Goal: Transaction & Acquisition: Purchase product/service

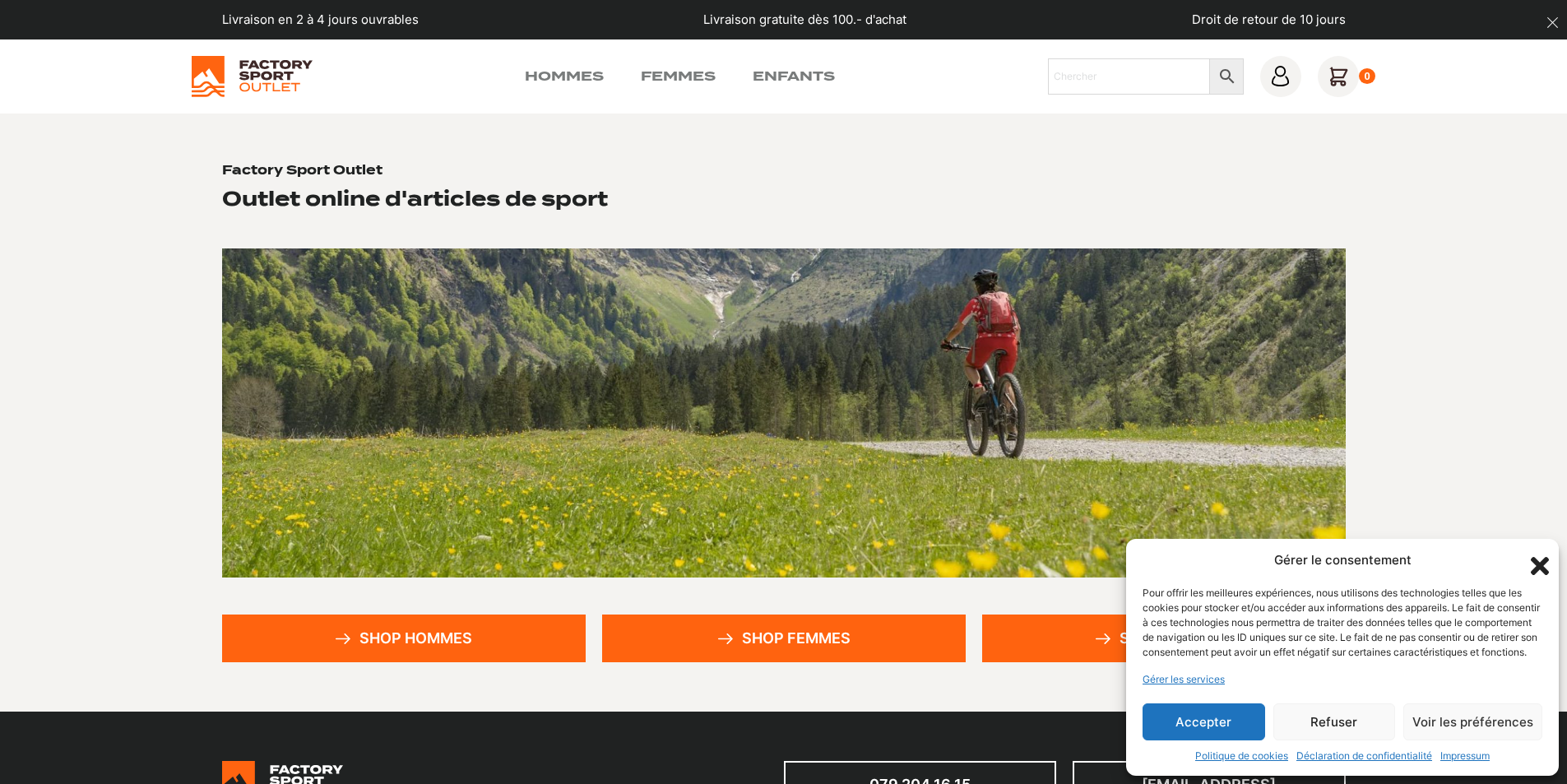
drag, startPoint x: 1205, startPoint y: 716, endPoint x: 1221, endPoint y: 717, distance: 16.0
click at [1206, 716] on button "Accepter" at bounding box center [1204, 722] width 123 height 37
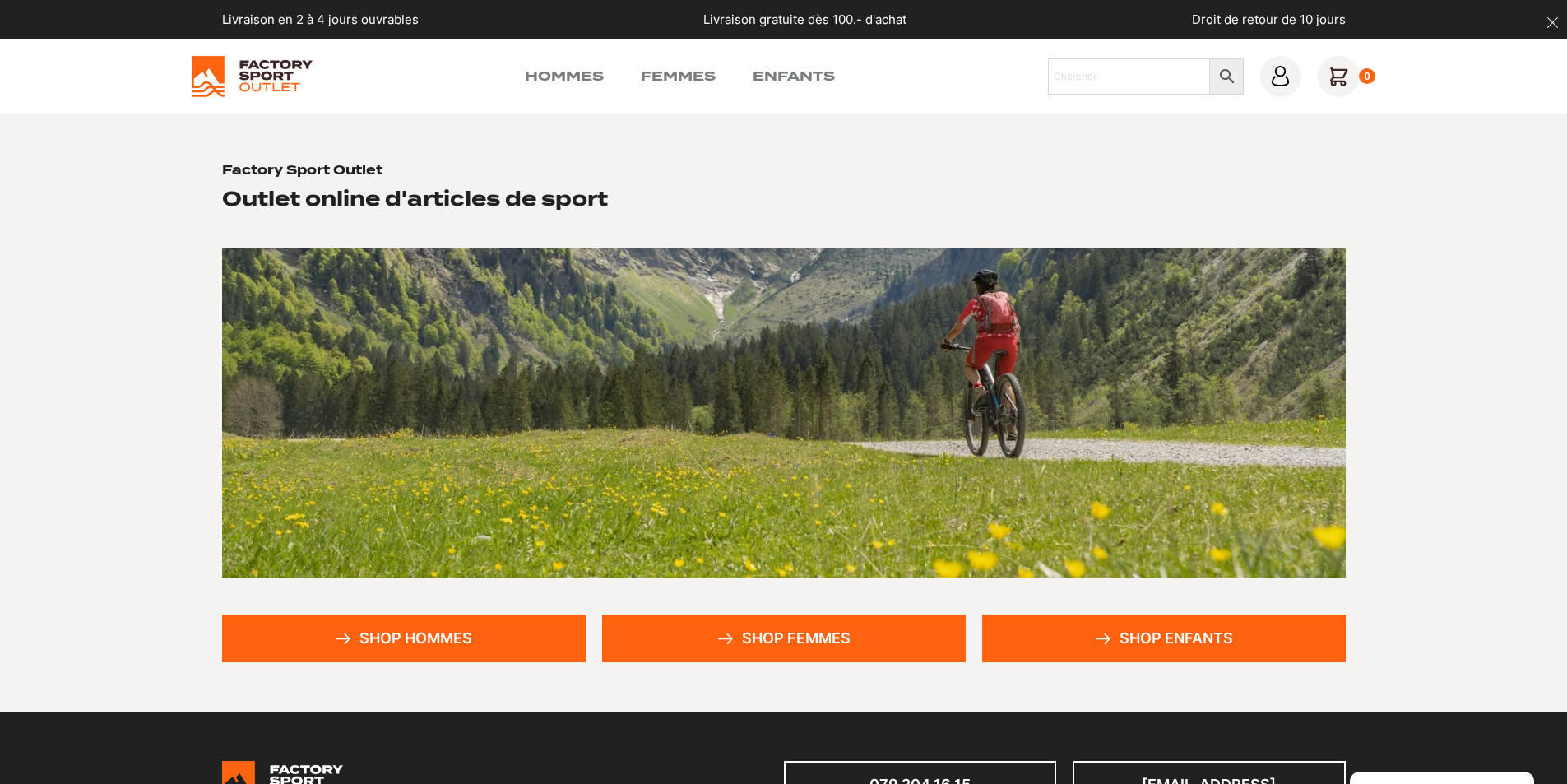
scroll to position [83, 0]
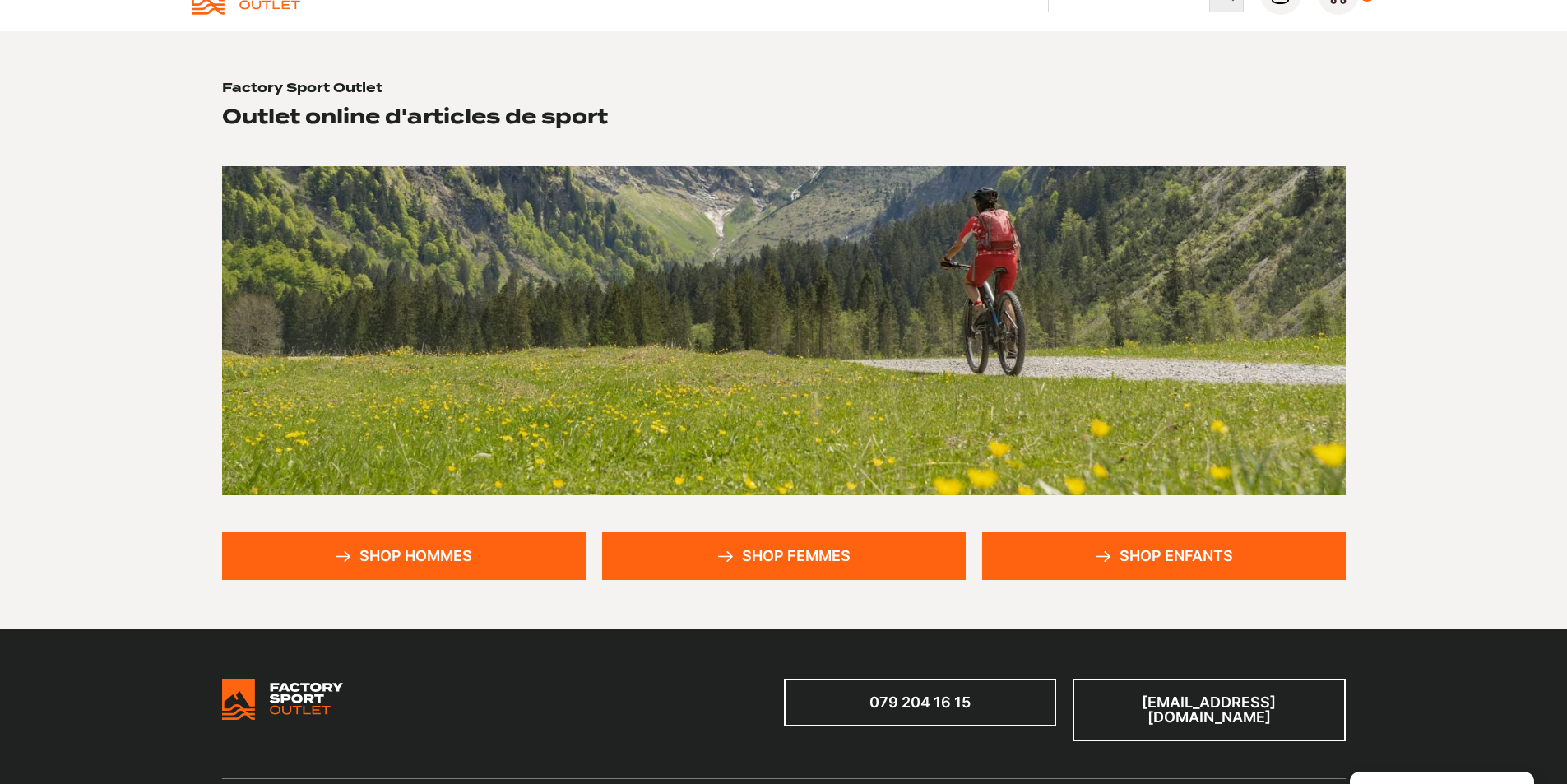
click at [810, 554] on link "Shop femmes" at bounding box center [784, 555] width 364 height 47
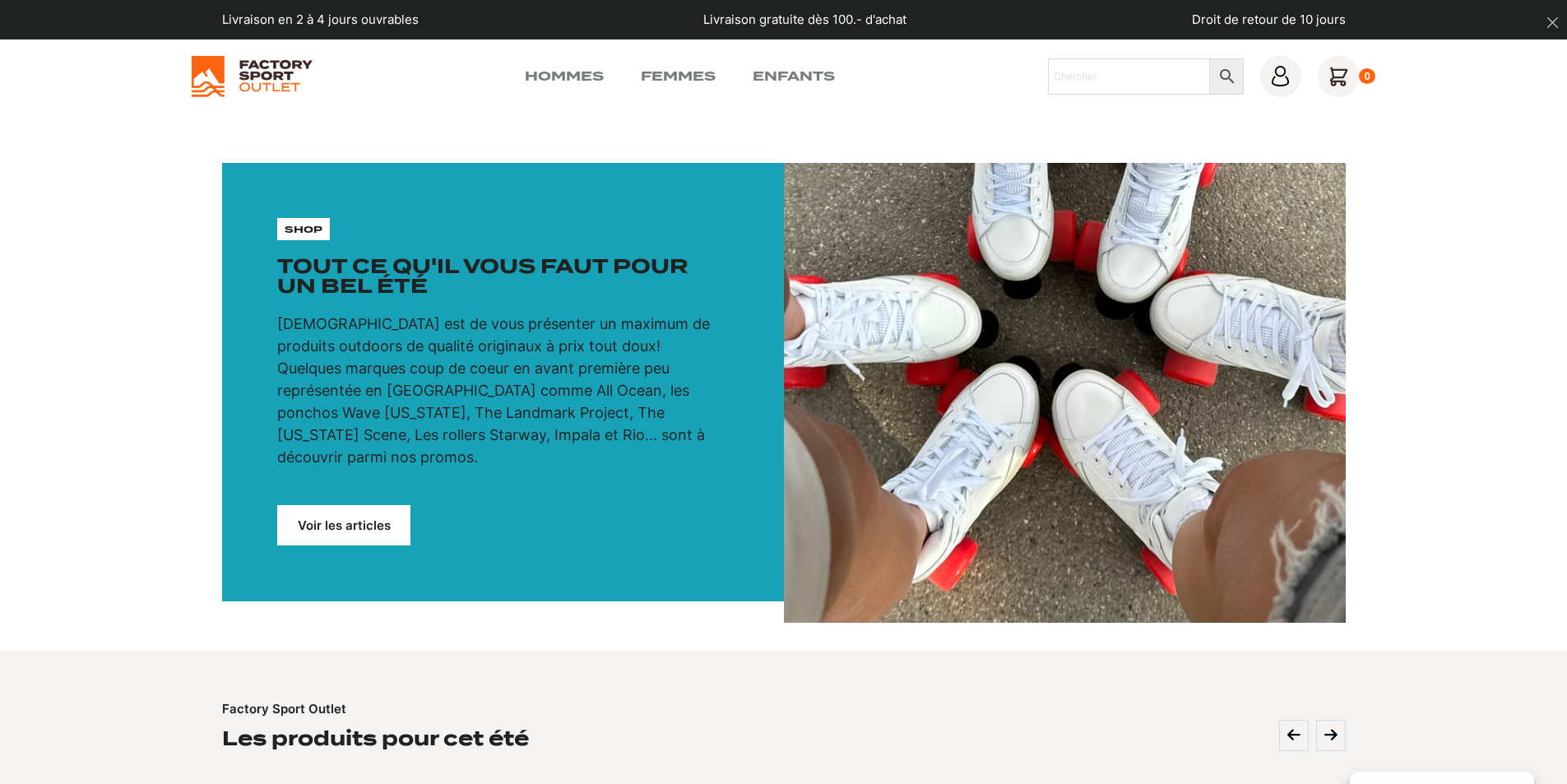
click at [352, 509] on link "Voir les articles" at bounding box center [344, 524] width 134 height 40
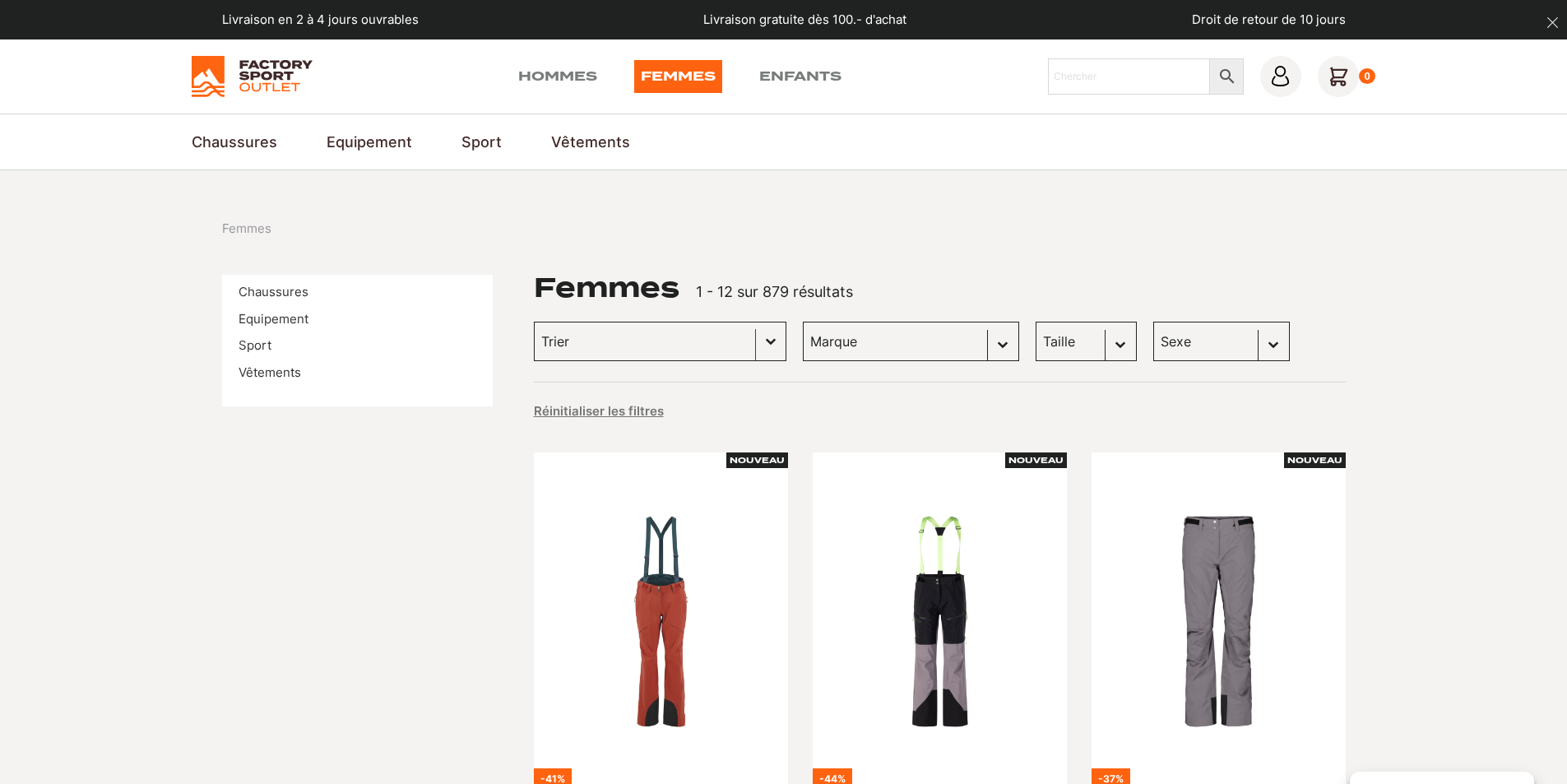
click at [756, 341] on button "Basculer la liste" at bounding box center [771, 341] width 30 height 38
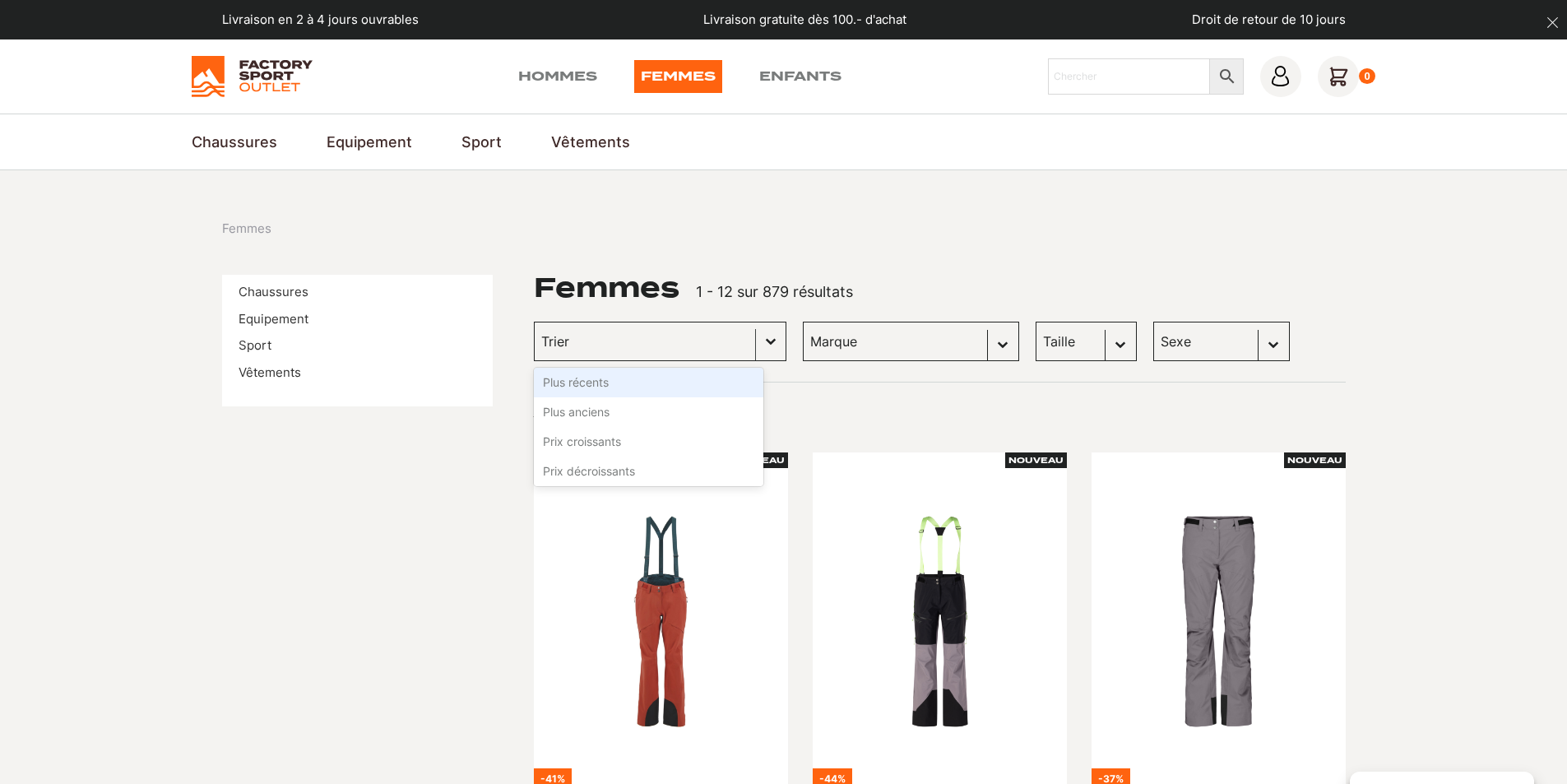
click at [756, 341] on button "Basculer la liste" at bounding box center [771, 341] width 30 height 38
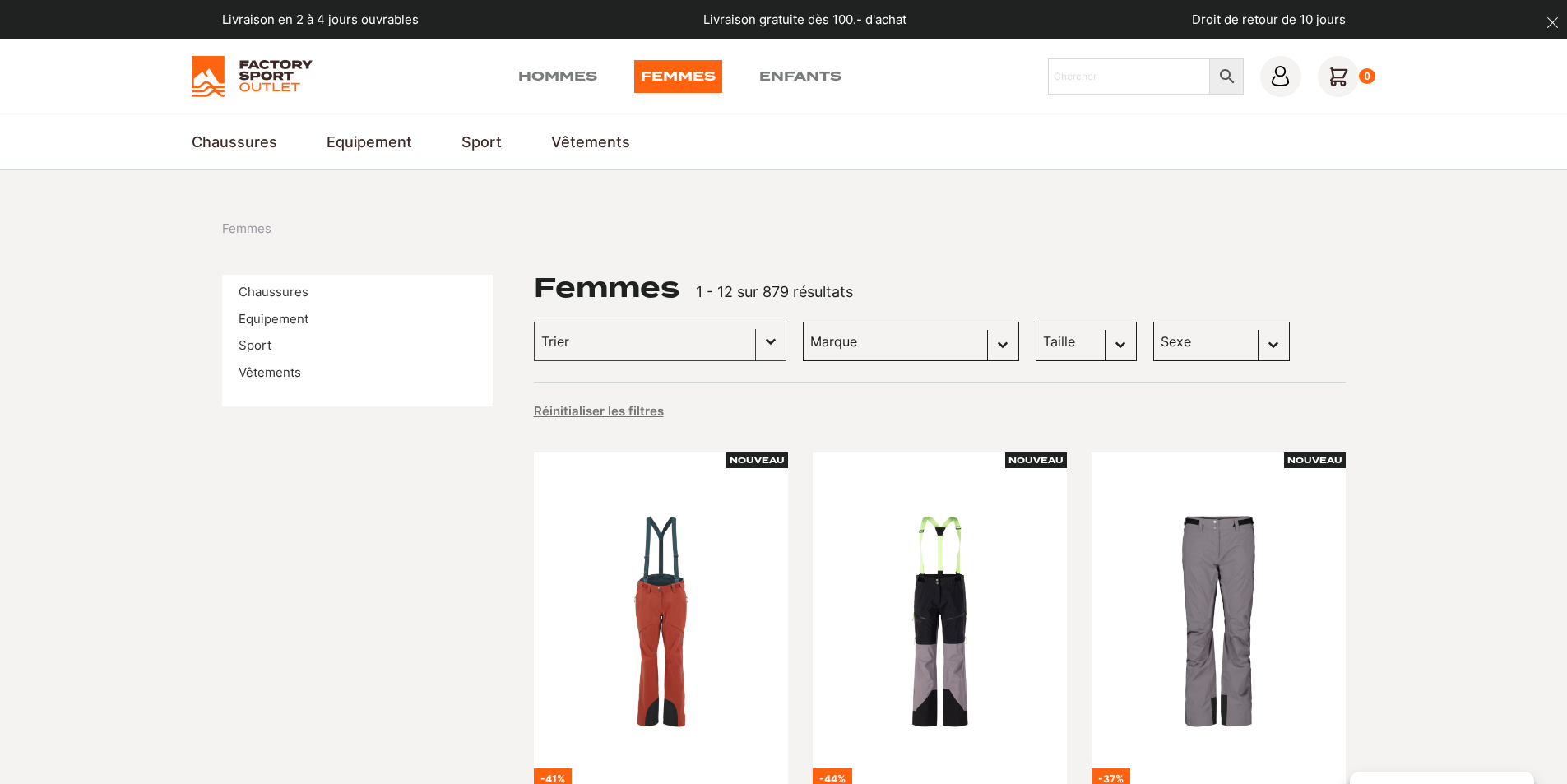
click at [1090, 343] on select "Taille M (59) S (17) 38 (13) L (12) 36 (11) 37 (11) 39 (11) 40 (10) 42 (10) L/X…" at bounding box center [1086, 341] width 101 height 40
select select "s"
click at [1036, 322] on select "Taille M (59) S (17) 38 (13) L (12) 36 (11) 37 (11) 39 (11) 40 (10) 42 (10) L/X…" at bounding box center [1086, 341] width 101 height 40
click at [1244, 343] on div "Sexe Sélectionnez le contenu Sexe Femmes (790) Hommes (486) Enfants (219)" at bounding box center [1221, 341] width 136 height 40
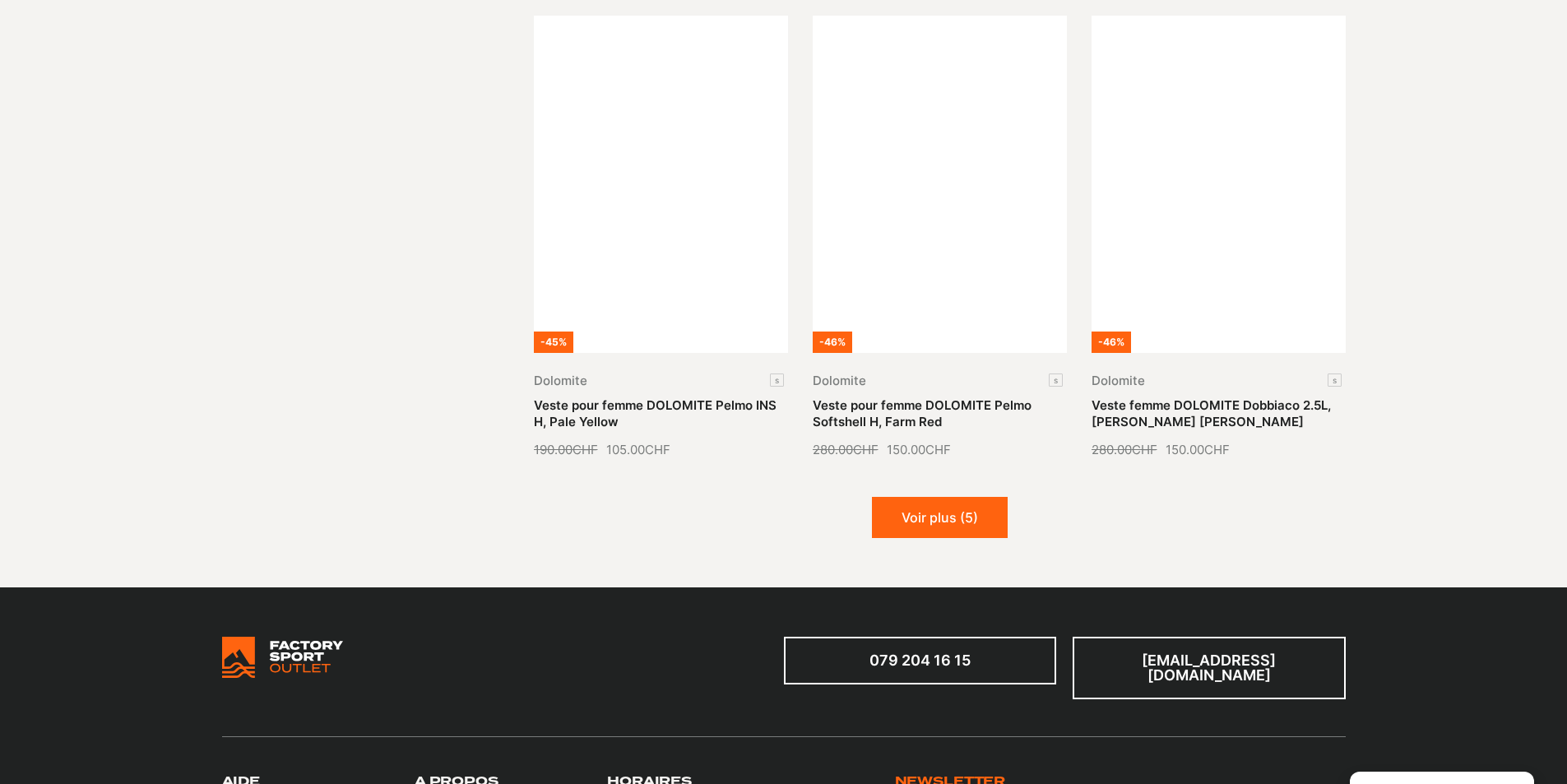
scroll to position [2138, 0]
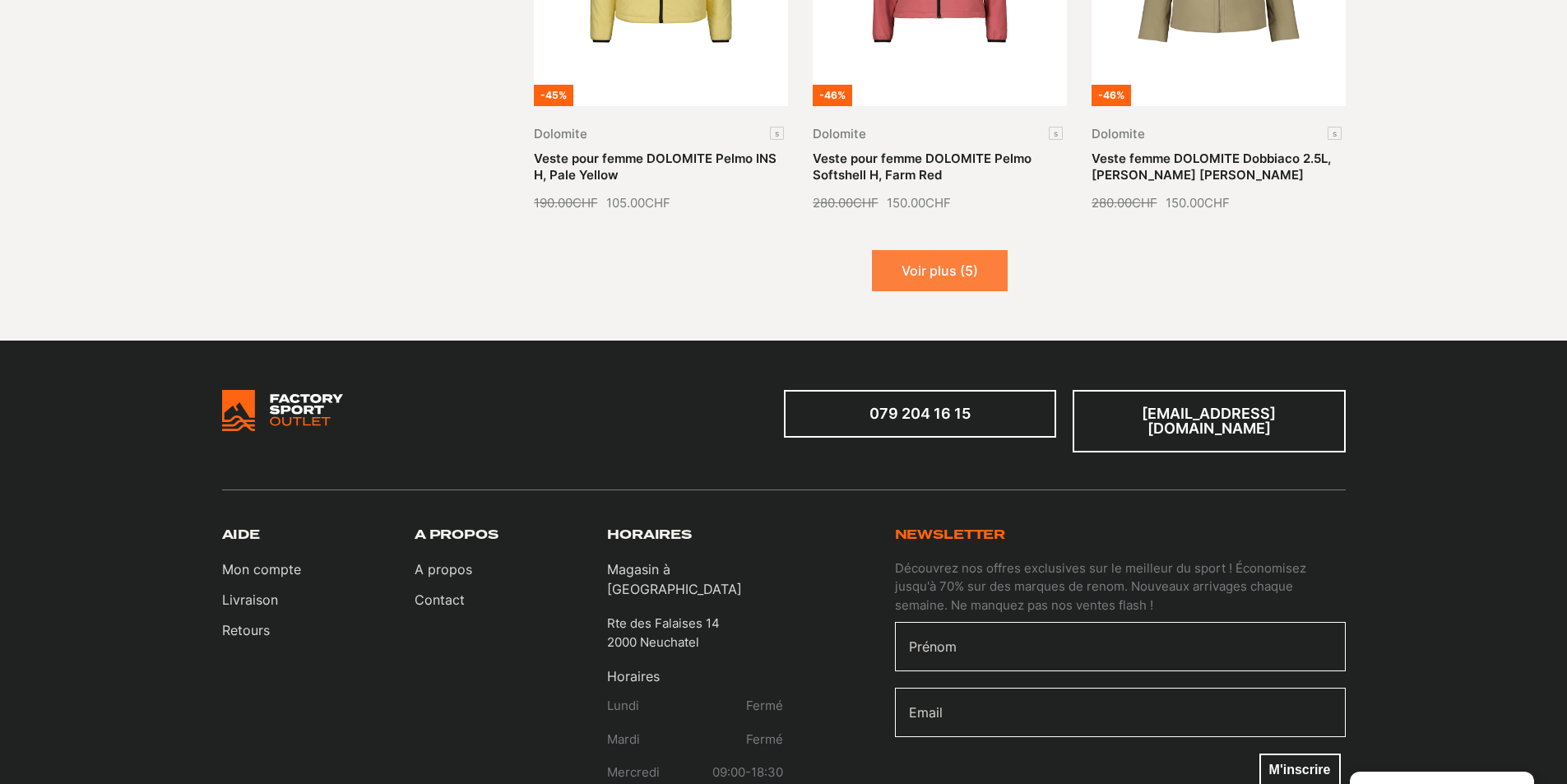
click at [930, 251] on button "Voir plus (5)" at bounding box center [939, 270] width 136 height 41
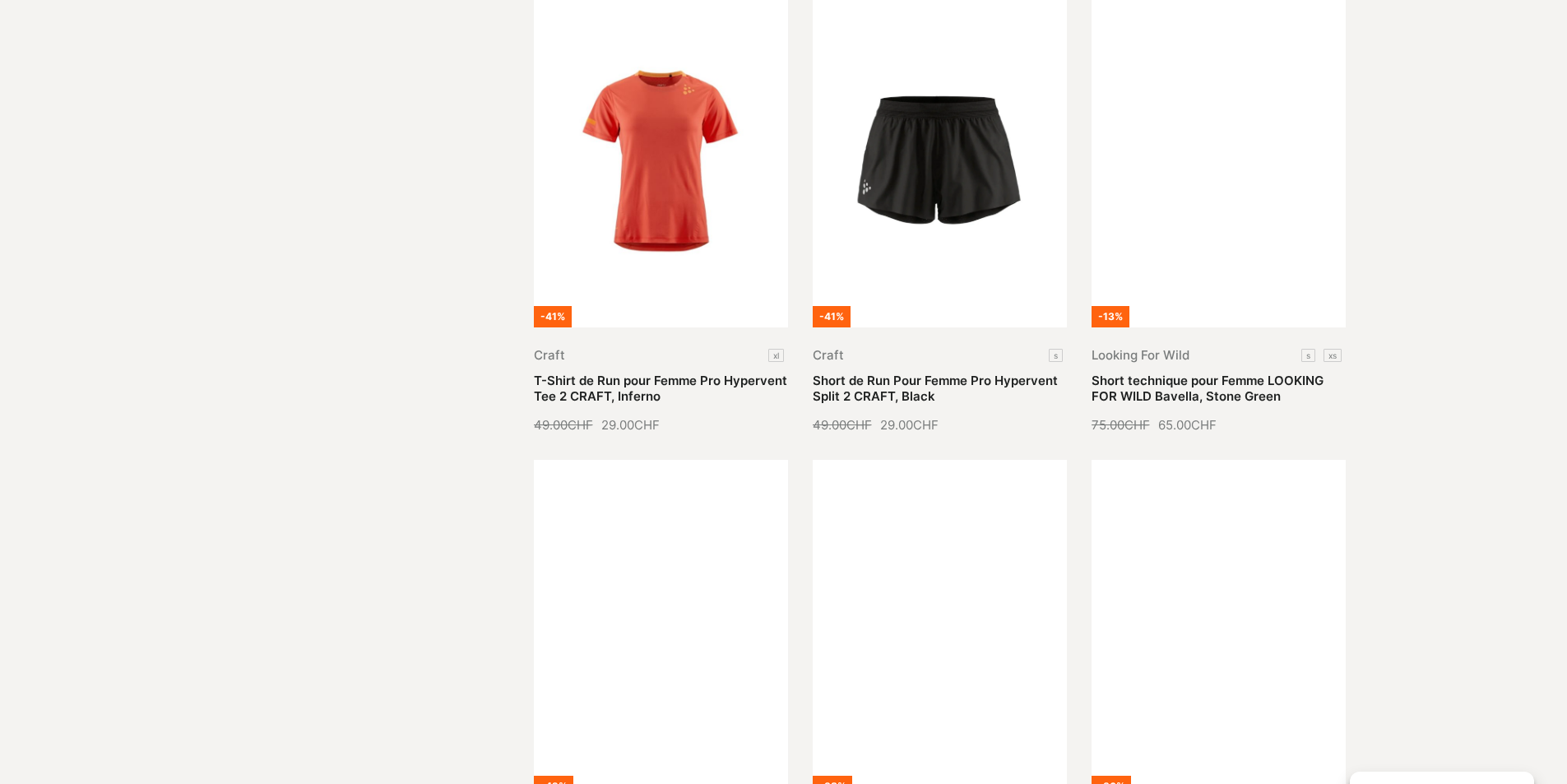
scroll to position [0, 0]
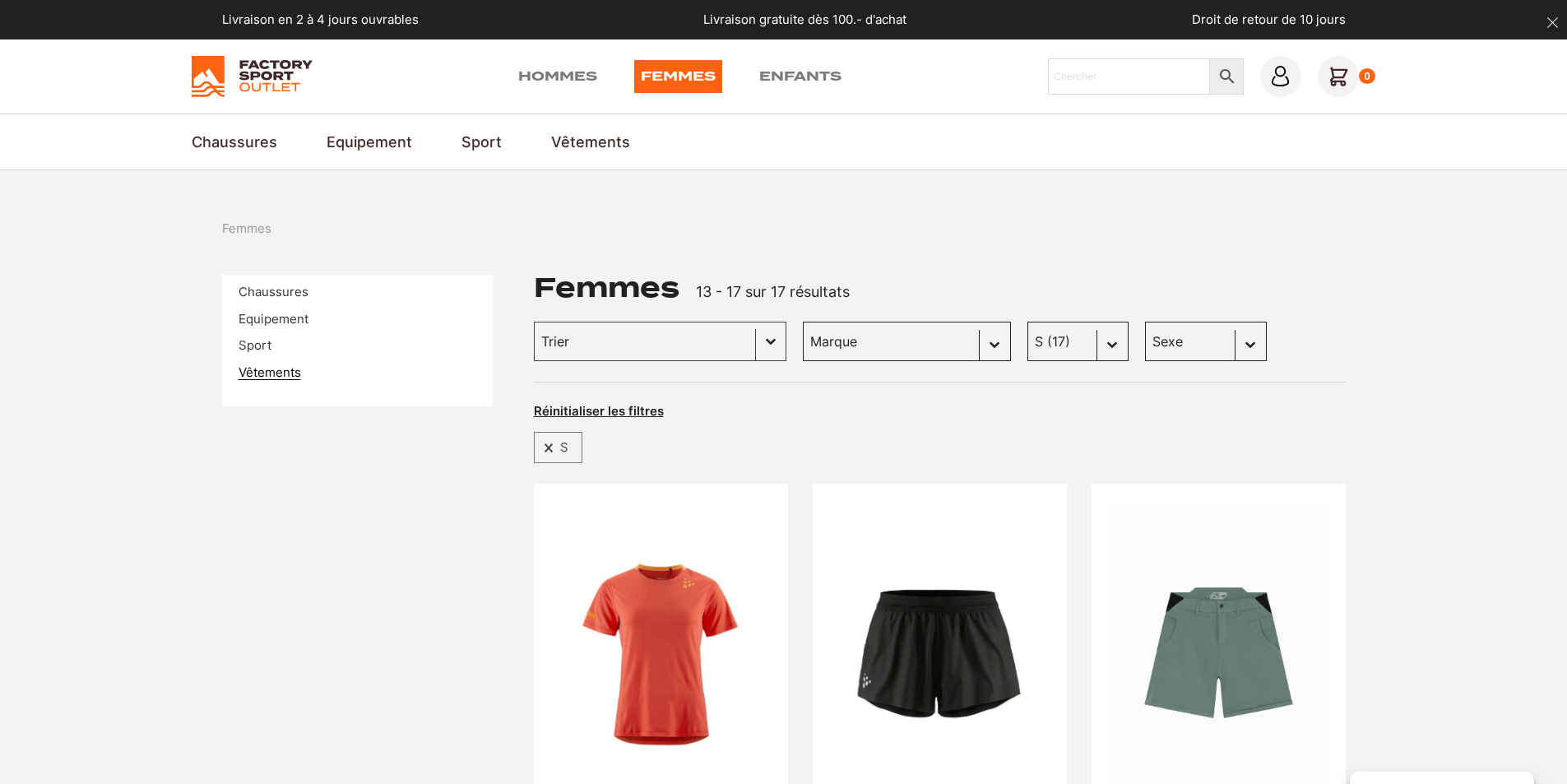
click at [265, 373] on link "Vêtements" at bounding box center [269, 372] width 62 height 16
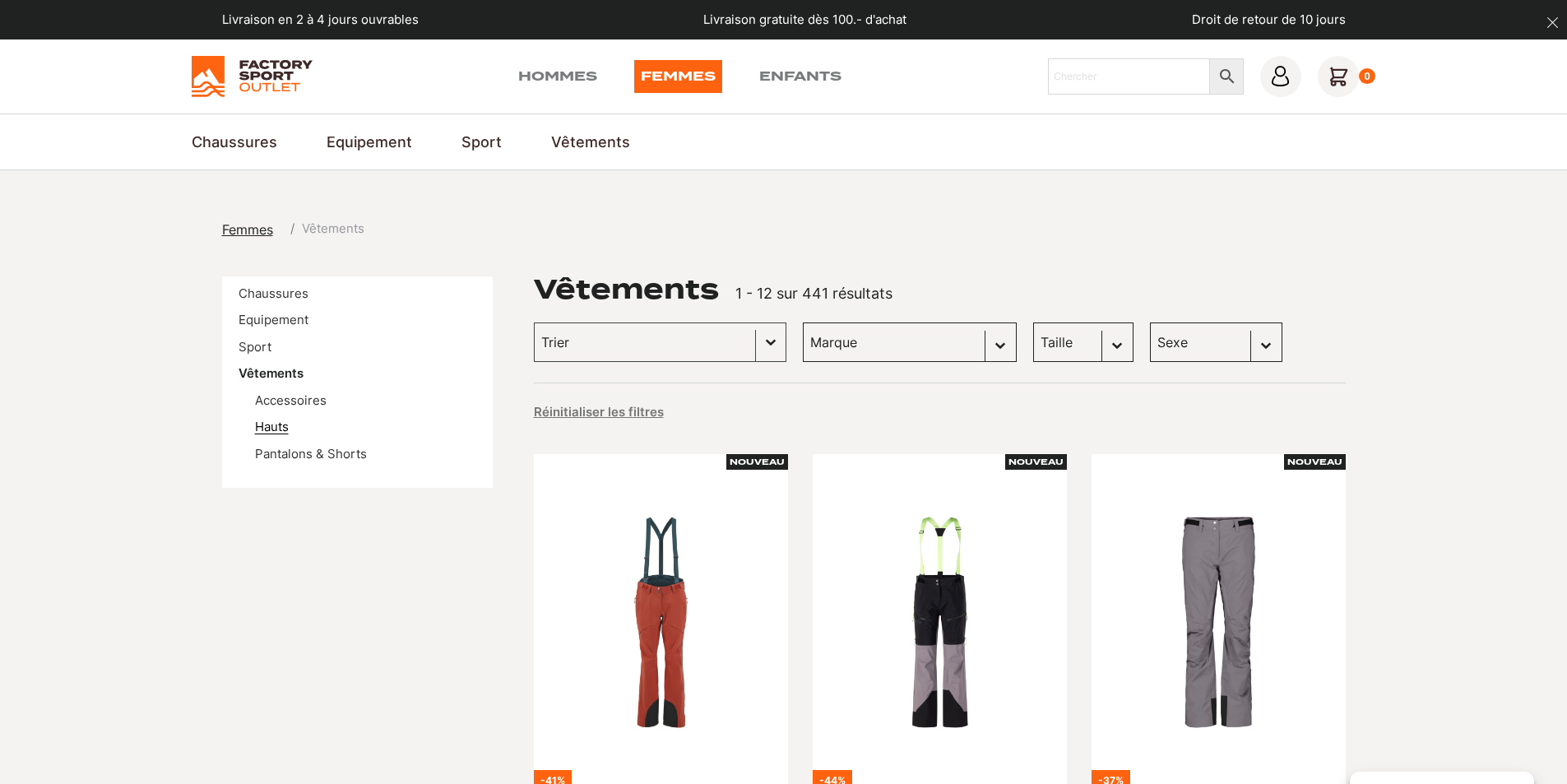
click at [273, 427] on link "Hauts" at bounding box center [272, 426] width 33 height 16
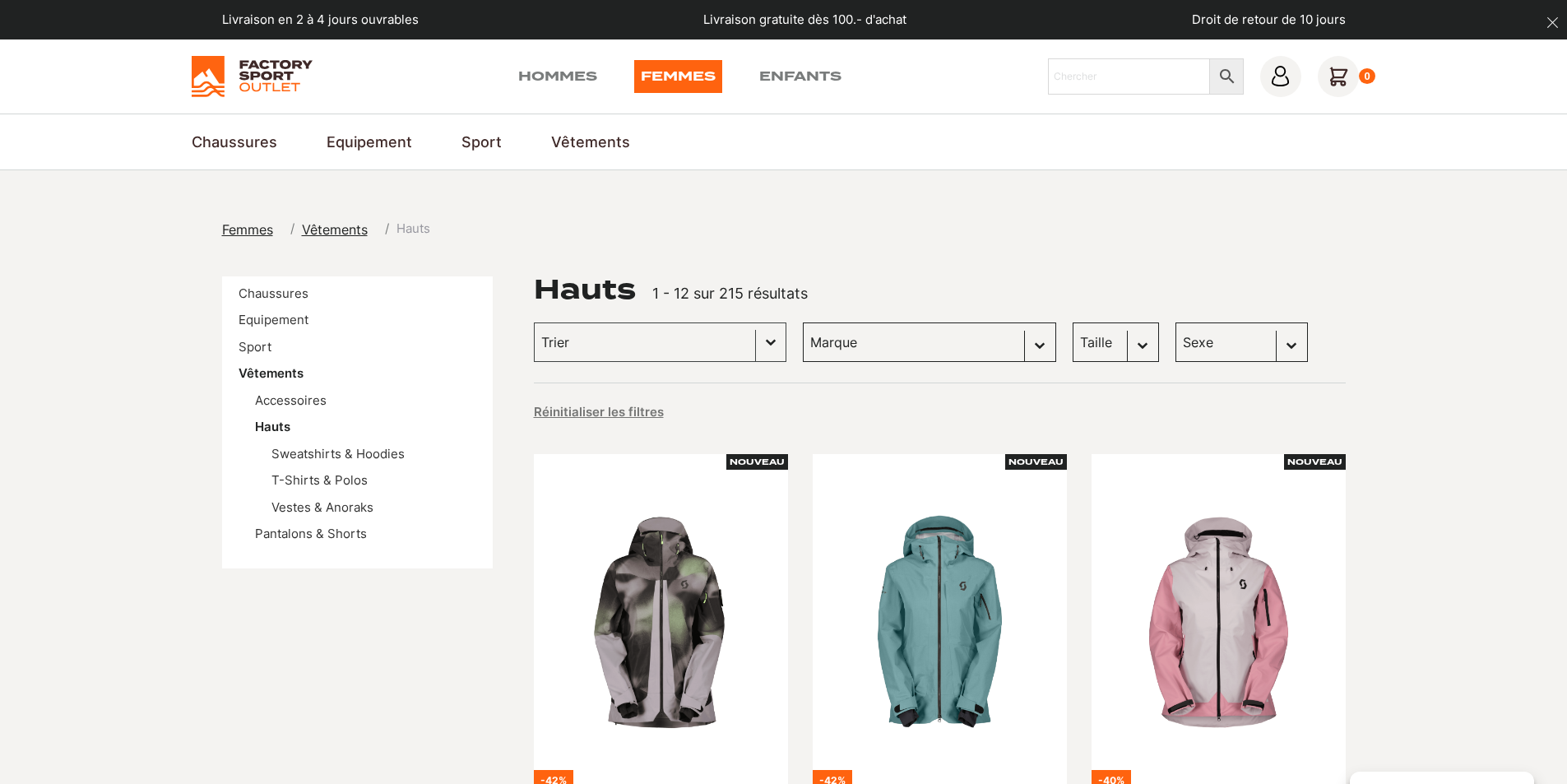
click at [973, 345] on select "Marque Scott (90) Dolomite (23) Columbia (22) Craft (14) The Landmark Project (…" at bounding box center [929, 341] width 253 height 40
select select "scott"
click at [803, 322] on select "Marque Scott (90) Dolomite (23) Columbia (22) Craft (14) The Landmark Project (…" at bounding box center [929, 341] width 253 height 40
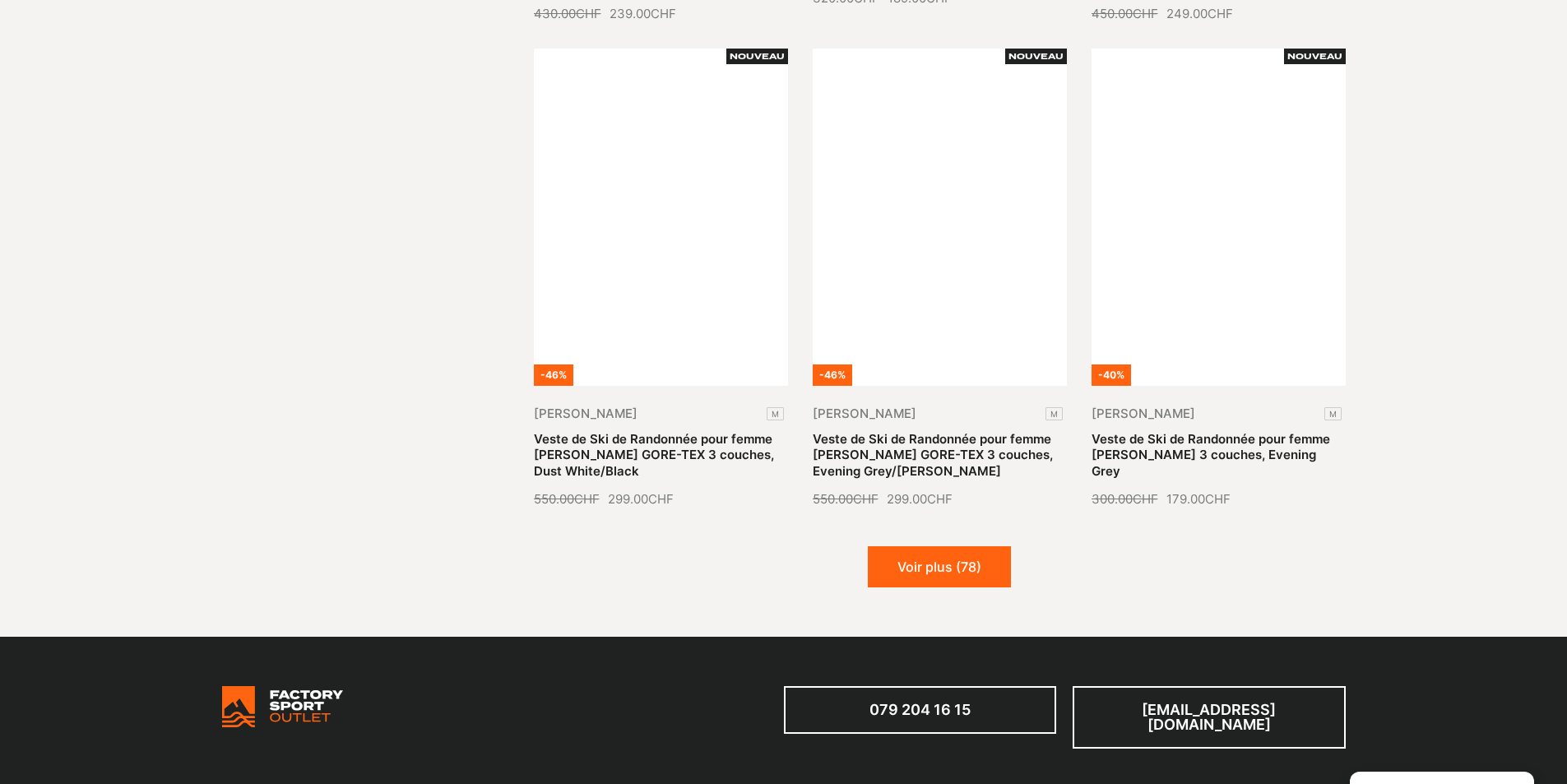
scroll to position [1973, 0]
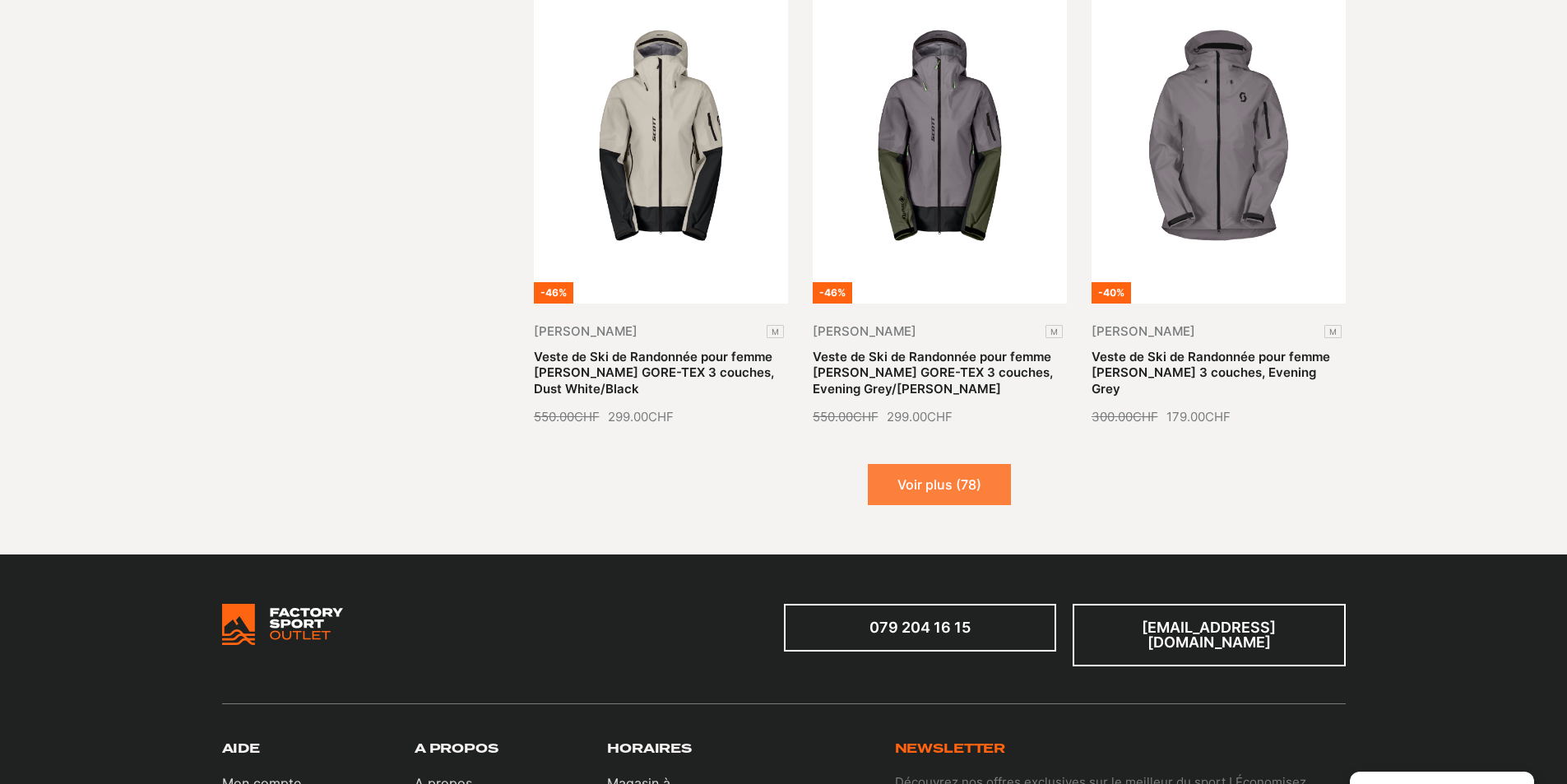
click at [939, 472] on button "Voir plus (78)" at bounding box center [939, 484] width 143 height 41
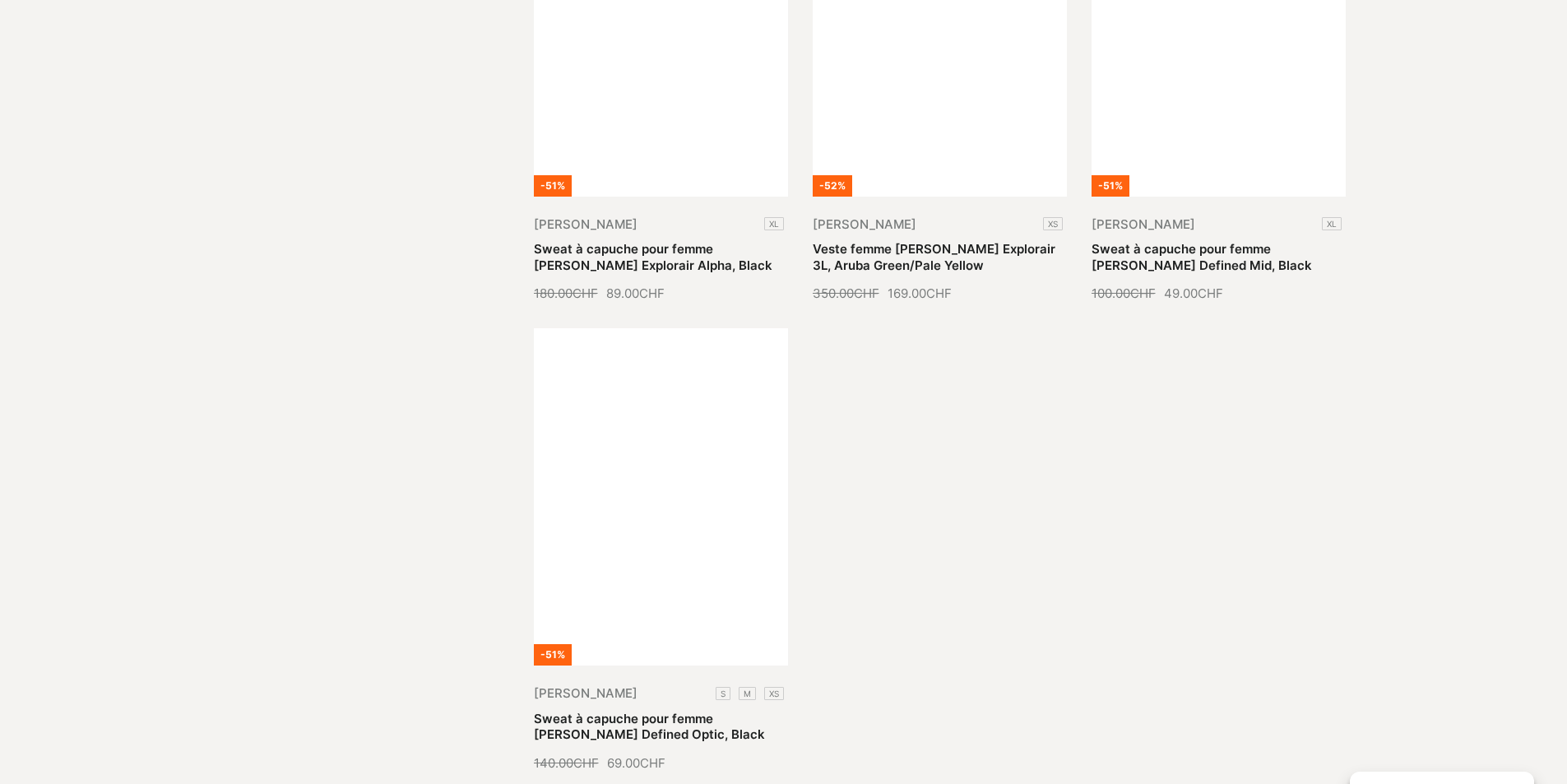
scroll to position [3783, 0]
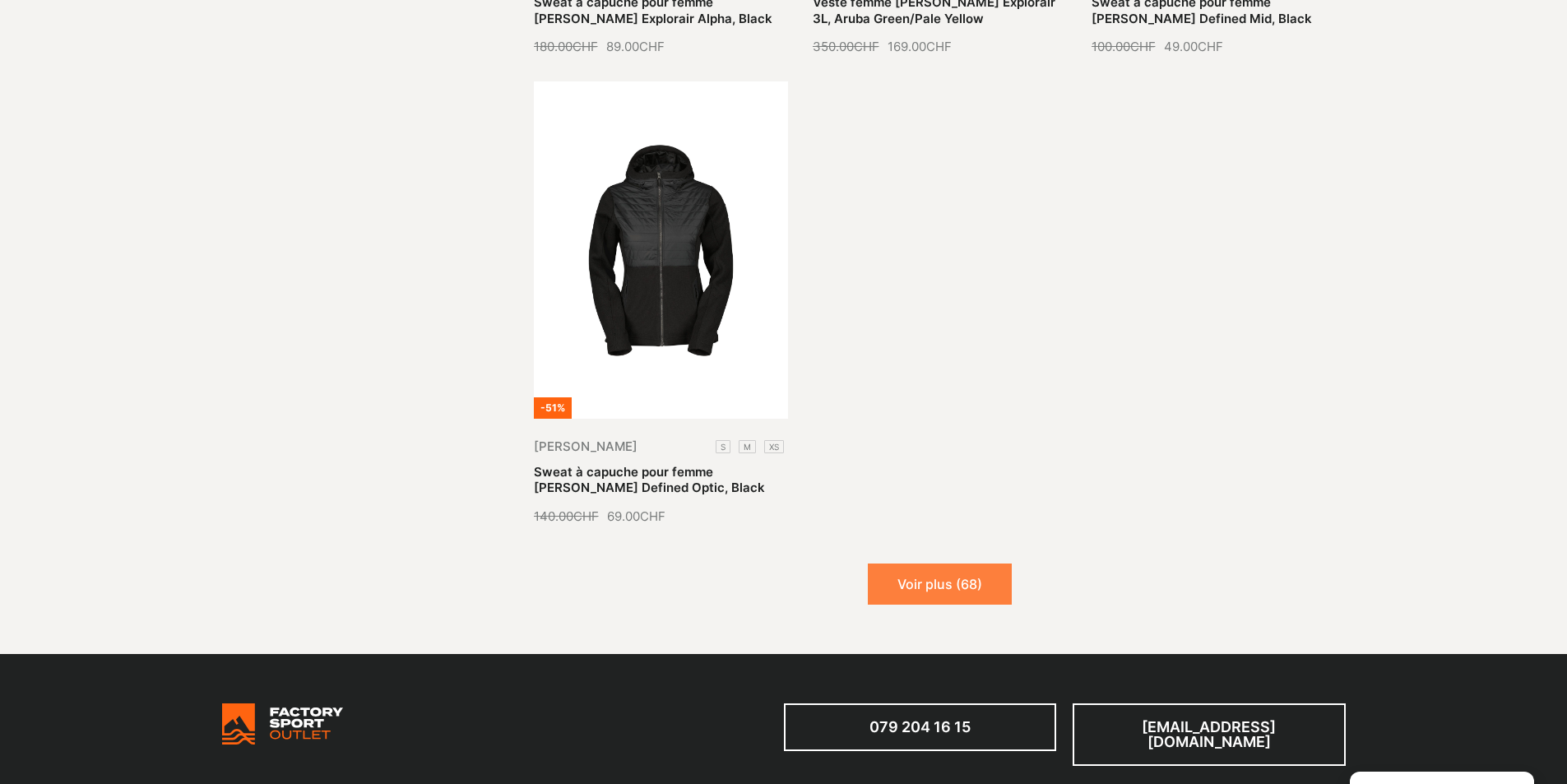
click at [939, 563] on button "Voir plus (68)" at bounding box center [939, 584] width 144 height 41
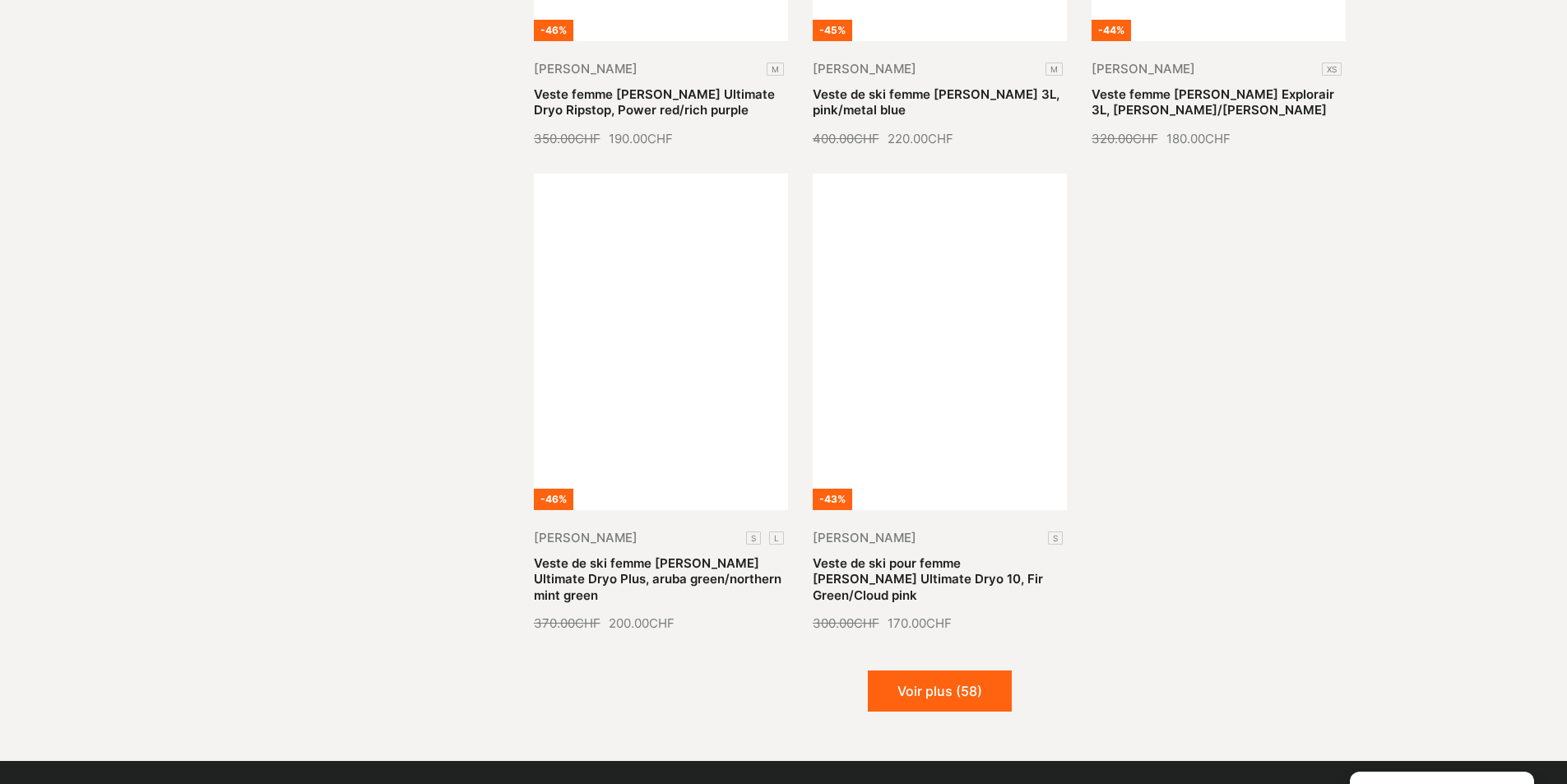
scroll to position [5180, 0]
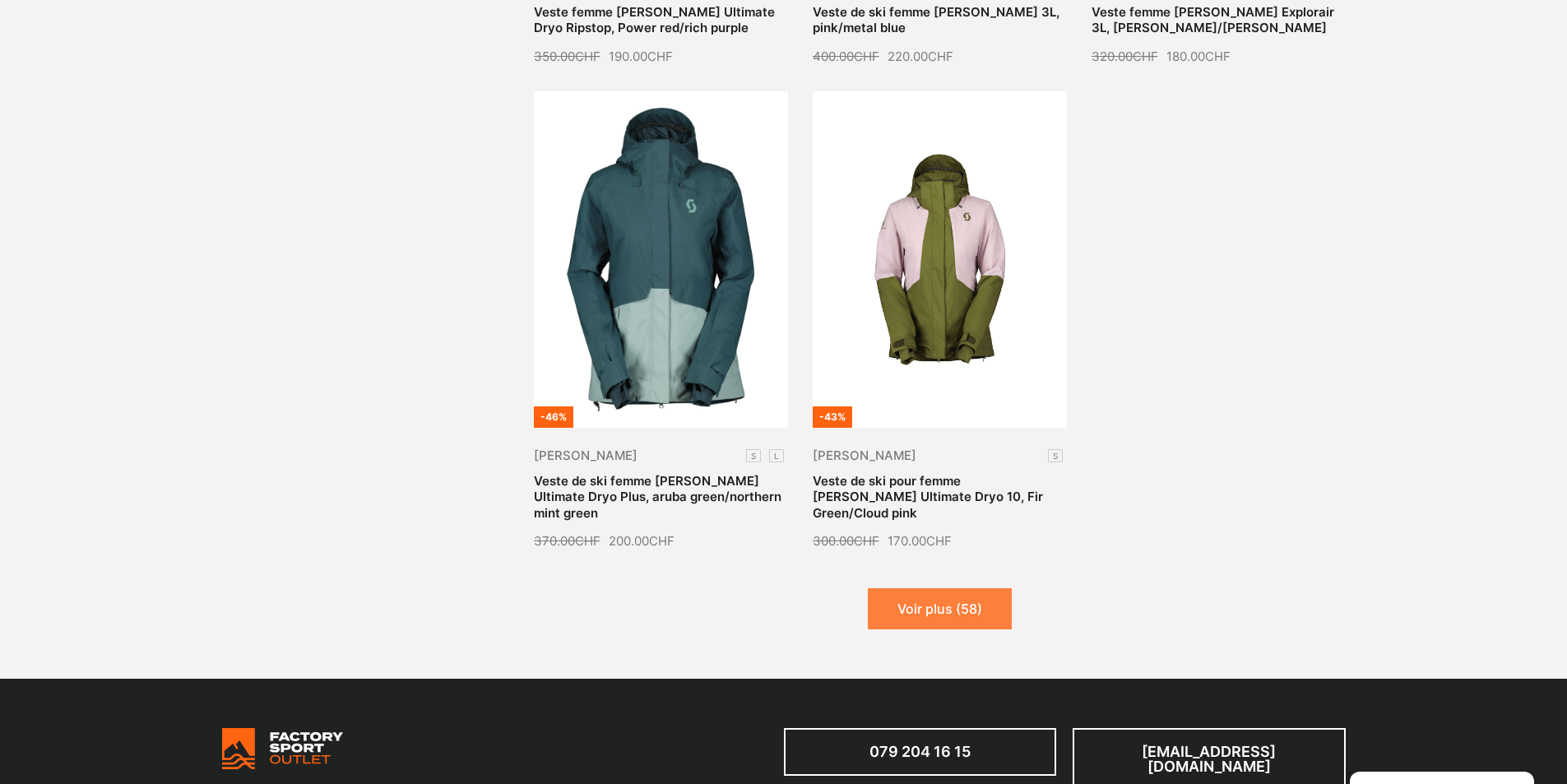
click at [949, 588] on button "Voir plus (58)" at bounding box center [939, 609] width 144 height 41
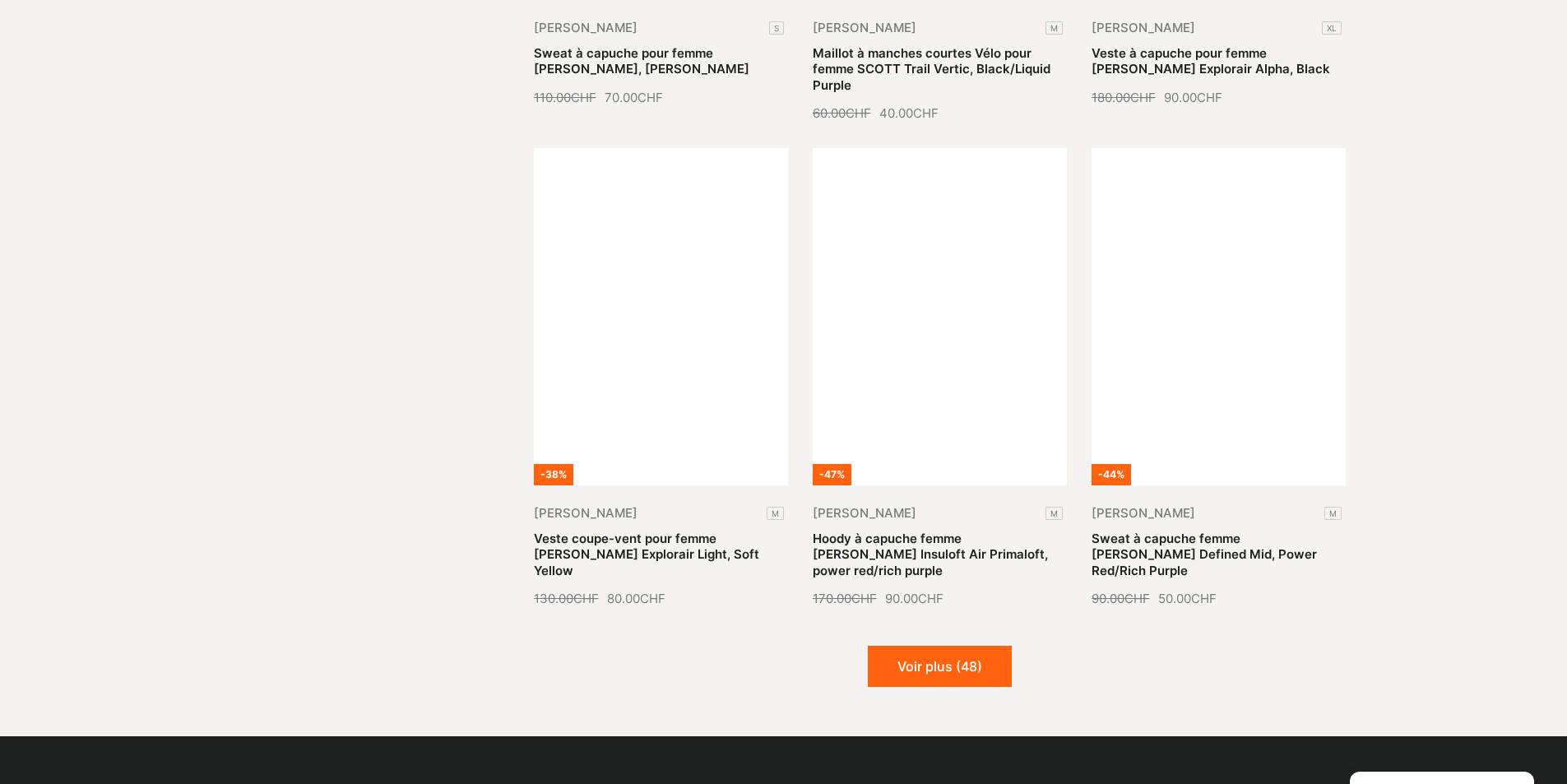
scroll to position [6989, 0]
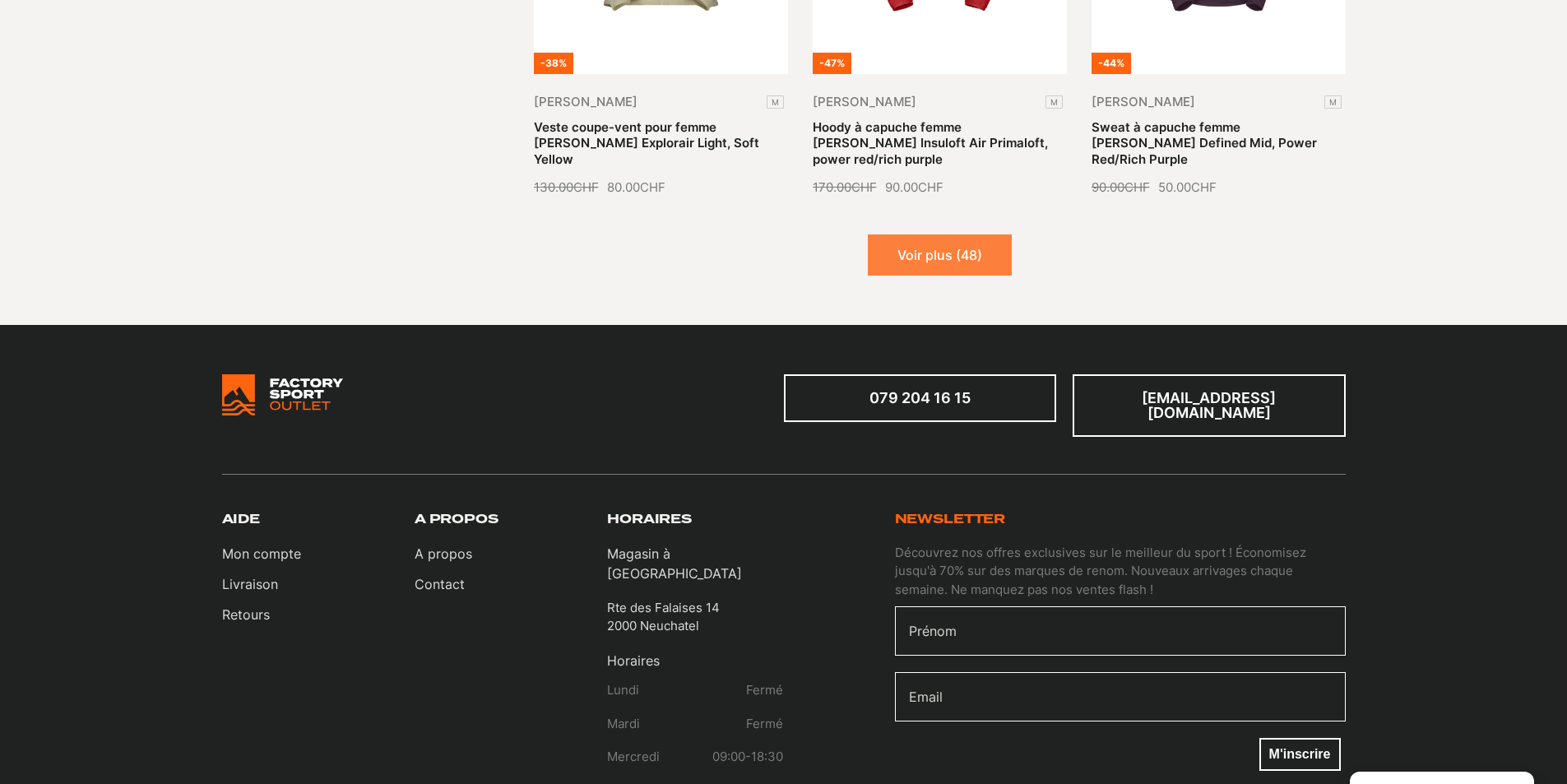
click at [921, 235] on button "Voir plus (48)" at bounding box center [939, 255] width 144 height 41
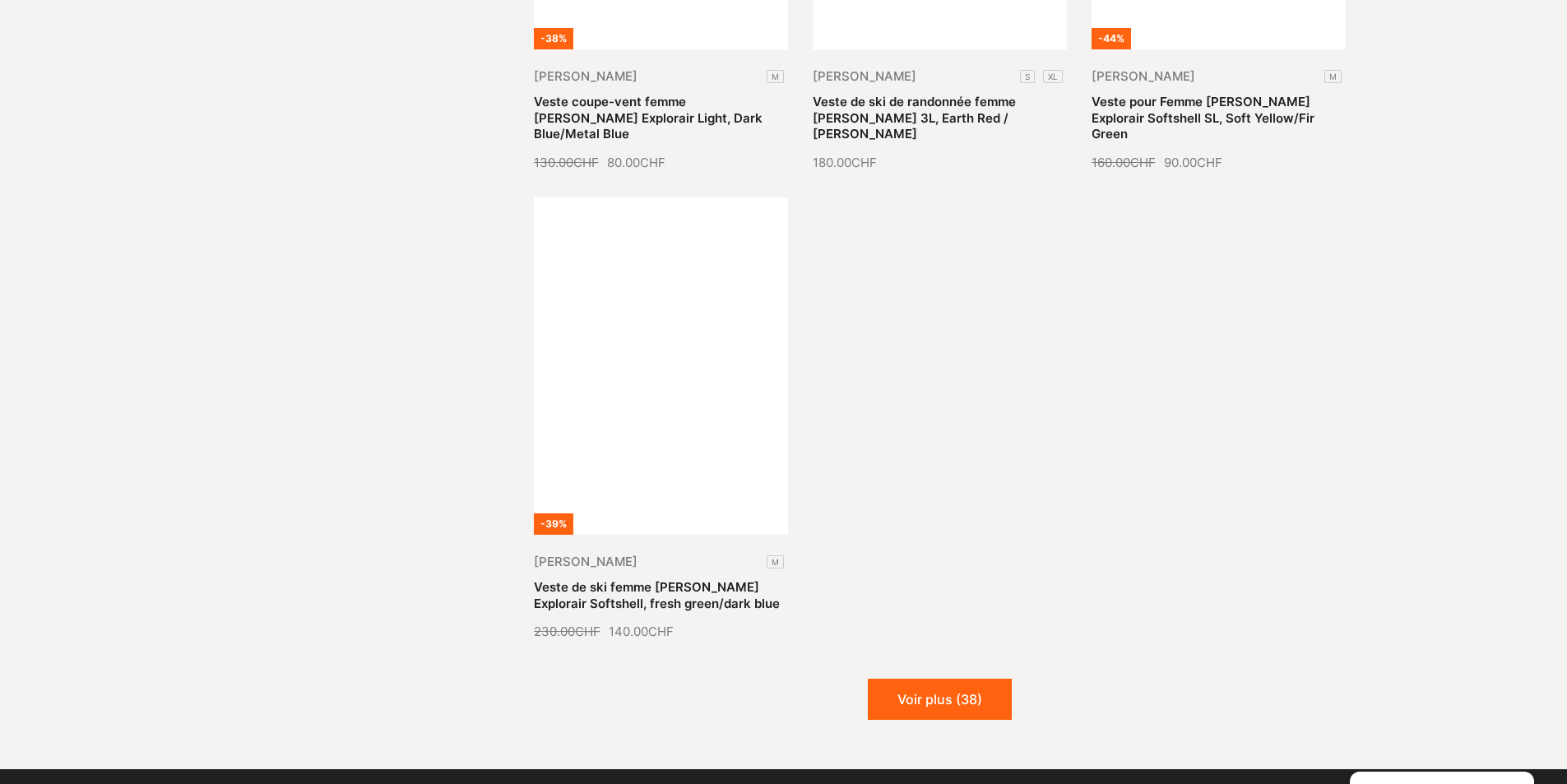
scroll to position [8552, 0]
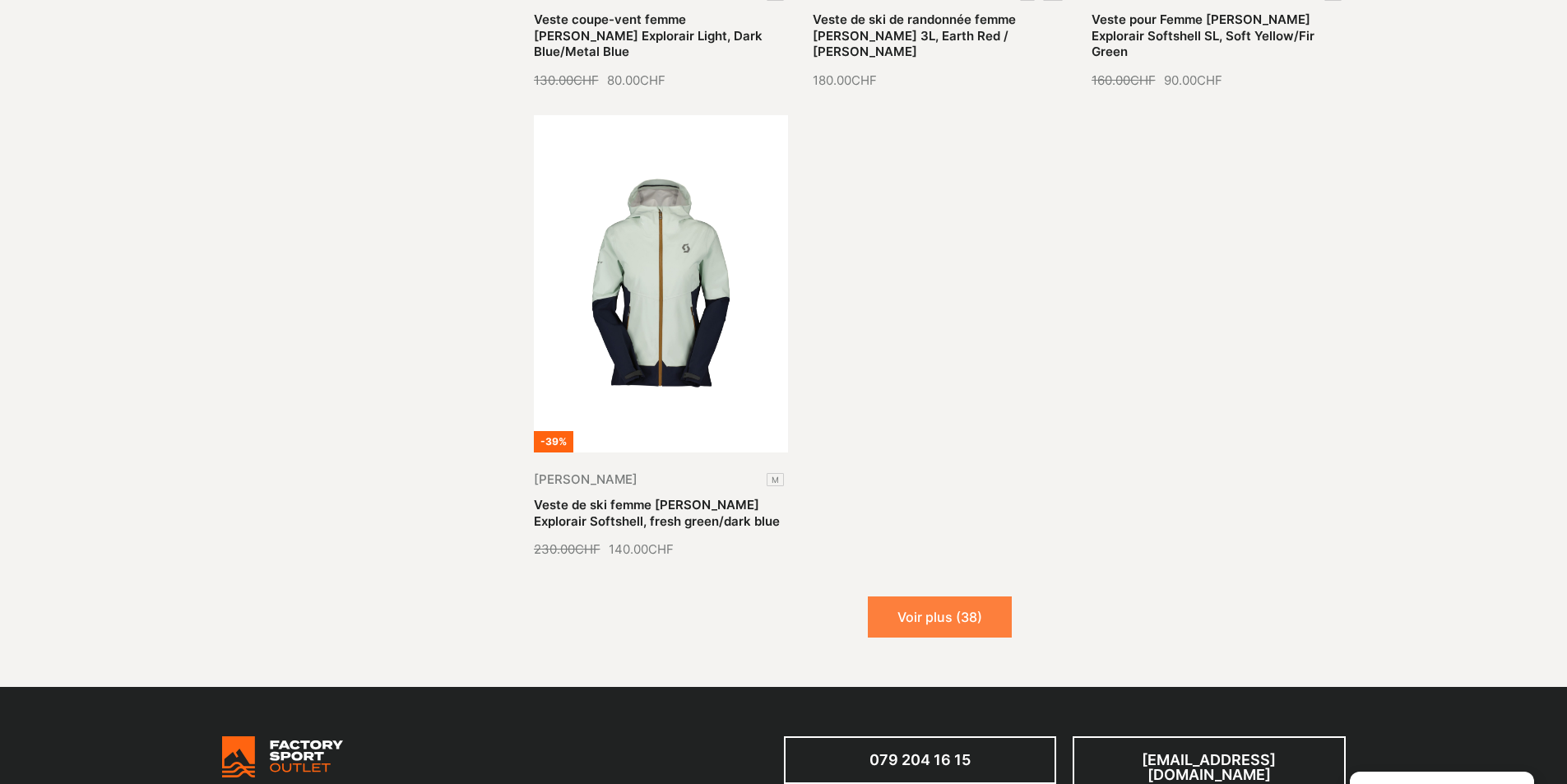
click at [930, 597] on button "Voir plus (38)" at bounding box center [939, 617] width 144 height 41
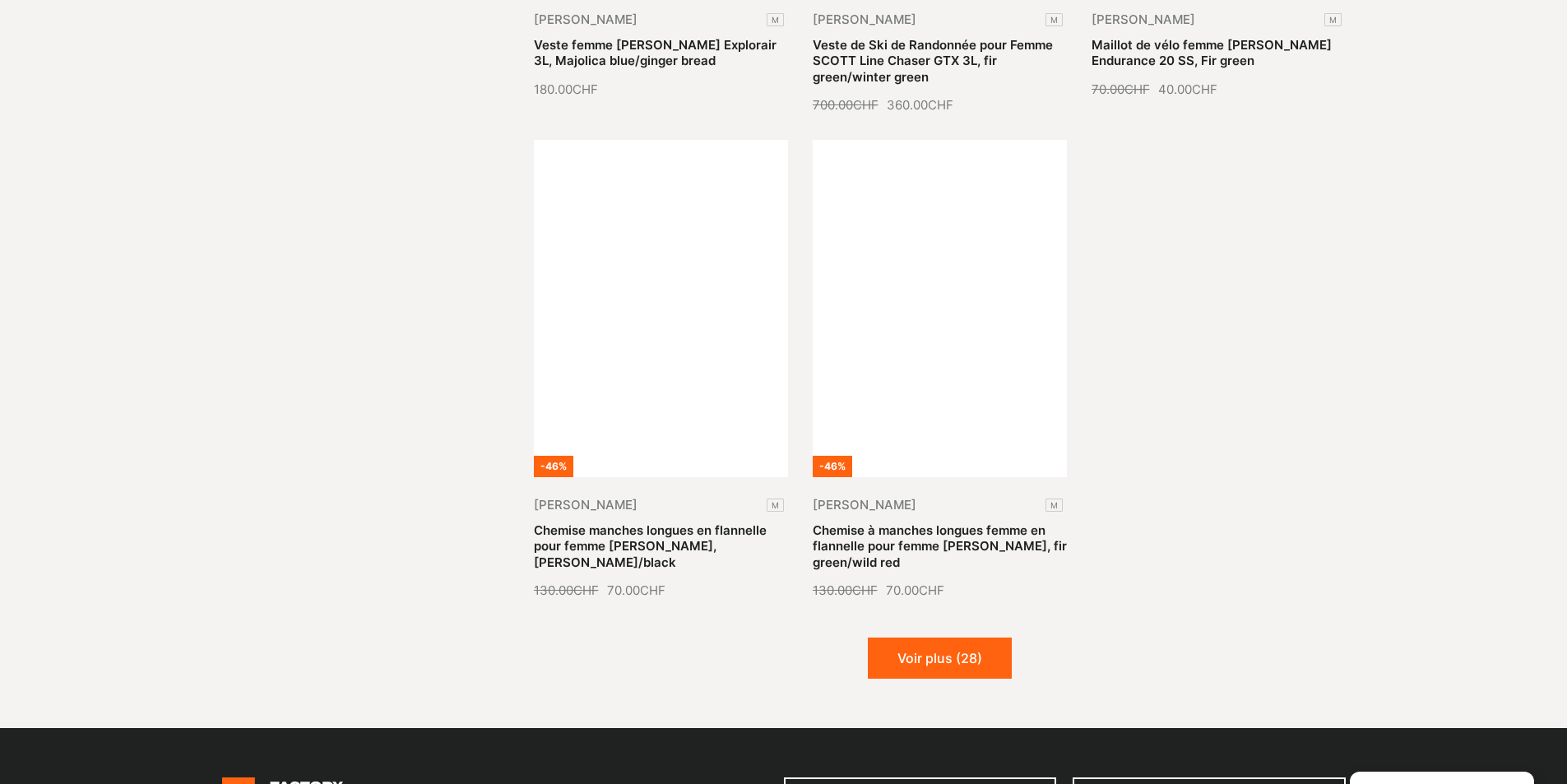
scroll to position [10031, 0]
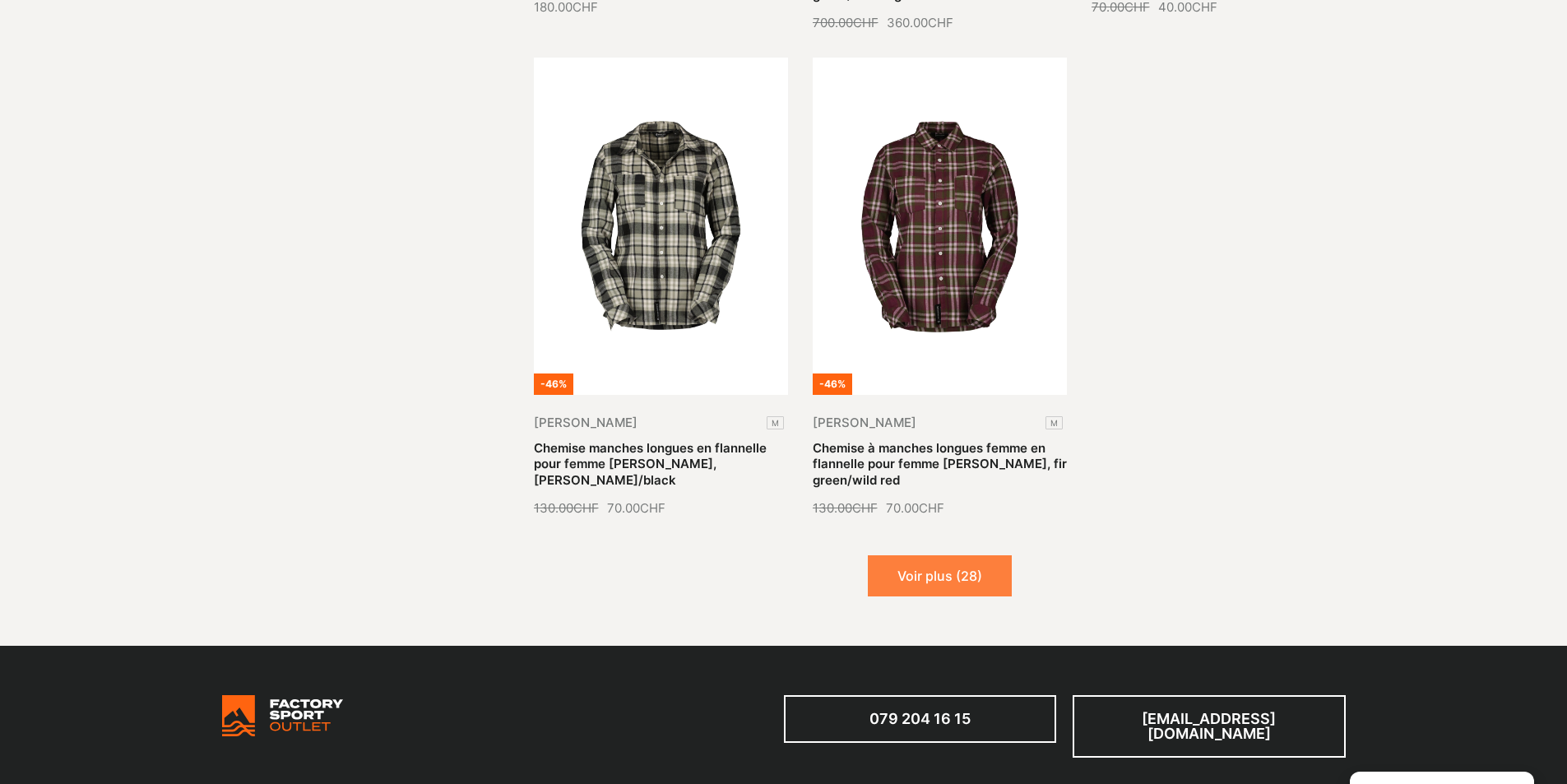
click at [913, 555] on button "Voir plus (28)" at bounding box center [939, 575] width 144 height 41
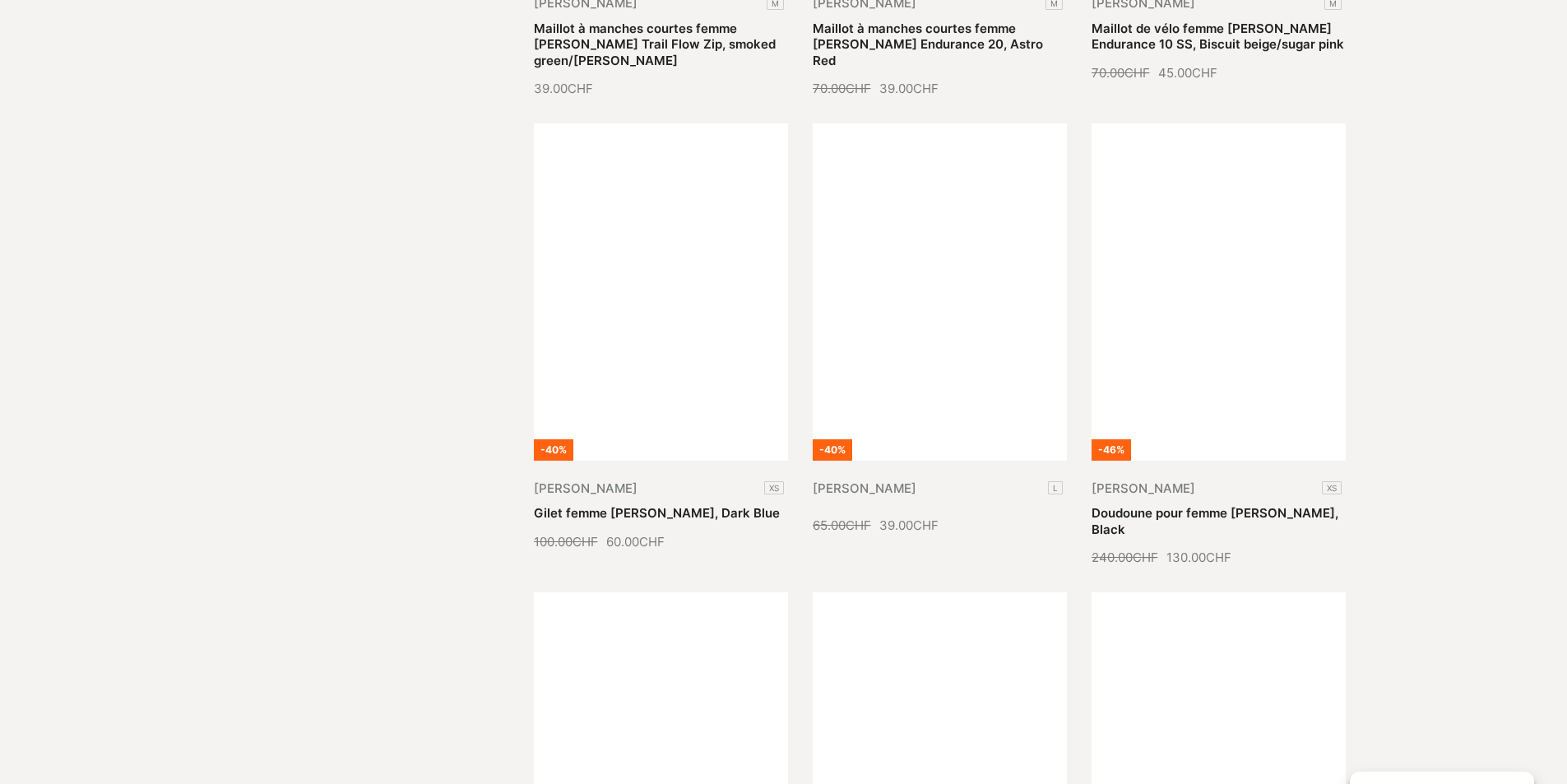
scroll to position [11429, 0]
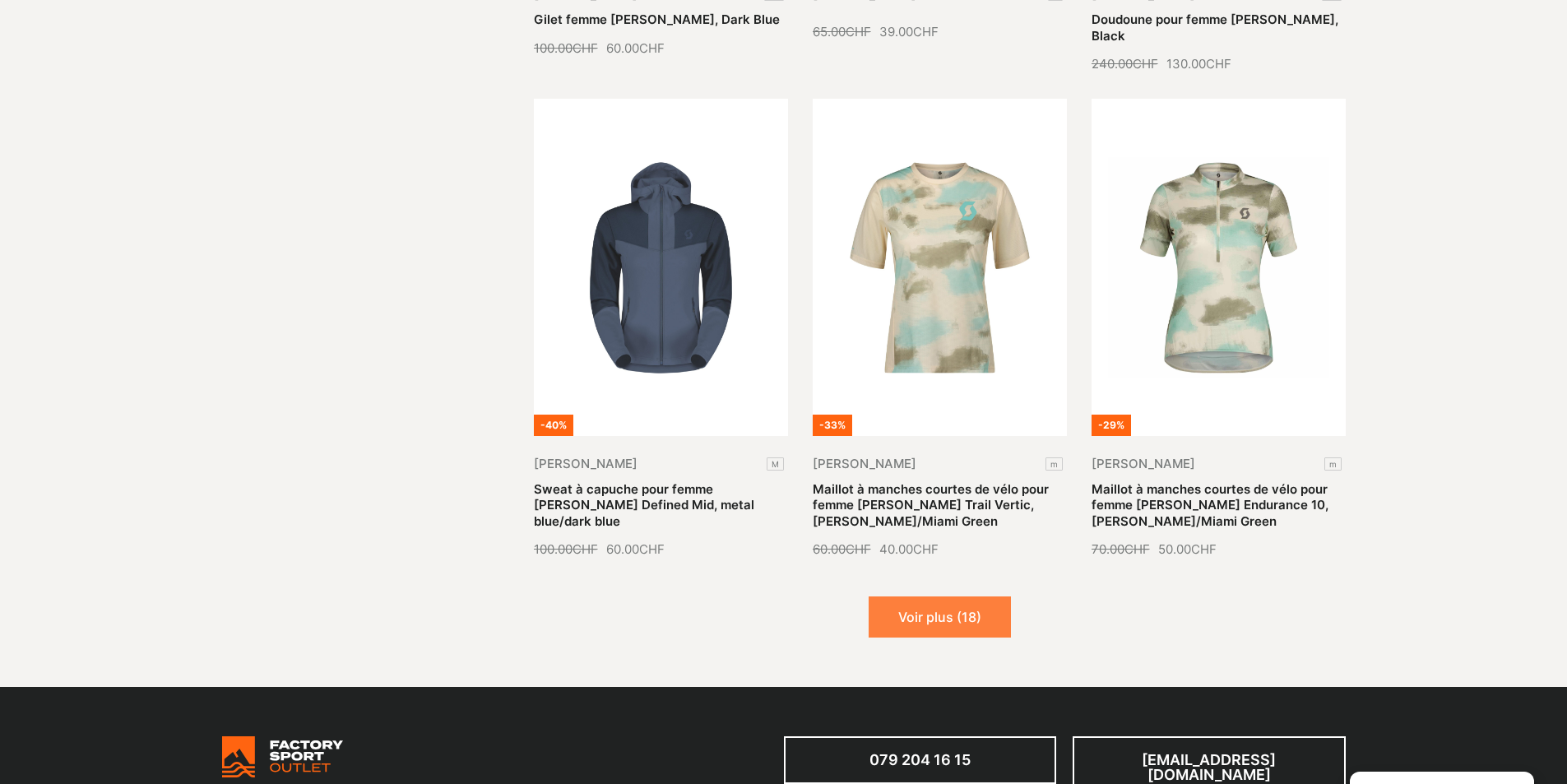
click at [934, 597] on button "Voir plus (18)" at bounding box center [939, 617] width 142 height 41
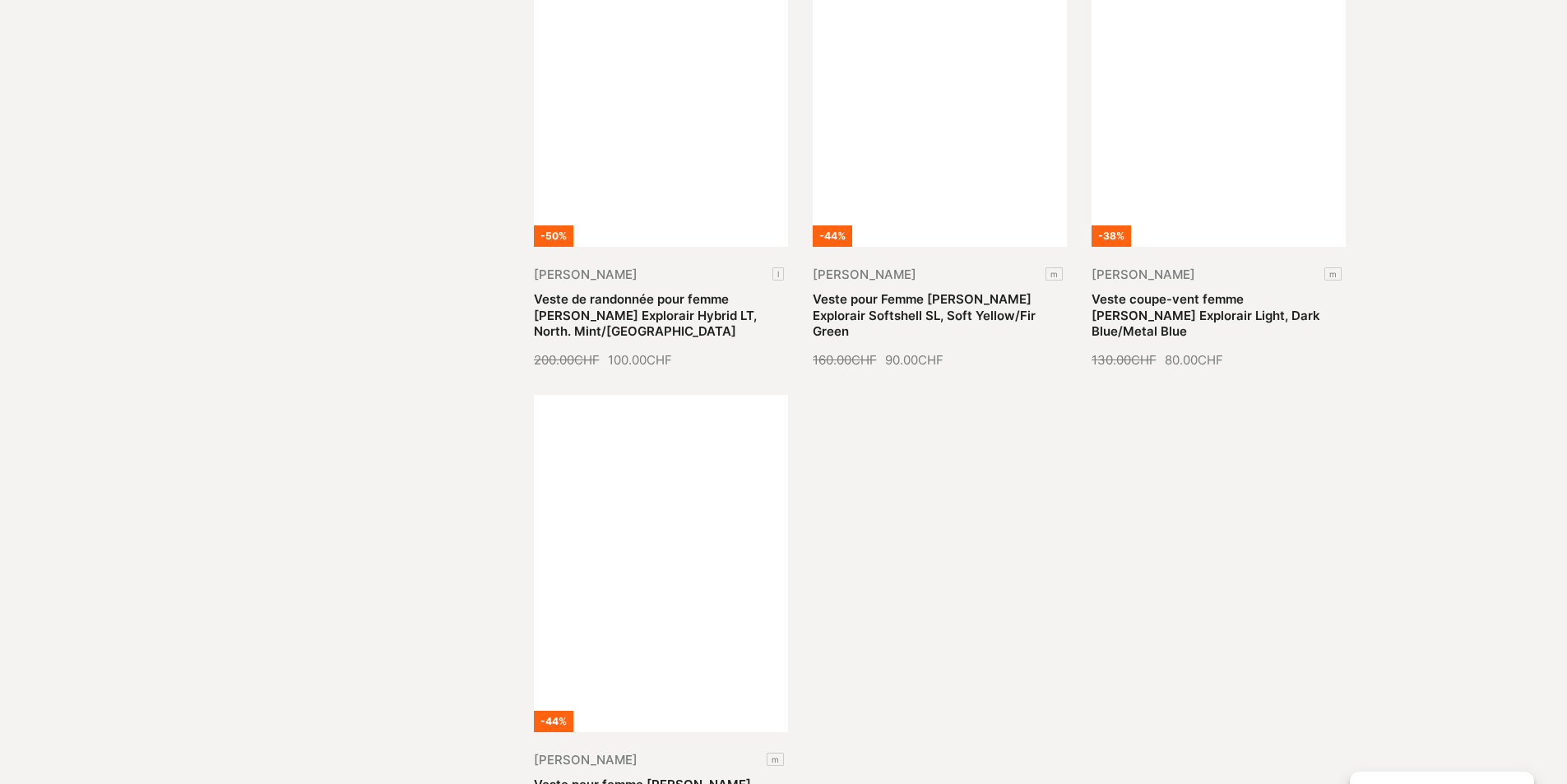
scroll to position [13238, 0]
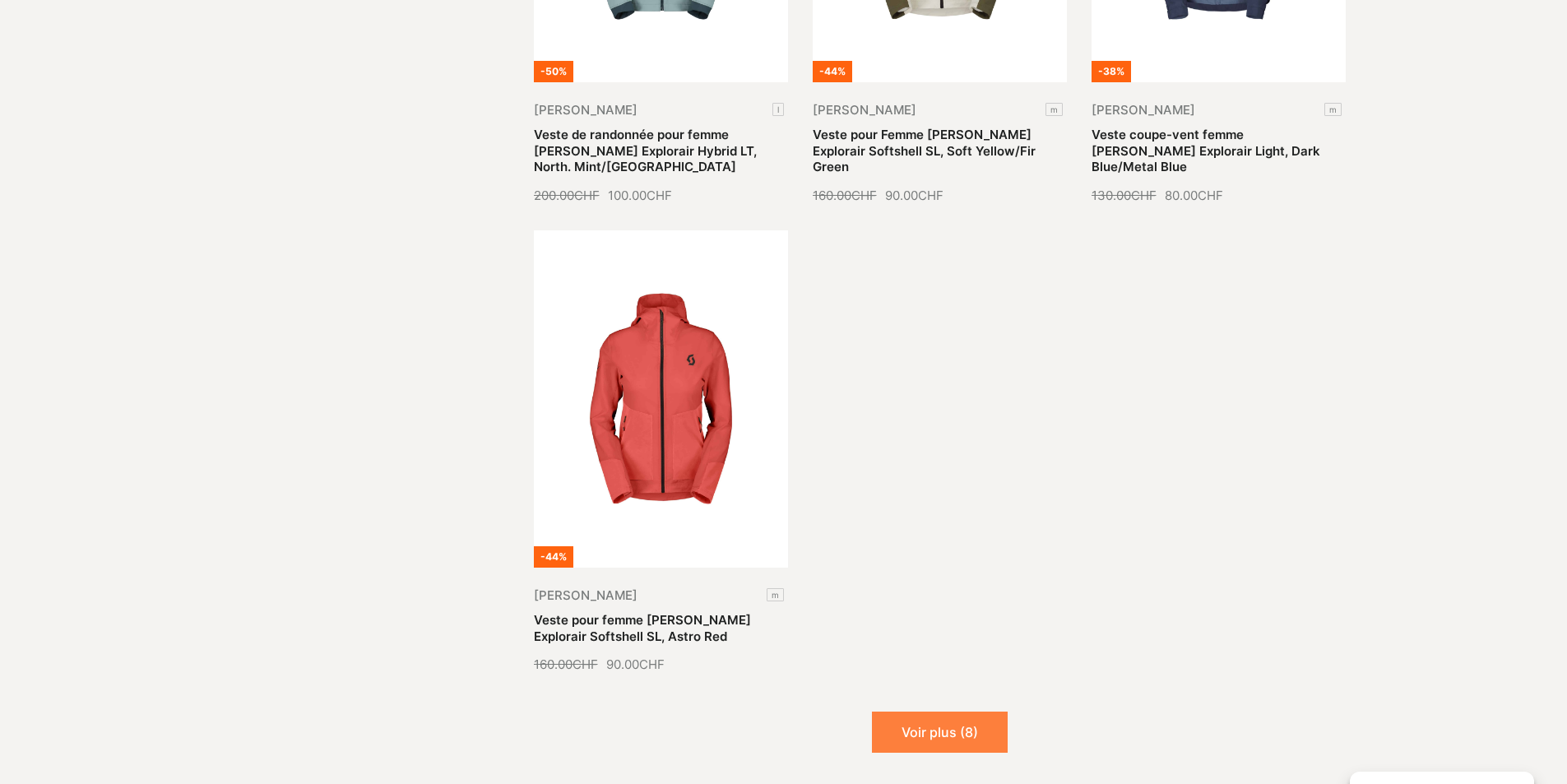
click at [934, 712] on button "Voir plus (8)" at bounding box center [939, 732] width 136 height 41
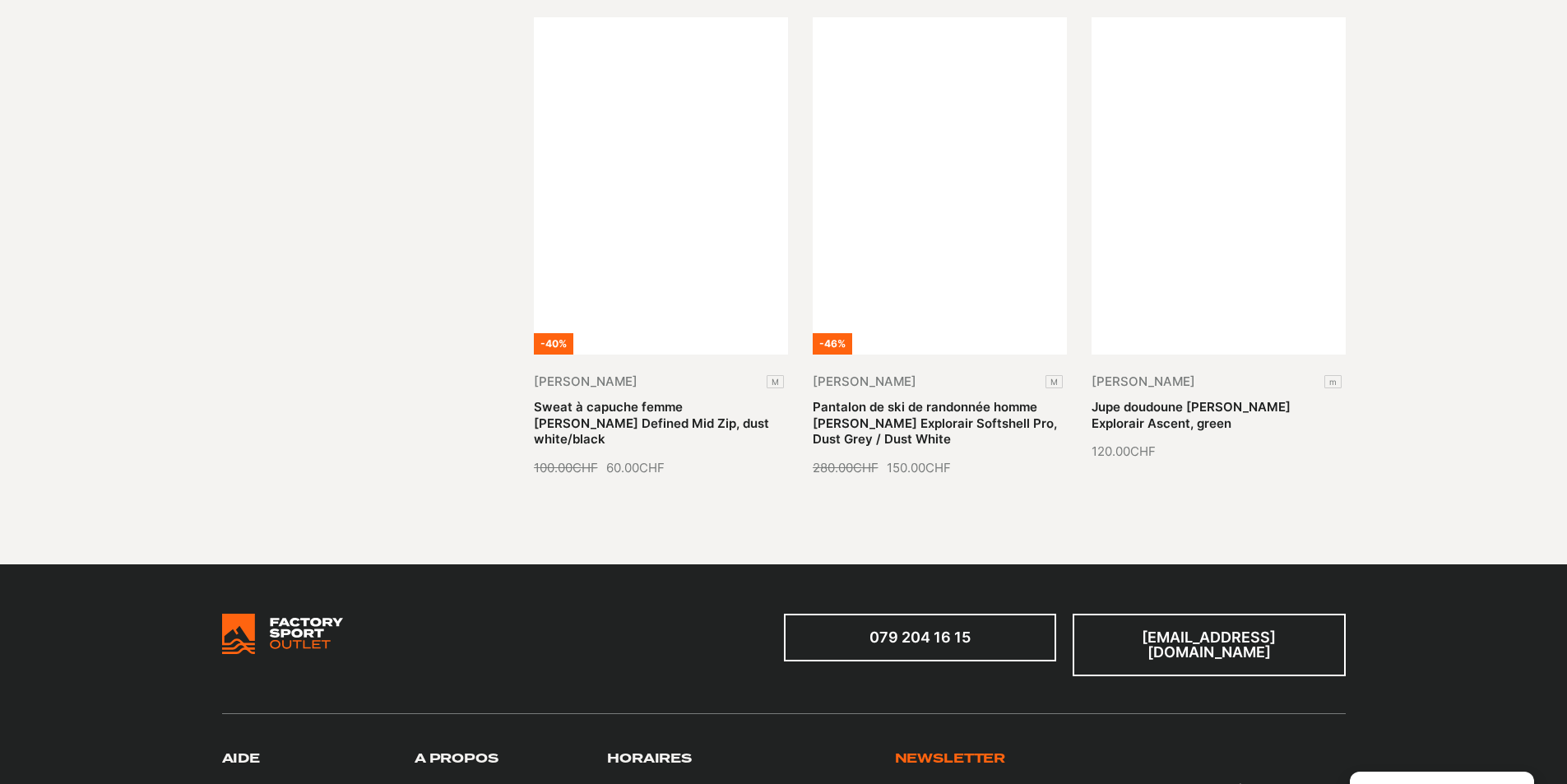
scroll to position [13978, 0]
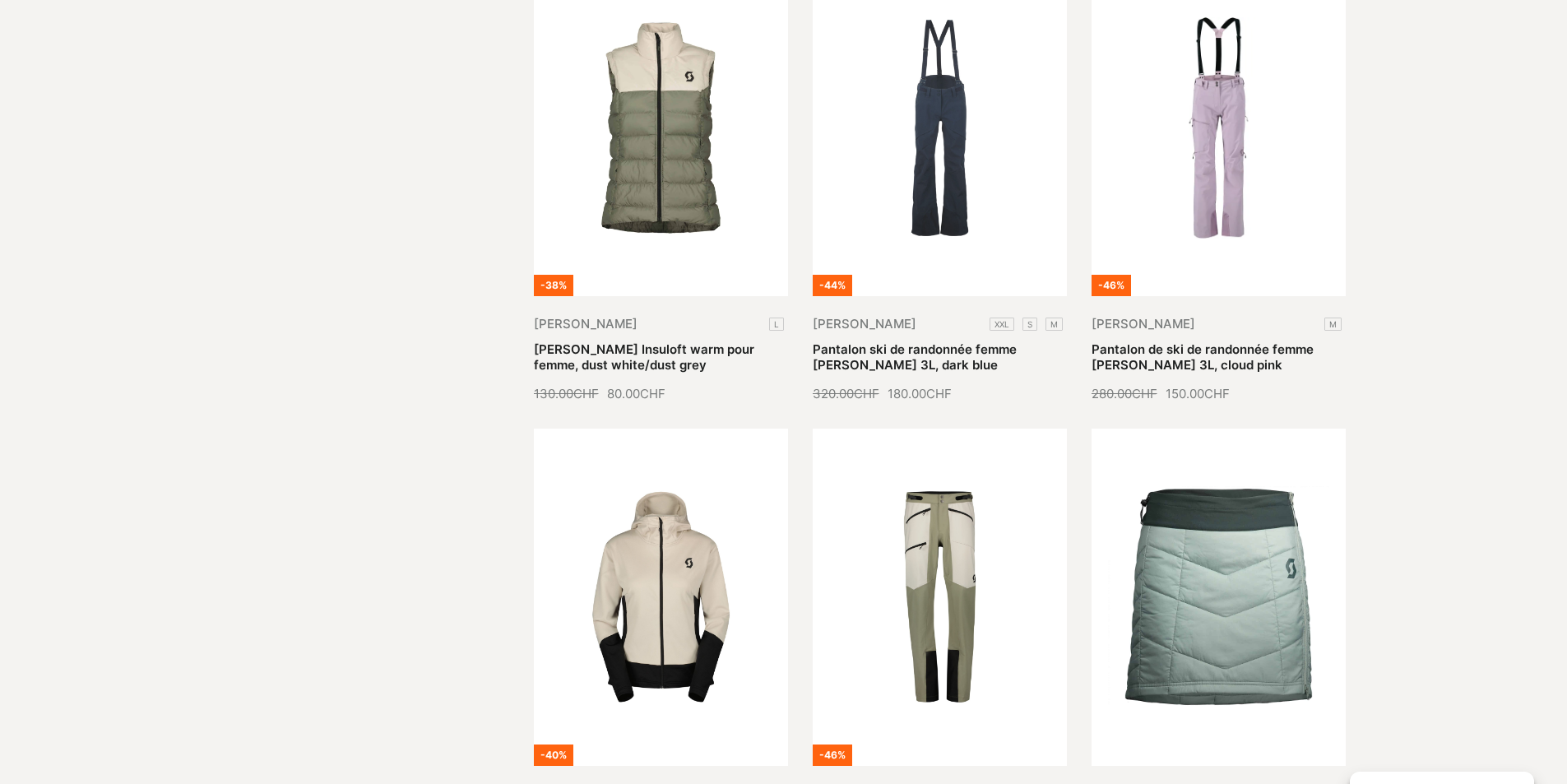
select select
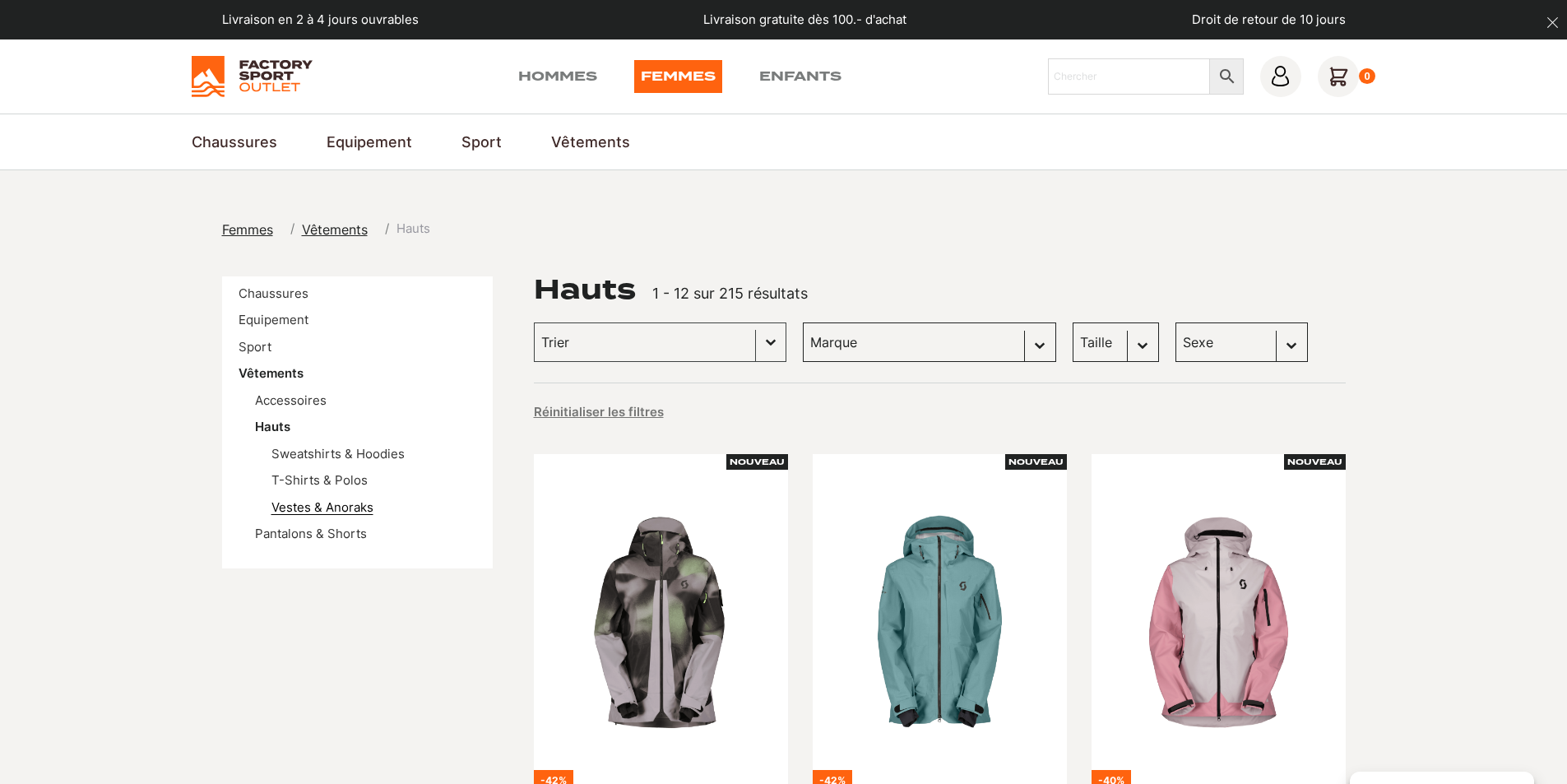
click at [304, 508] on link "Vestes & Anoraks" at bounding box center [322, 507] width 102 height 16
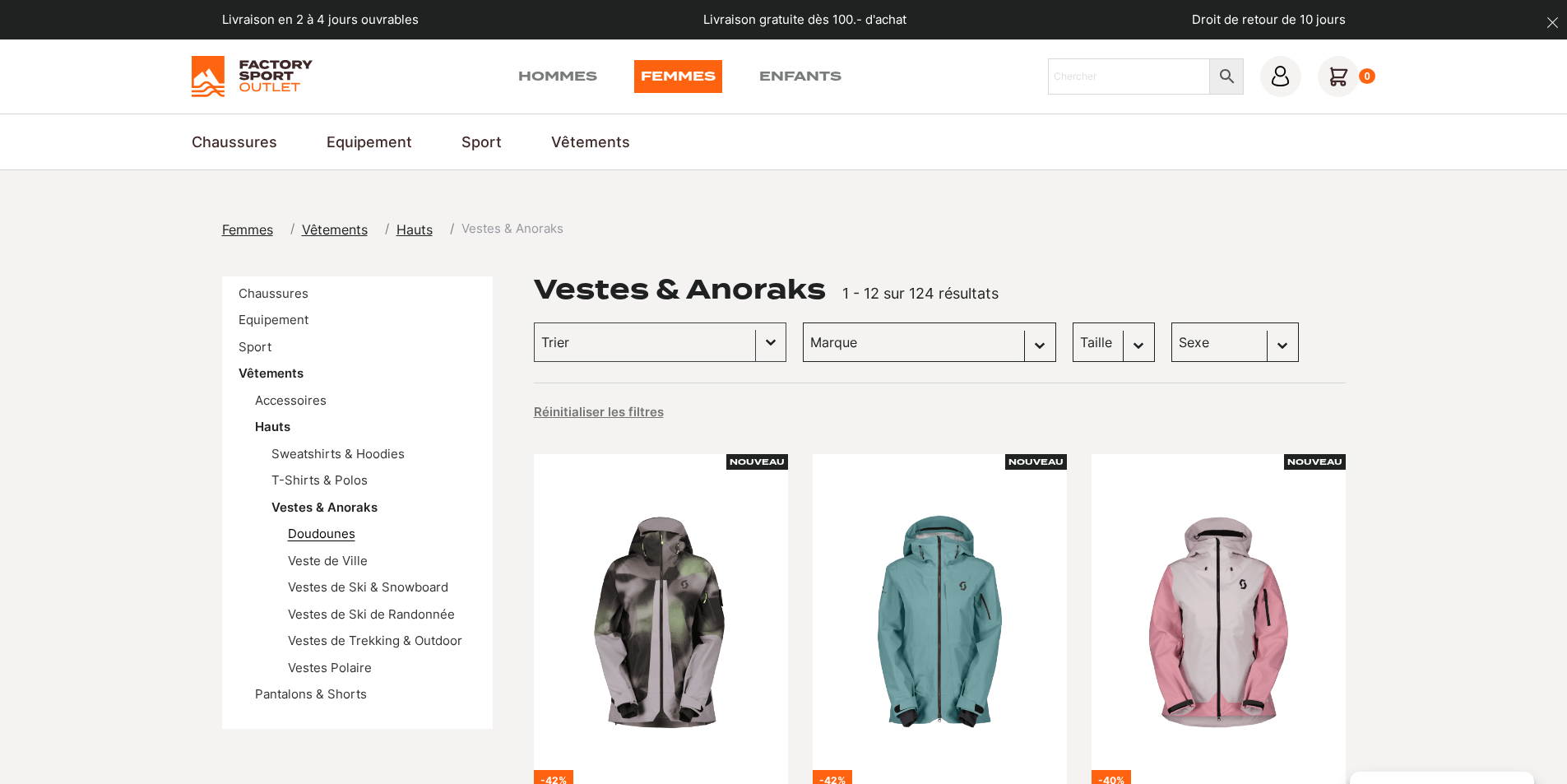
click at [322, 537] on link "Doudounes" at bounding box center [321, 533] width 68 height 16
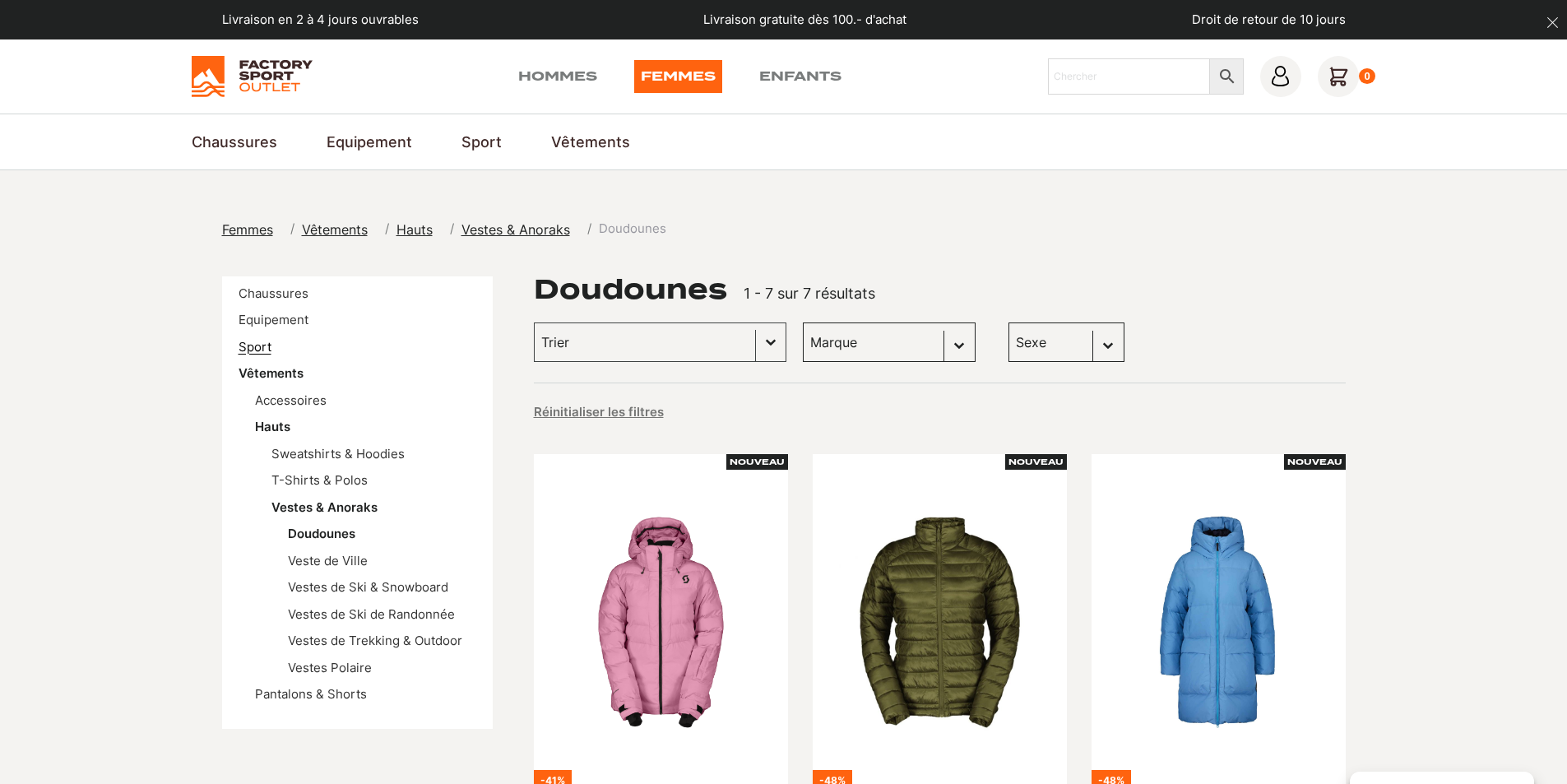
click at [250, 349] on link "Sport" at bounding box center [254, 346] width 32 height 16
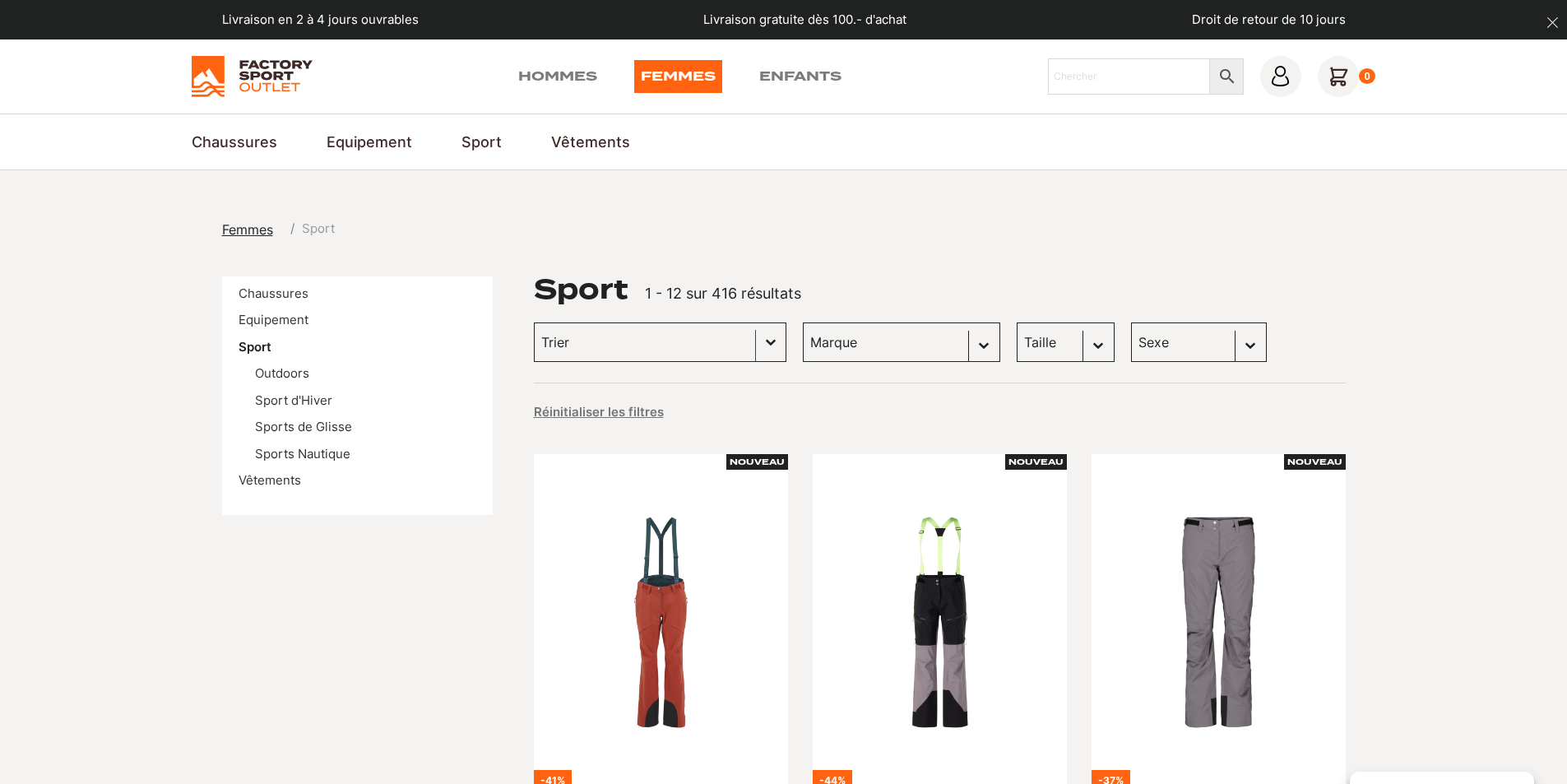
click at [756, 341] on button "Basculer la liste" at bounding box center [771, 341] width 30 height 38
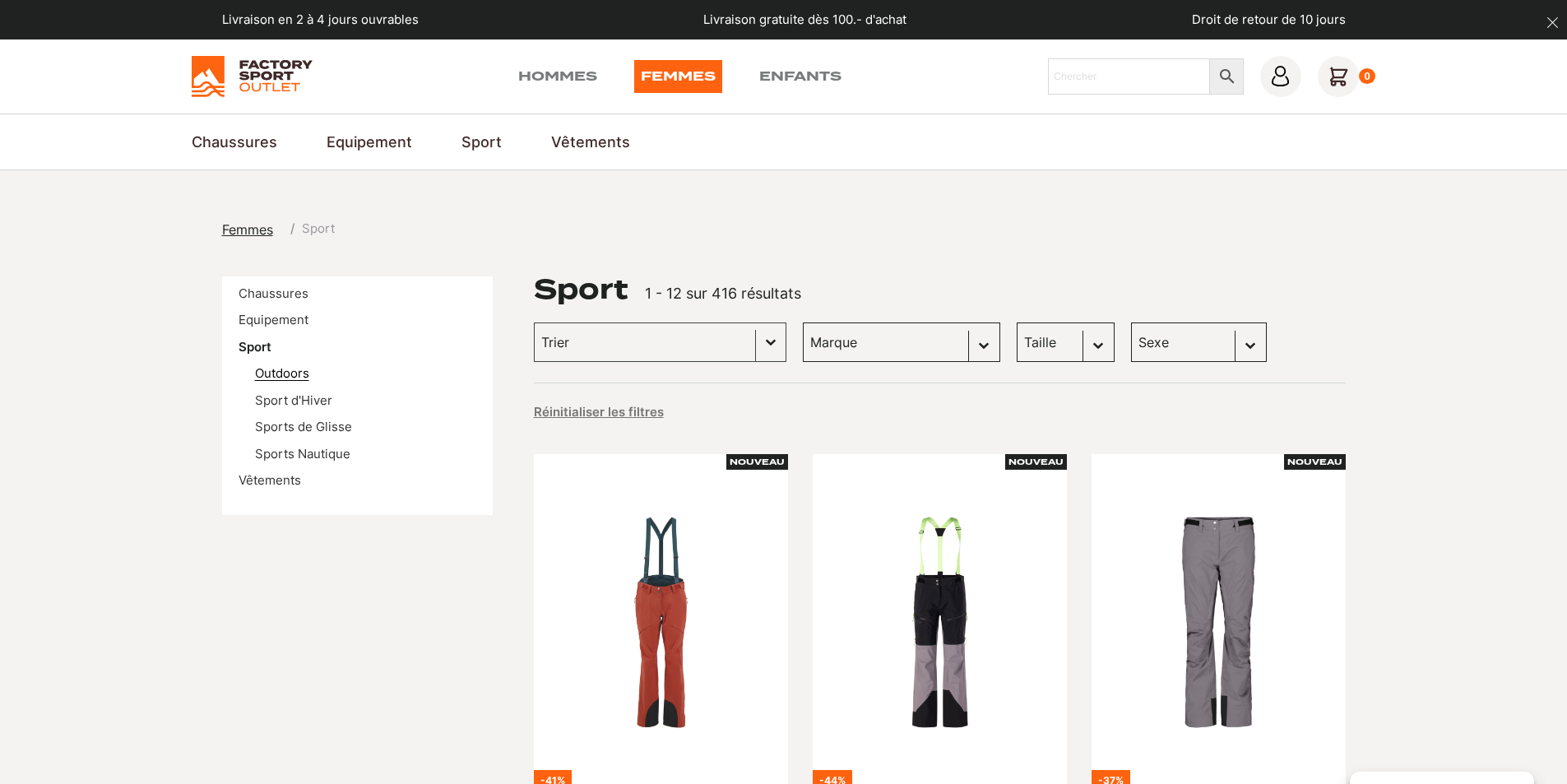
click at [279, 371] on link "Outdoors" at bounding box center [282, 372] width 54 height 16
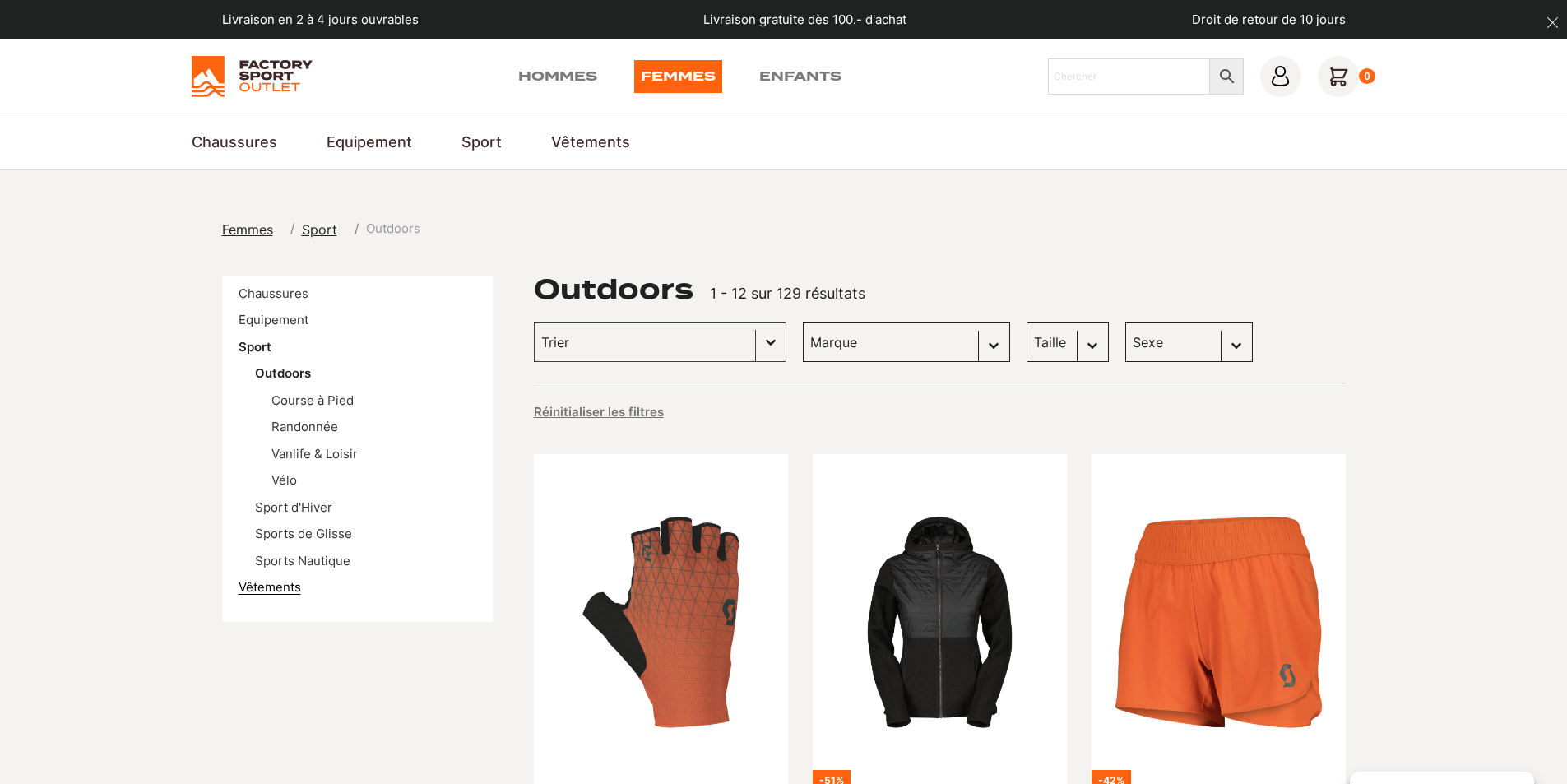
click at [254, 580] on link "Vêtements" at bounding box center [269, 586] width 62 height 16
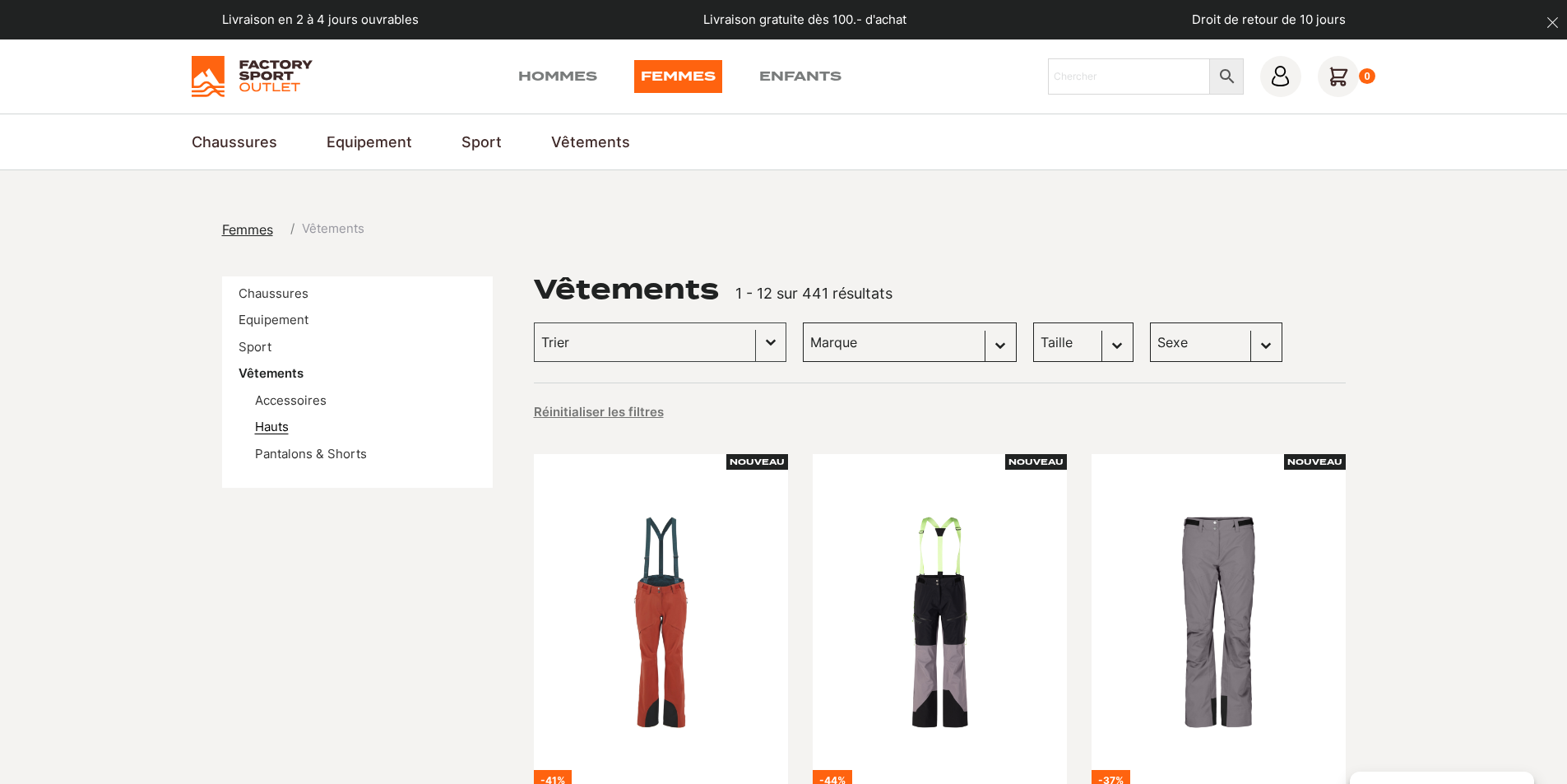
click at [264, 423] on link "Hauts" at bounding box center [272, 426] width 33 height 16
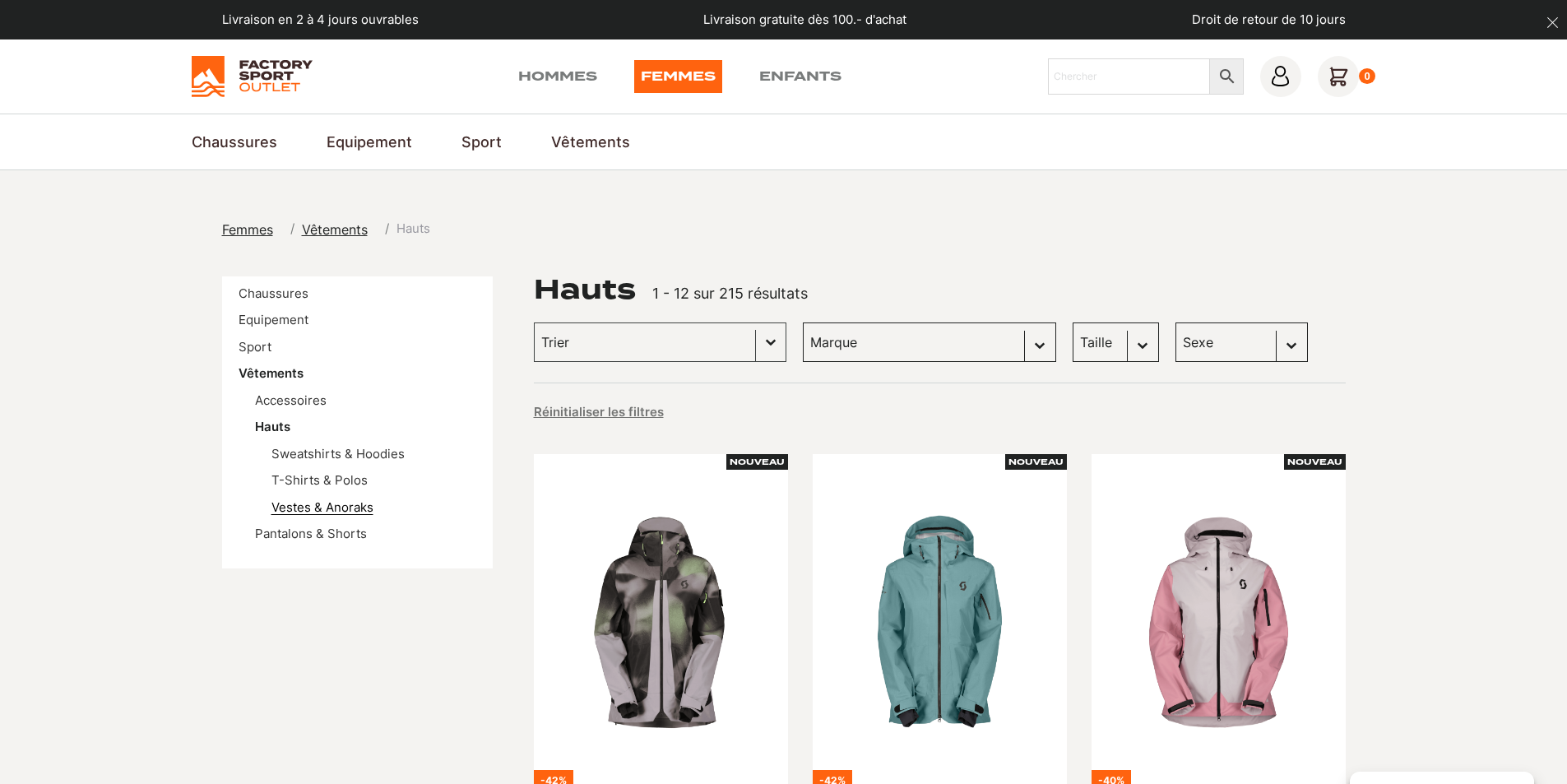
click at [306, 507] on link "Vestes & Anoraks" at bounding box center [322, 507] width 102 height 16
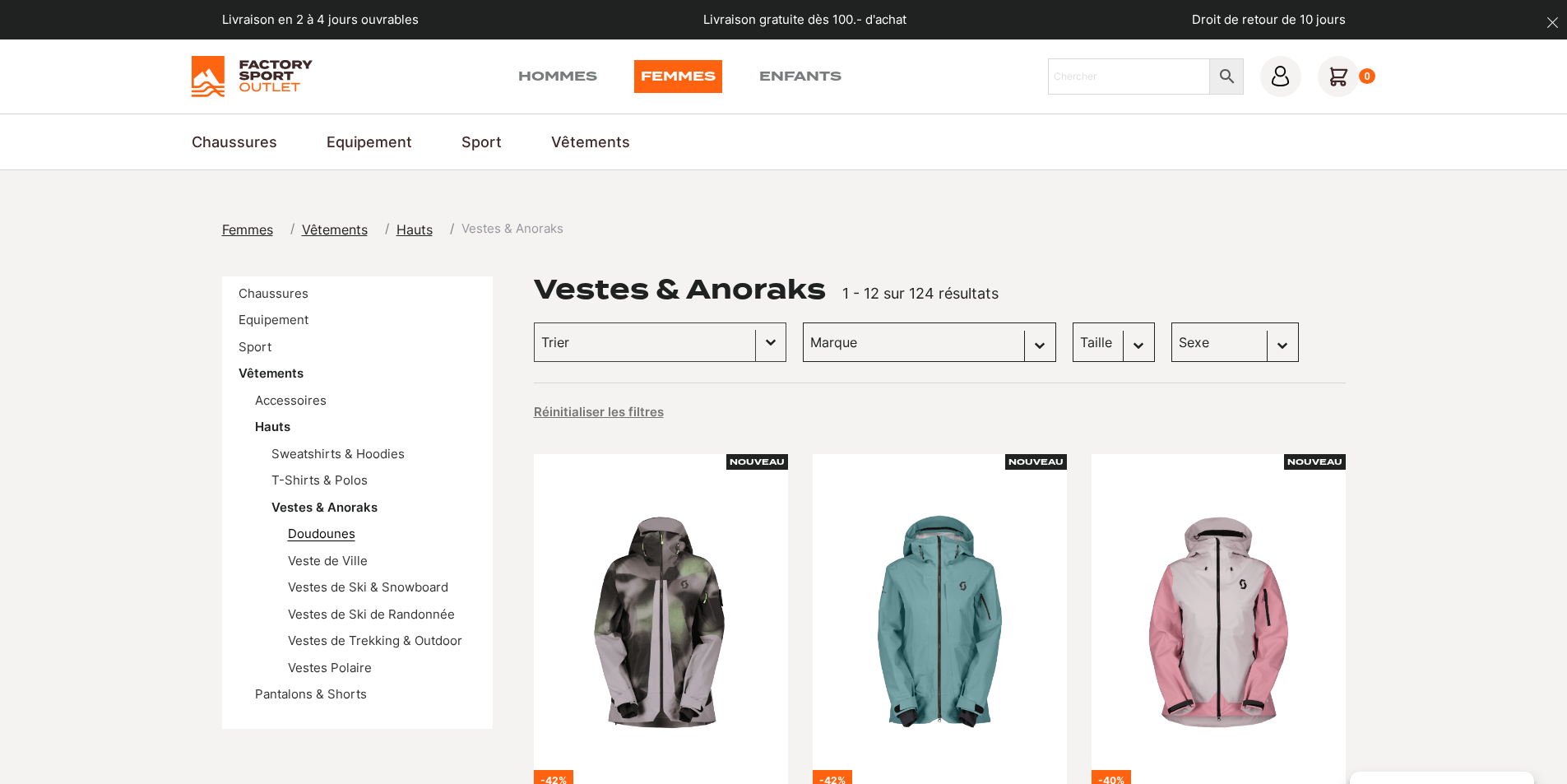
click at [319, 531] on link "Doudounes" at bounding box center [321, 533] width 68 height 16
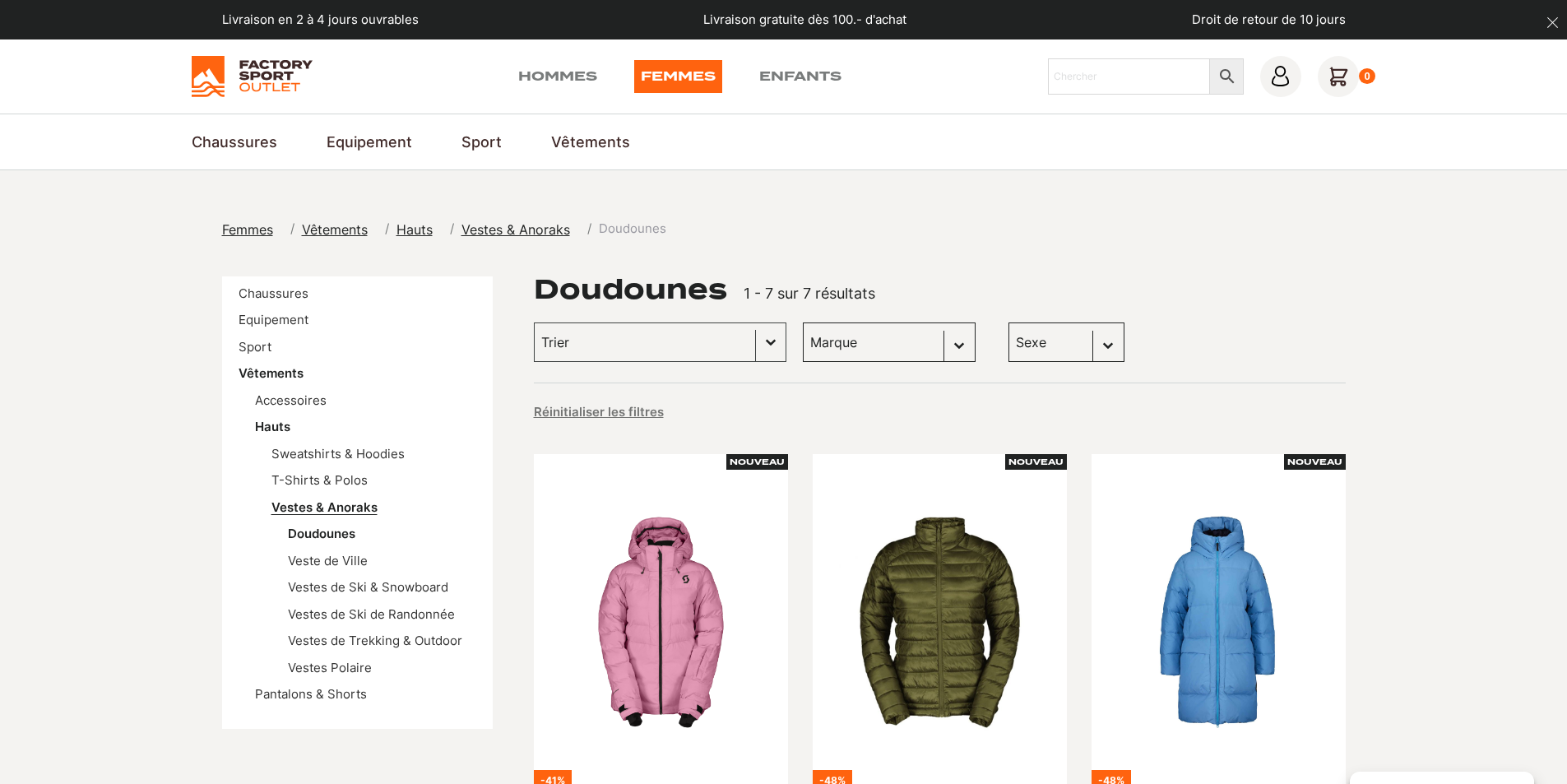
click at [290, 503] on link "Vestes & Anoraks" at bounding box center [324, 507] width 106 height 16
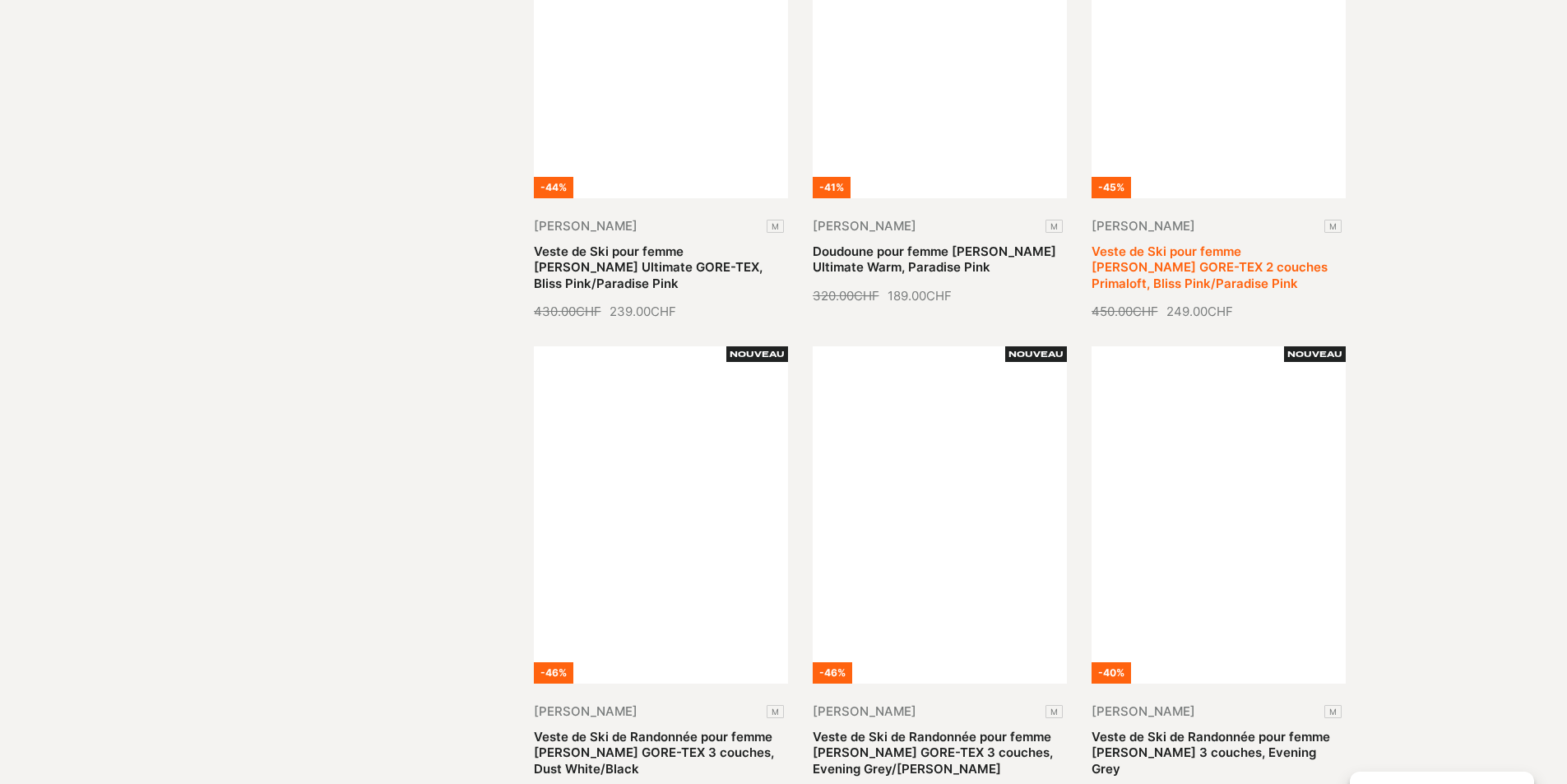
scroll to position [1973, 0]
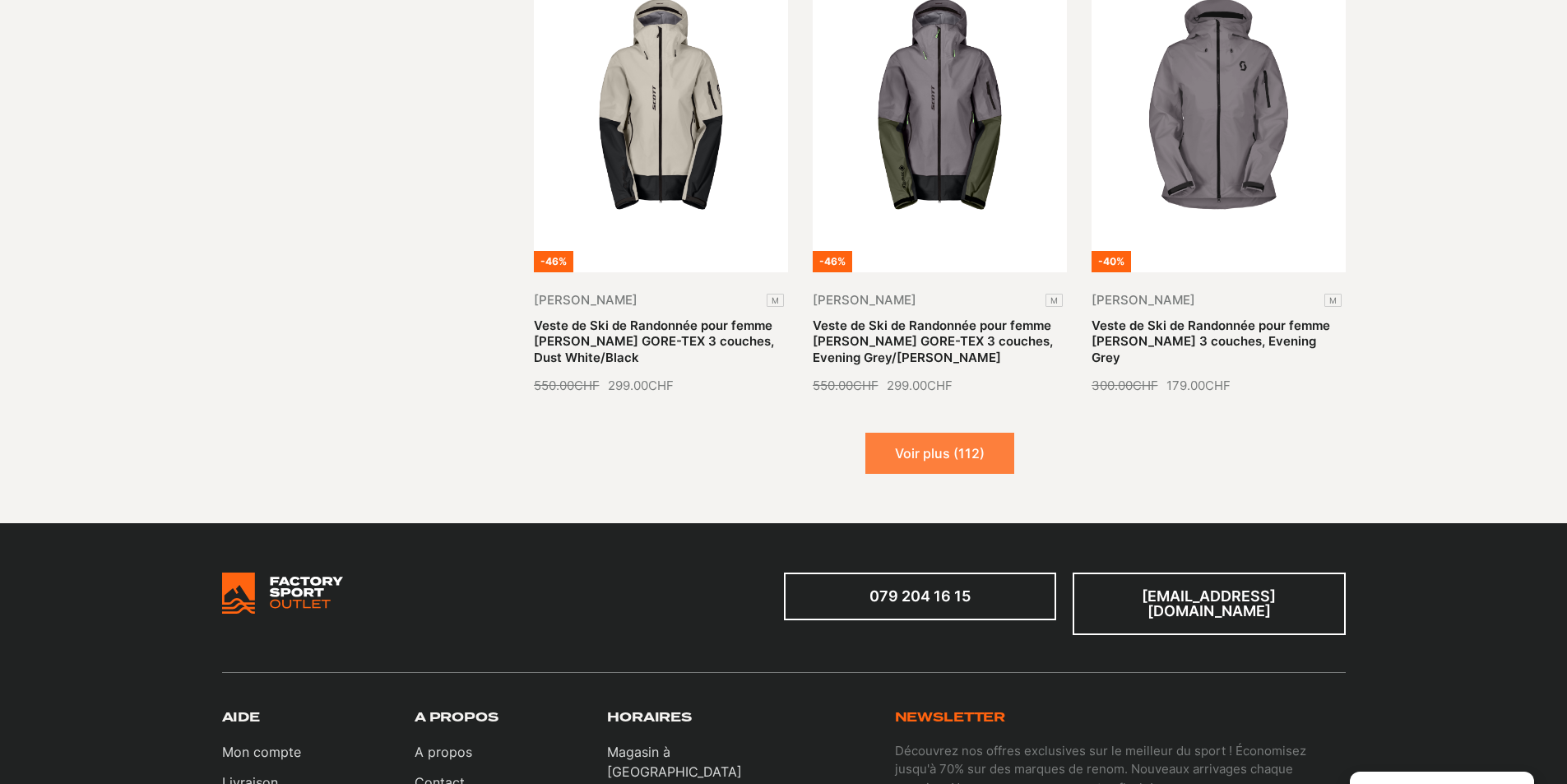
click at [934, 437] on button "Voir plus (112)" at bounding box center [939, 453] width 149 height 41
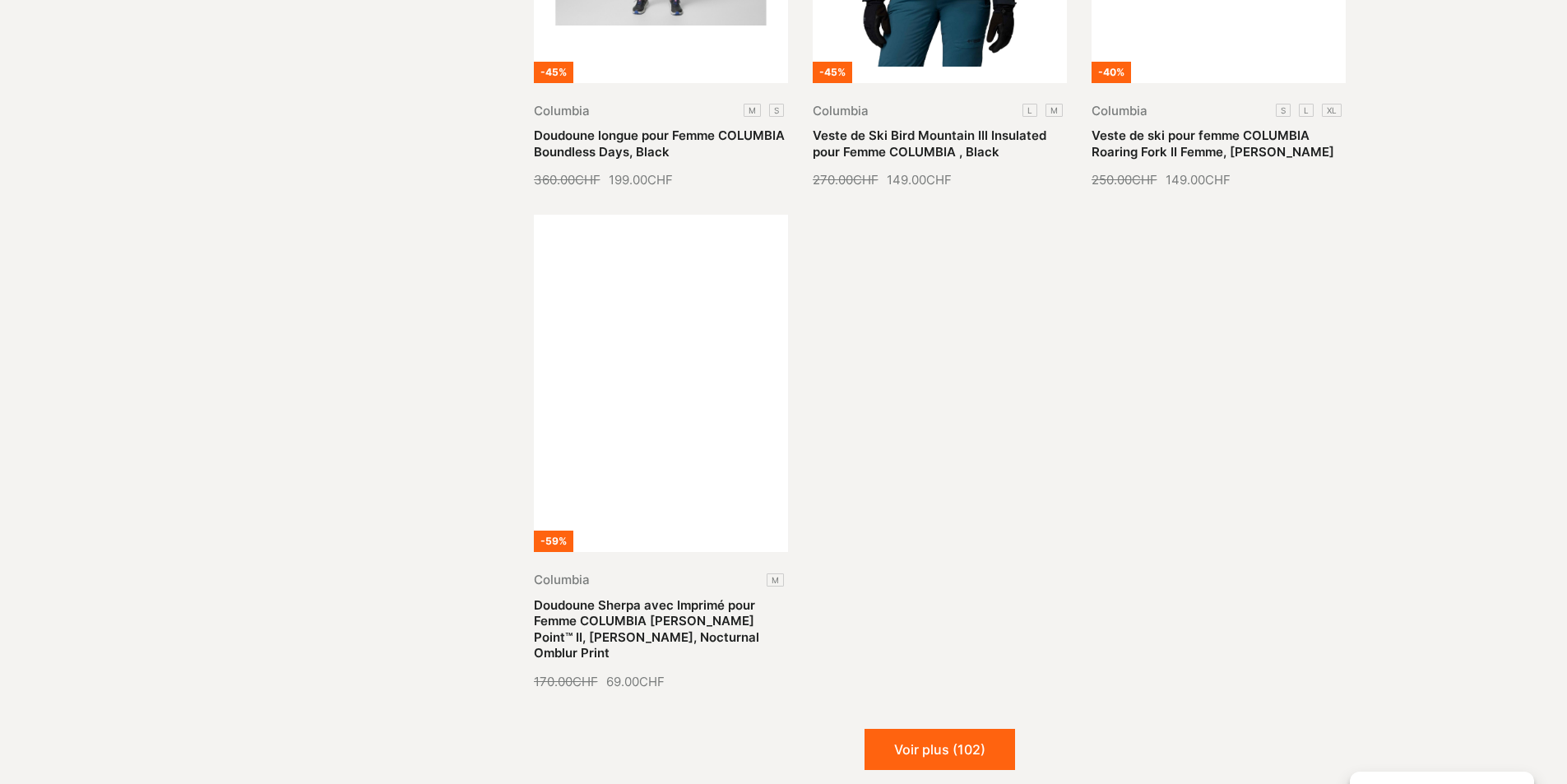
scroll to position [3864, 0]
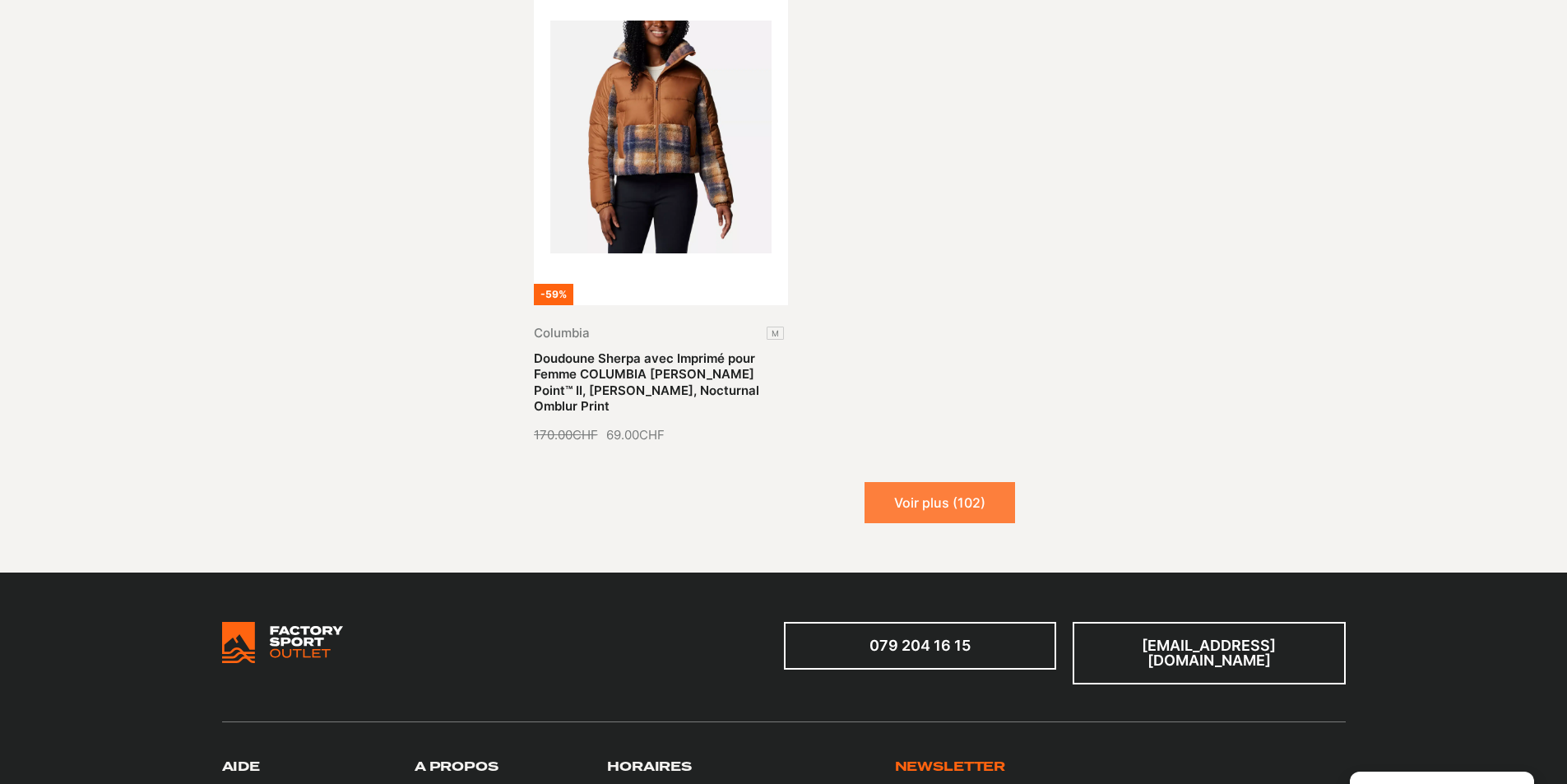
click at [914, 482] on button "Voir plus (102)" at bounding box center [939, 502] width 150 height 41
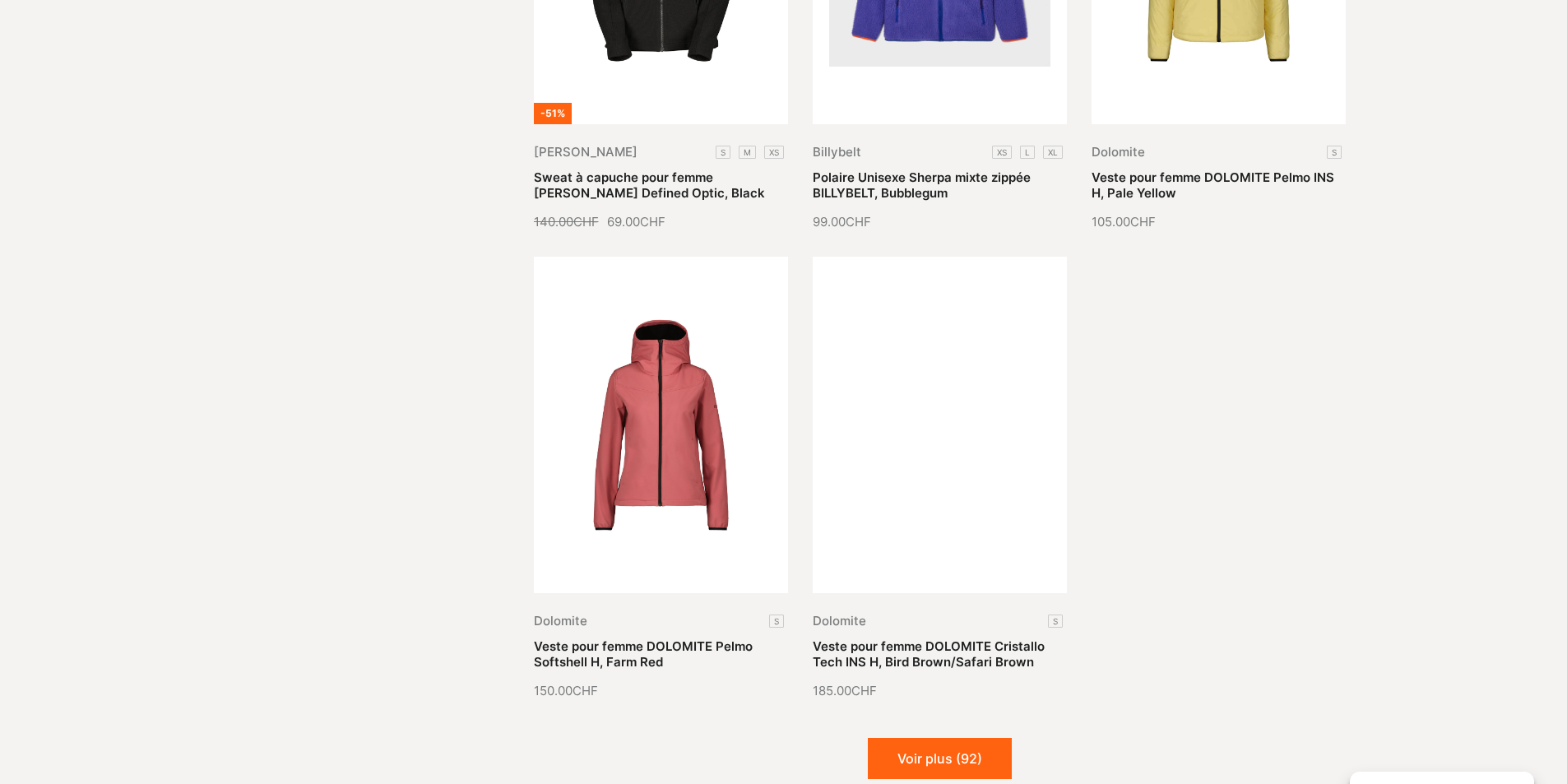
scroll to position [5180, 0]
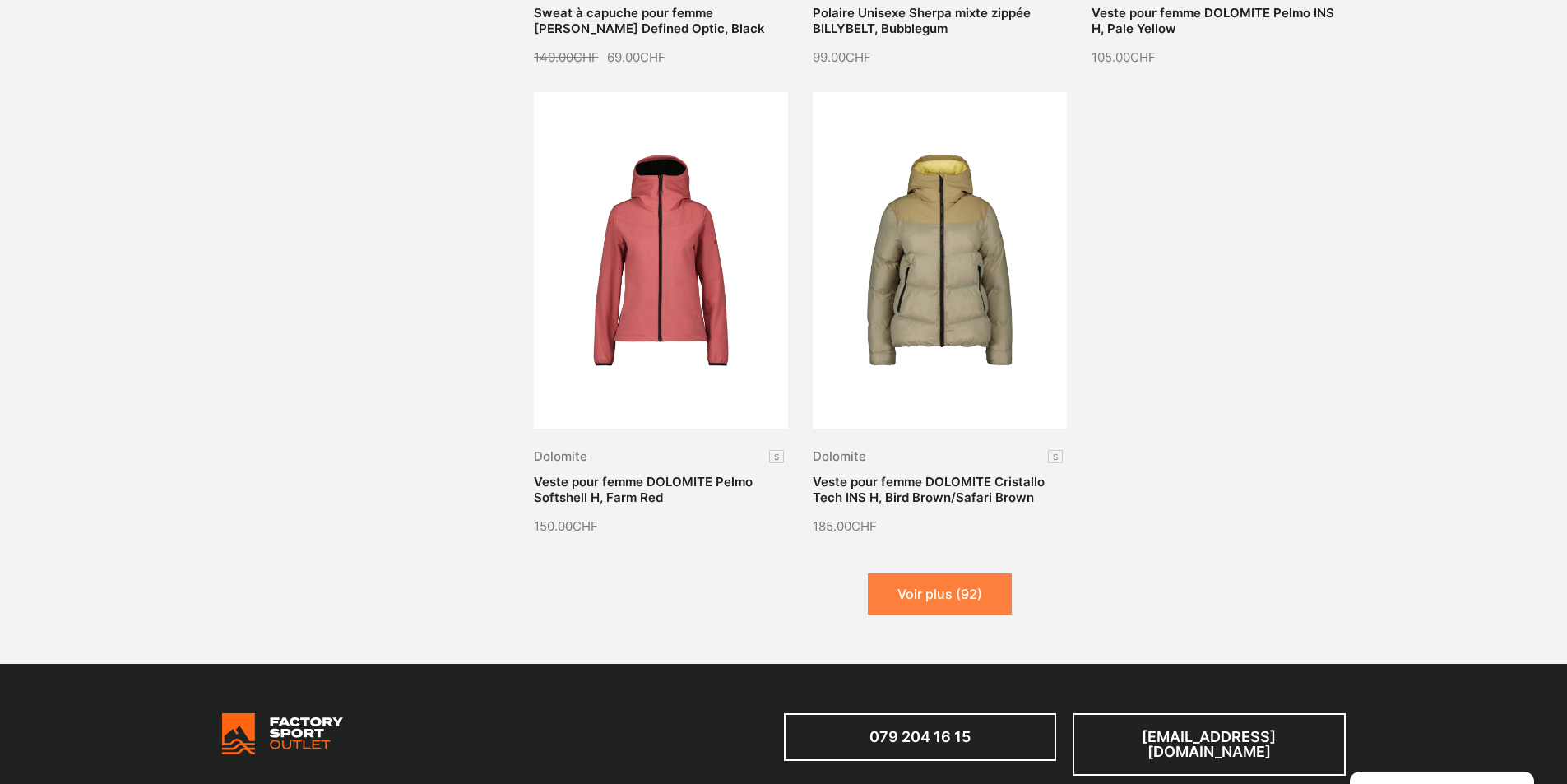
click at [929, 573] on button "Voir plus (92)" at bounding box center [939, 594] width 144 height 41
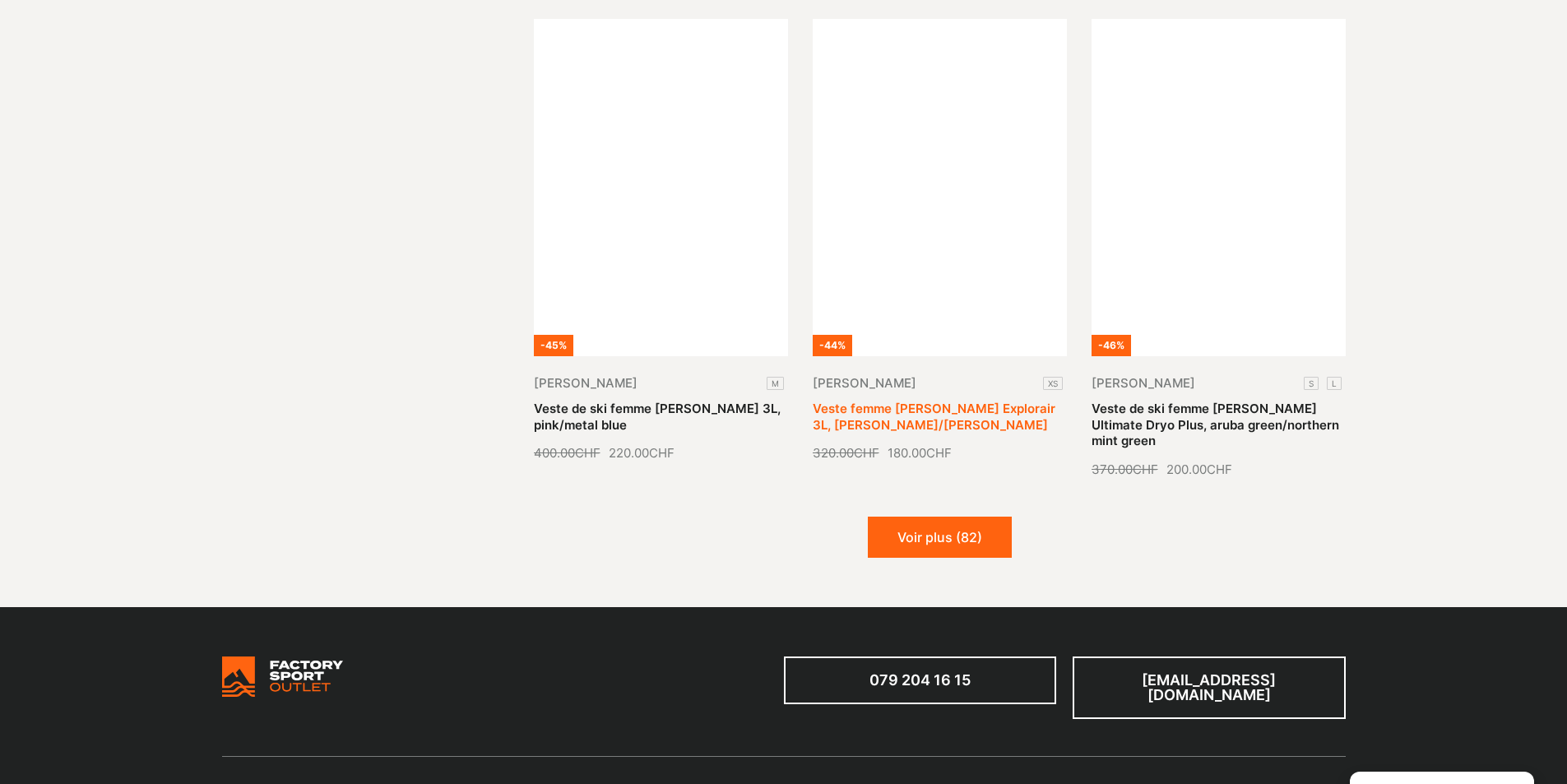
scroll to position [6742, 0]
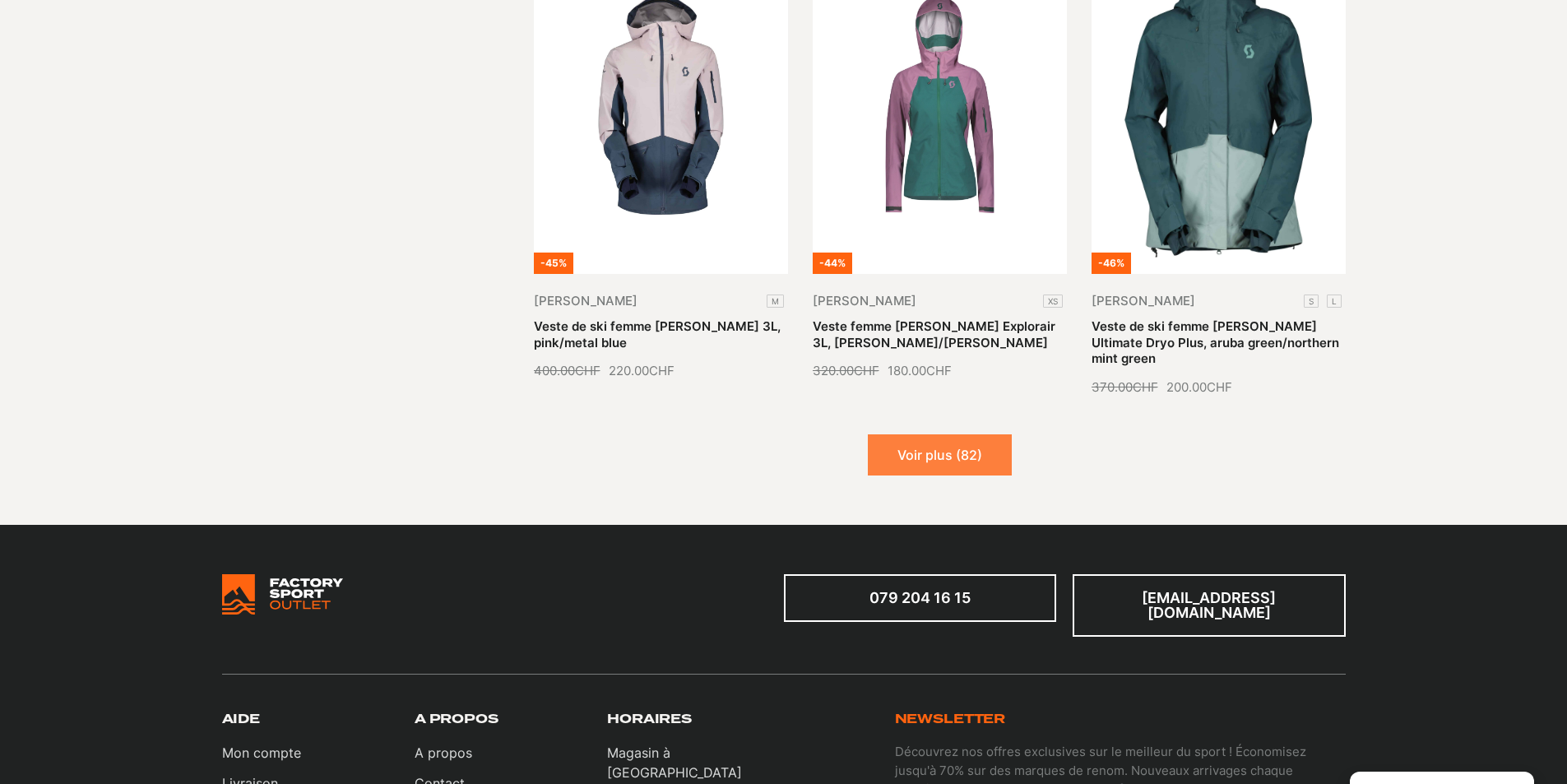
click at [937, 434] on button "Voir plus (82)" at bounding box center [939, 455] width 144 height 41
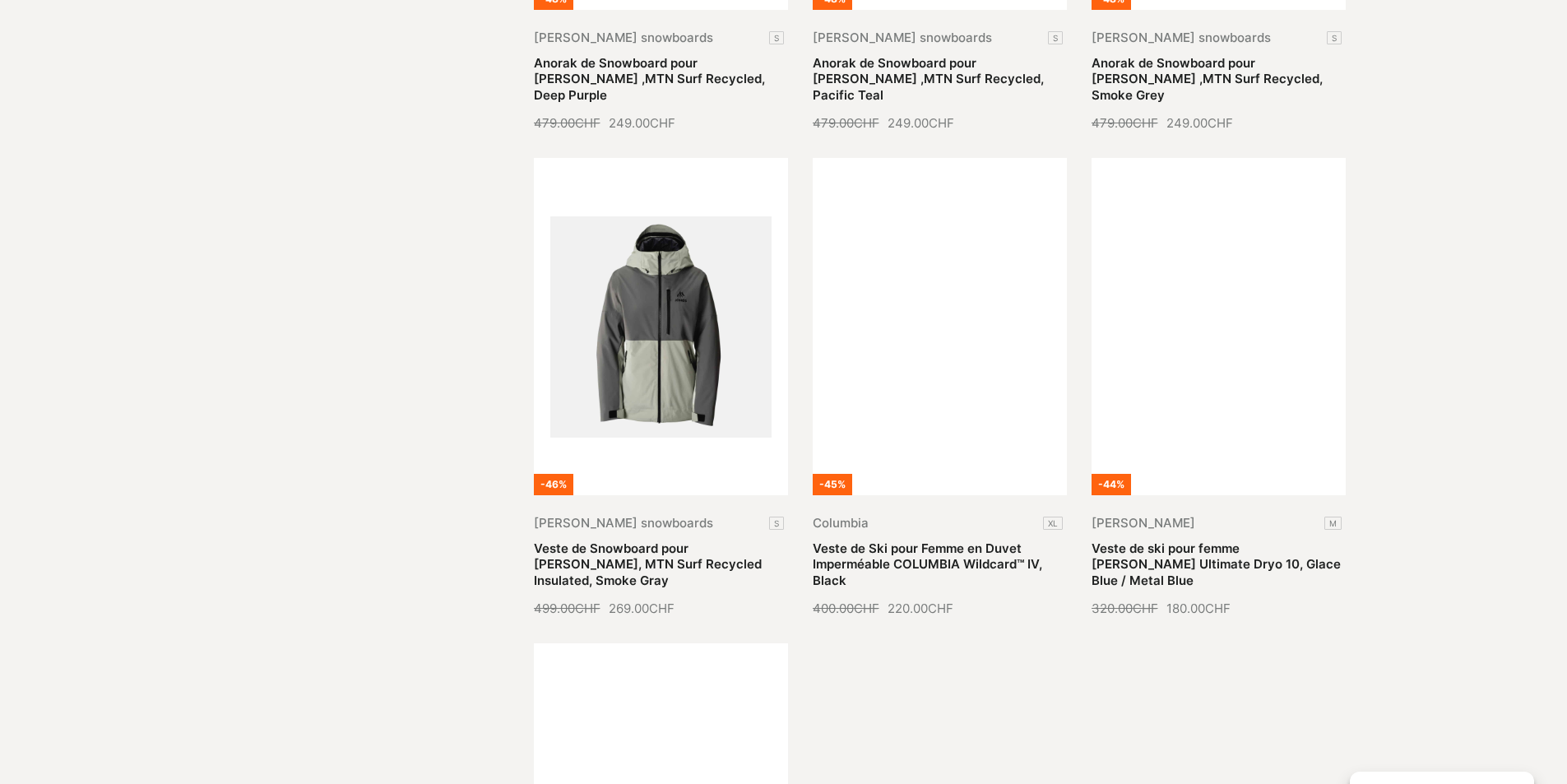
scroll to position [8386, 0]
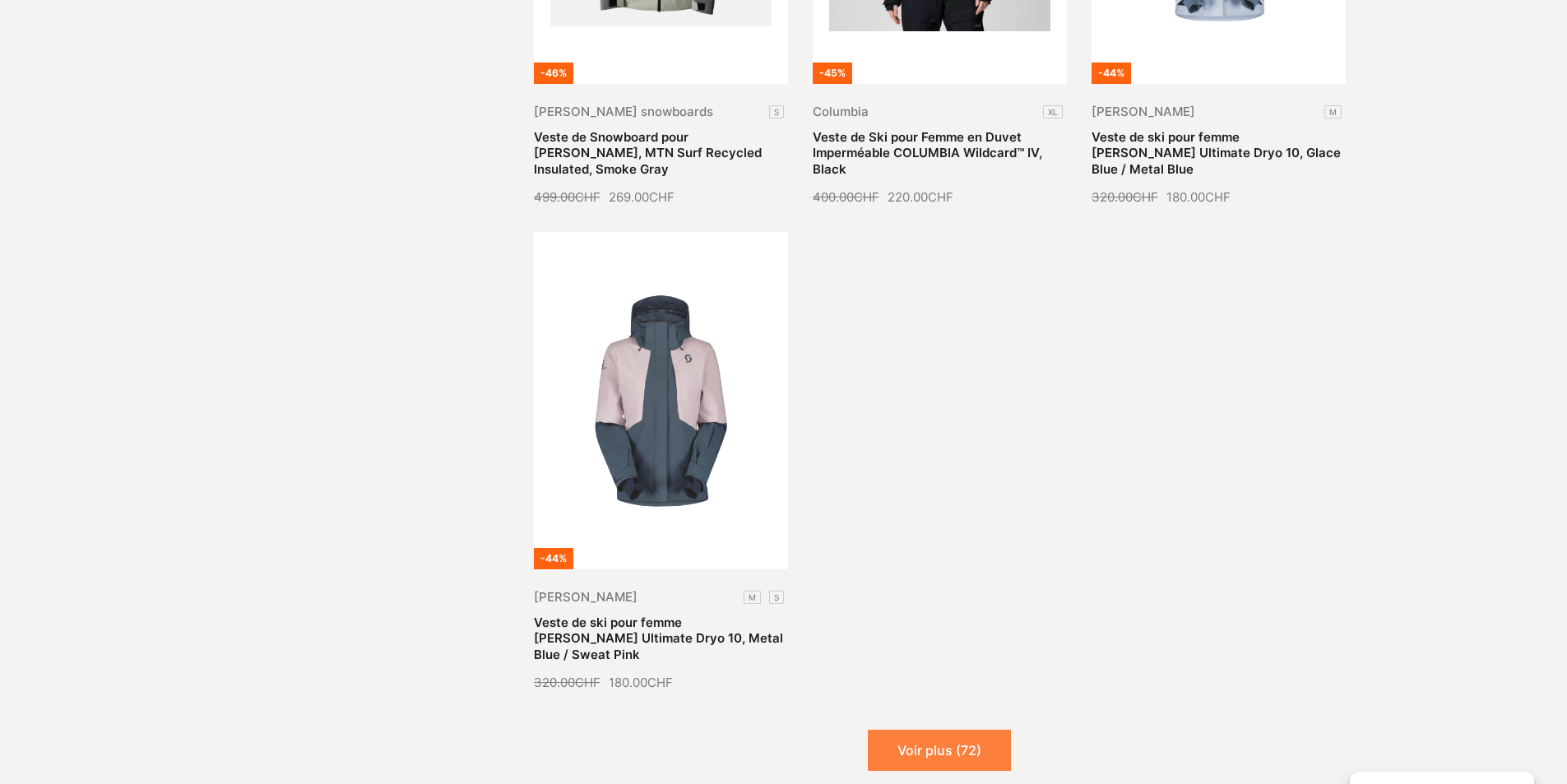
click at [923, 729] on button "Voir plus (72)" at bounding box center [939, 750] width 143 height 41
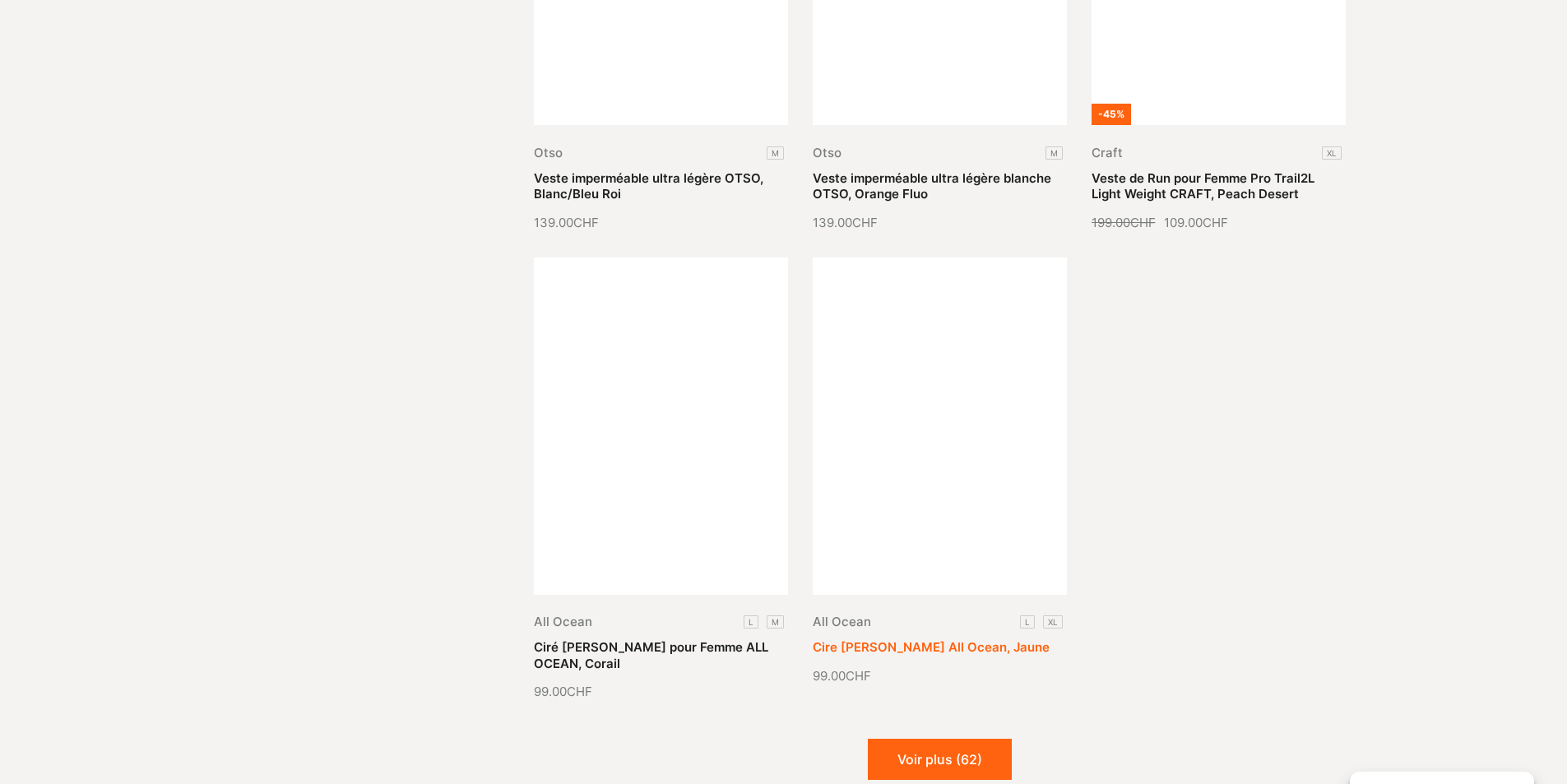
scroll to position [9867, 0]
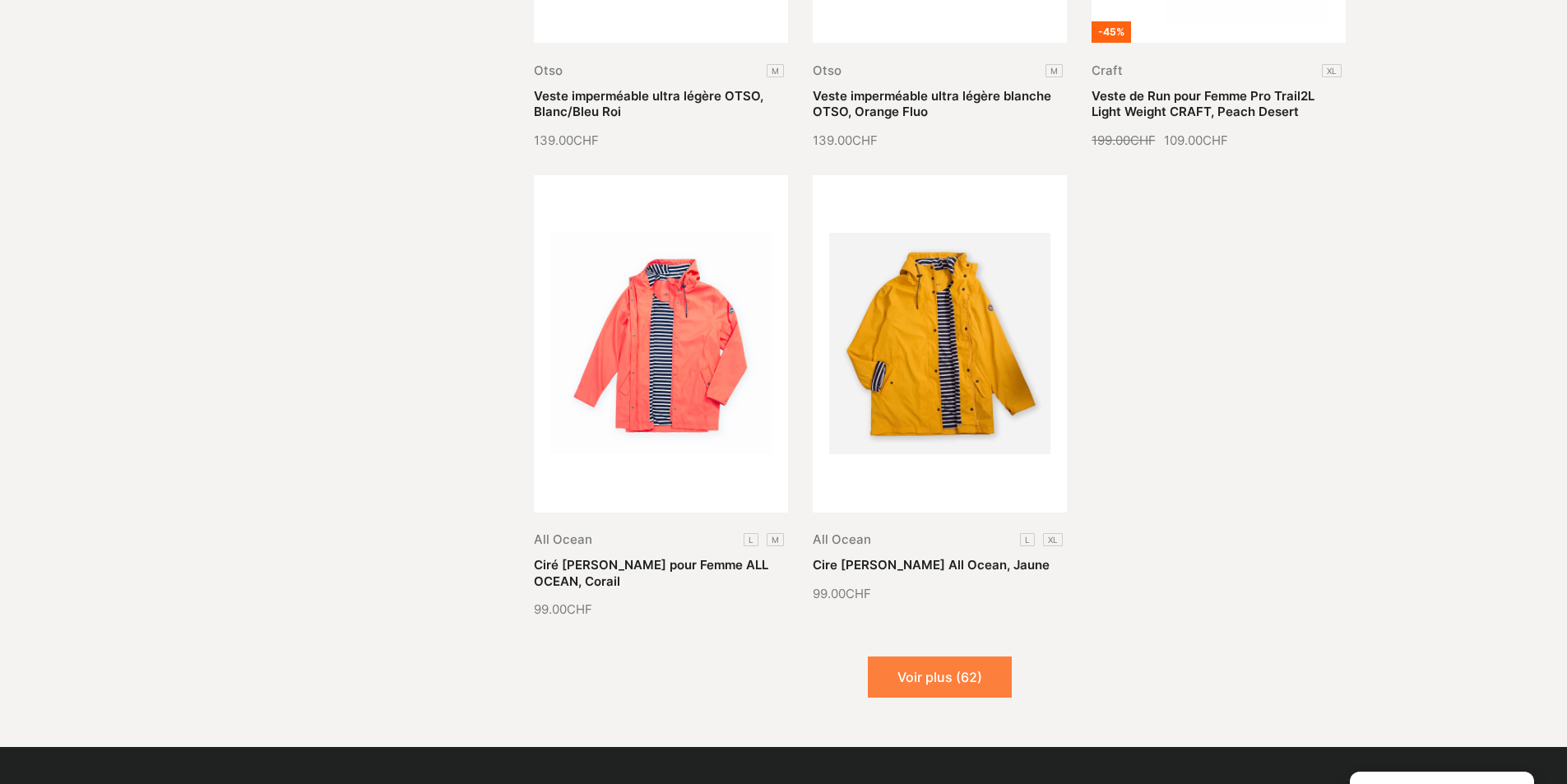
click at [924, 656] on button "Voir plus (62)" at bounding box center [939, 676] width 144 height 41
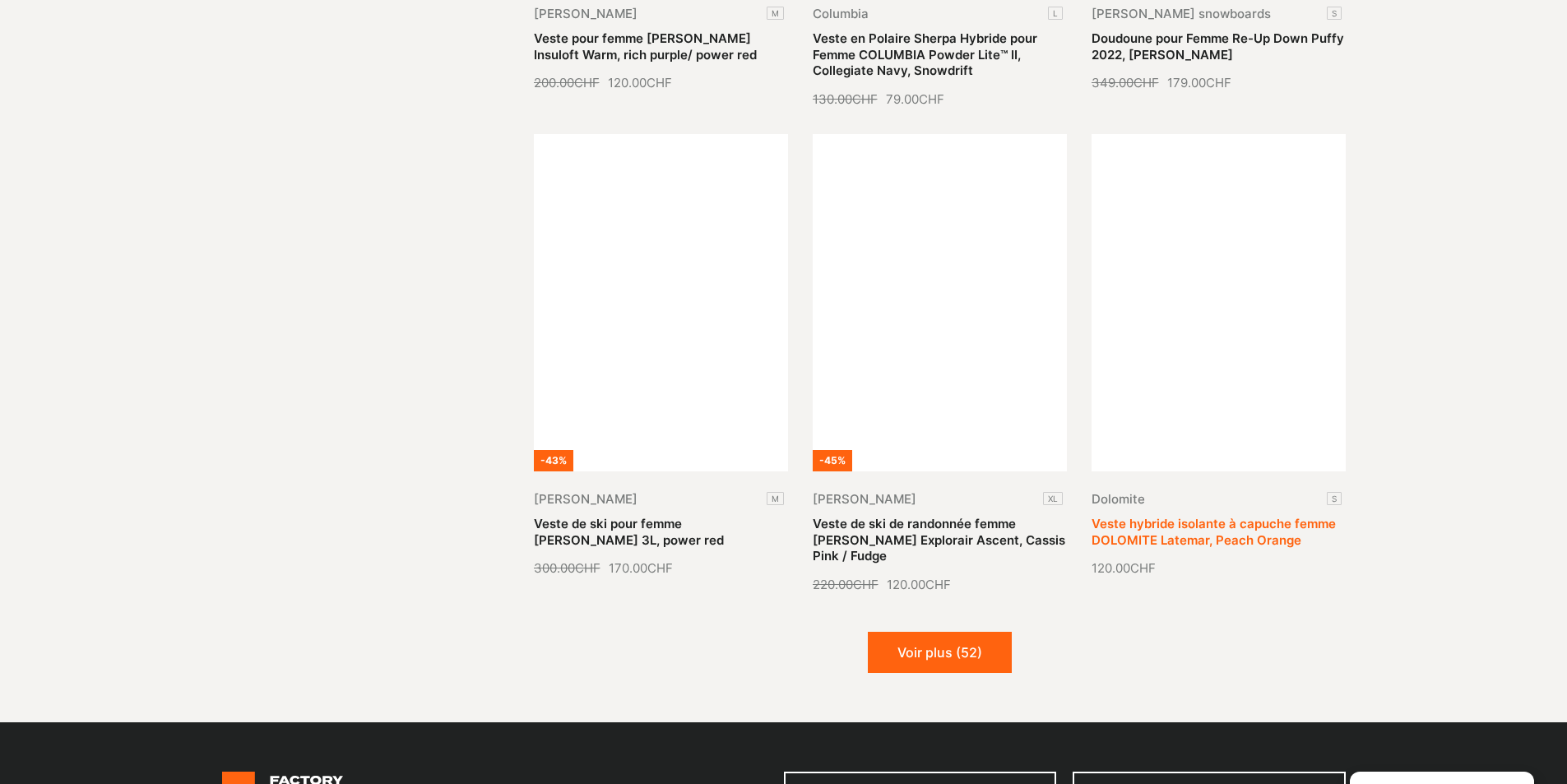
scroll to position [11429, 0]
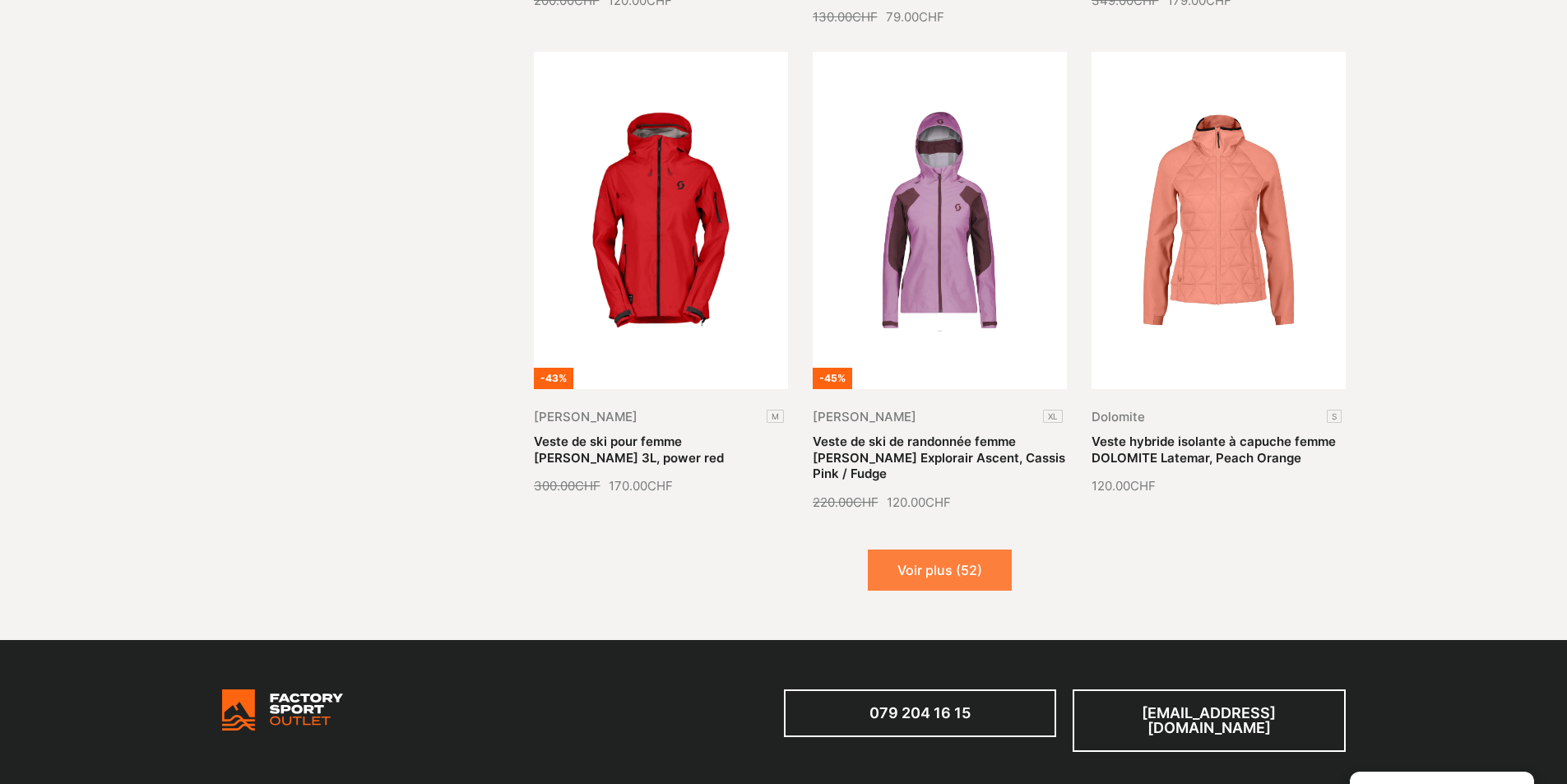
click at [929, 549] on button "Voir plus (52)" at bounding box center [939, 570] width 144 height 41
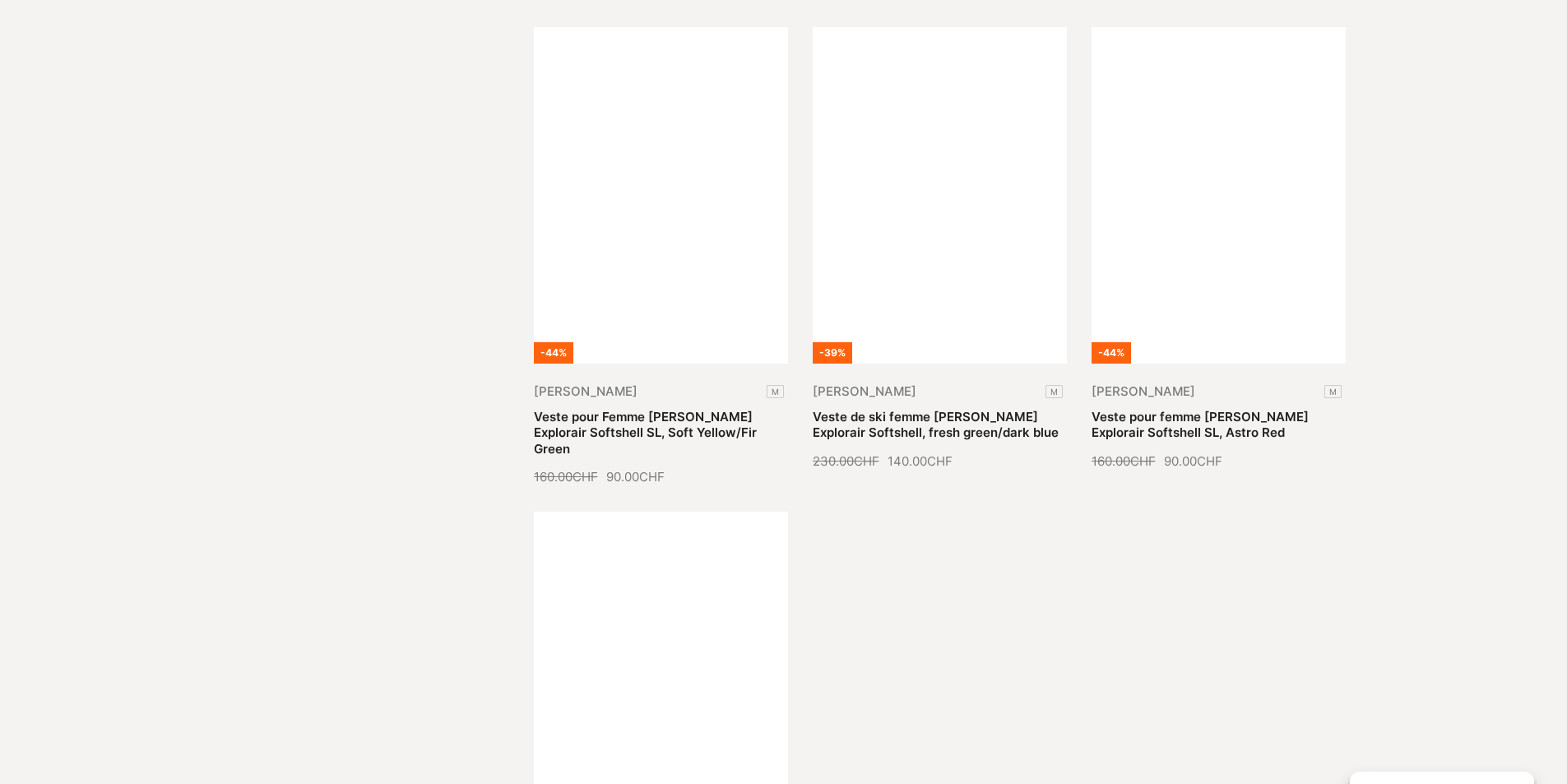
scroll to position [13155, 0]
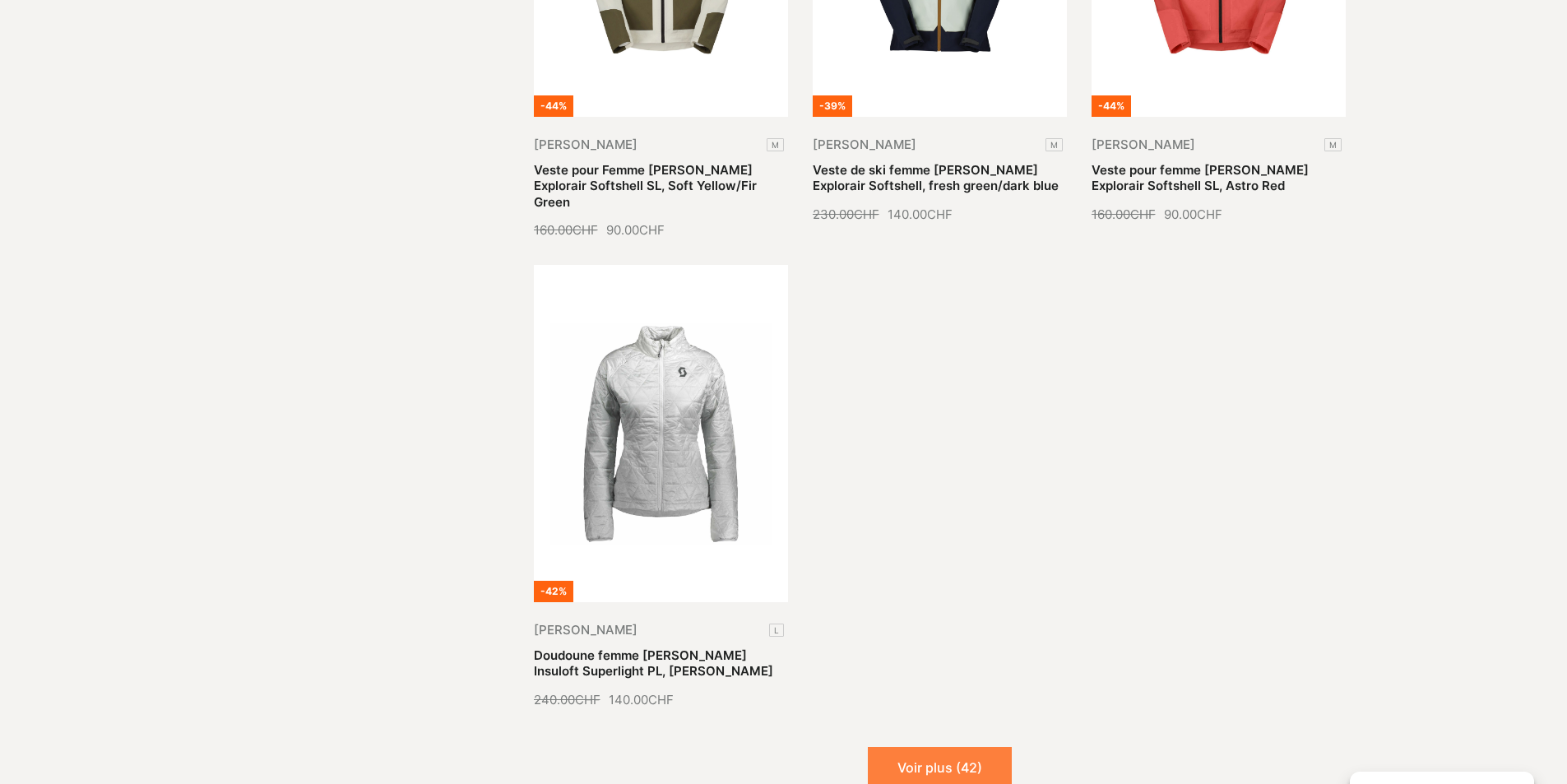
click at [920, 747] on button "Voir plus (42)" at bounding box center [939, 767] width 144 height 41
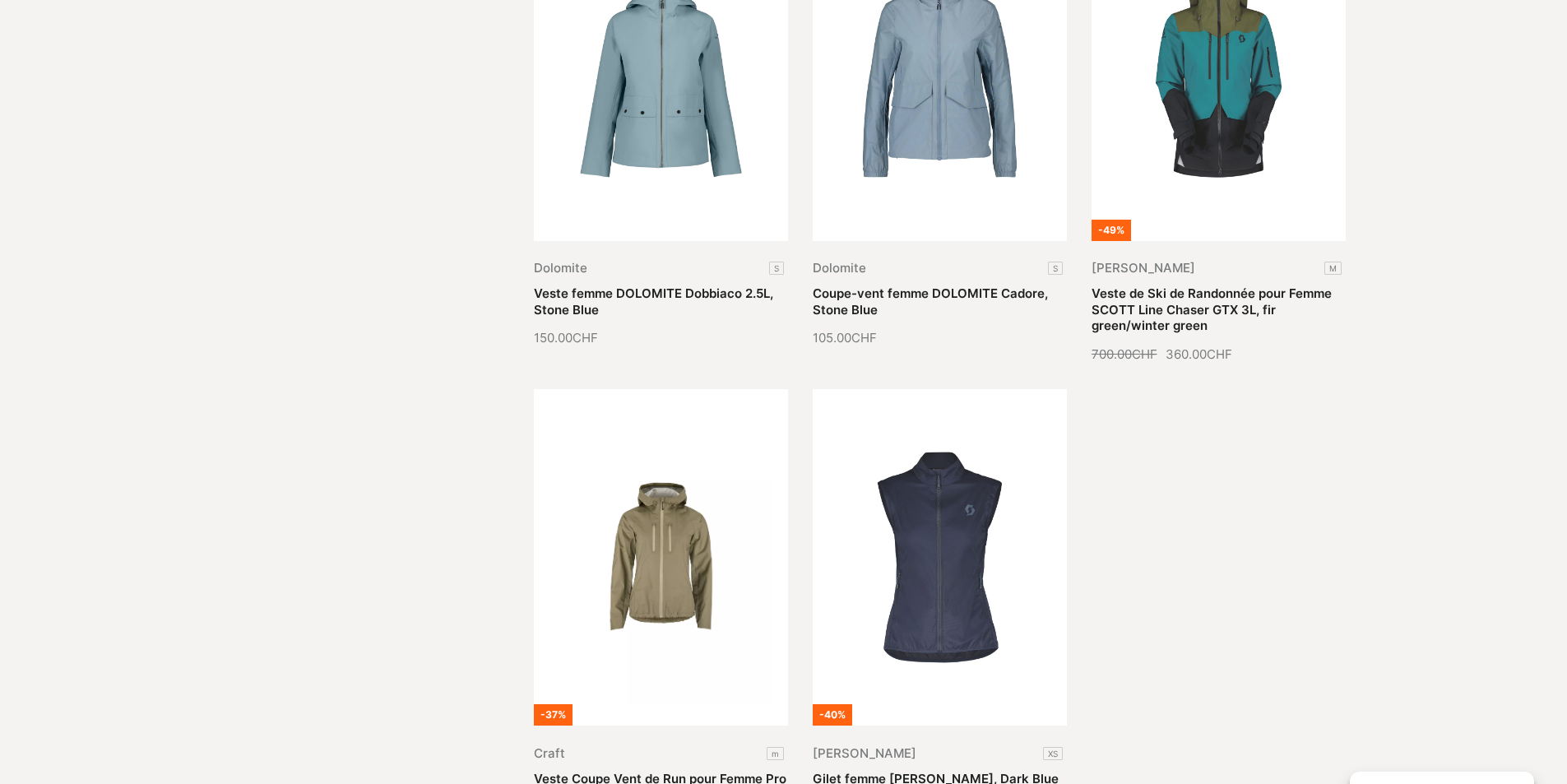
scroll to position [14554, 0]
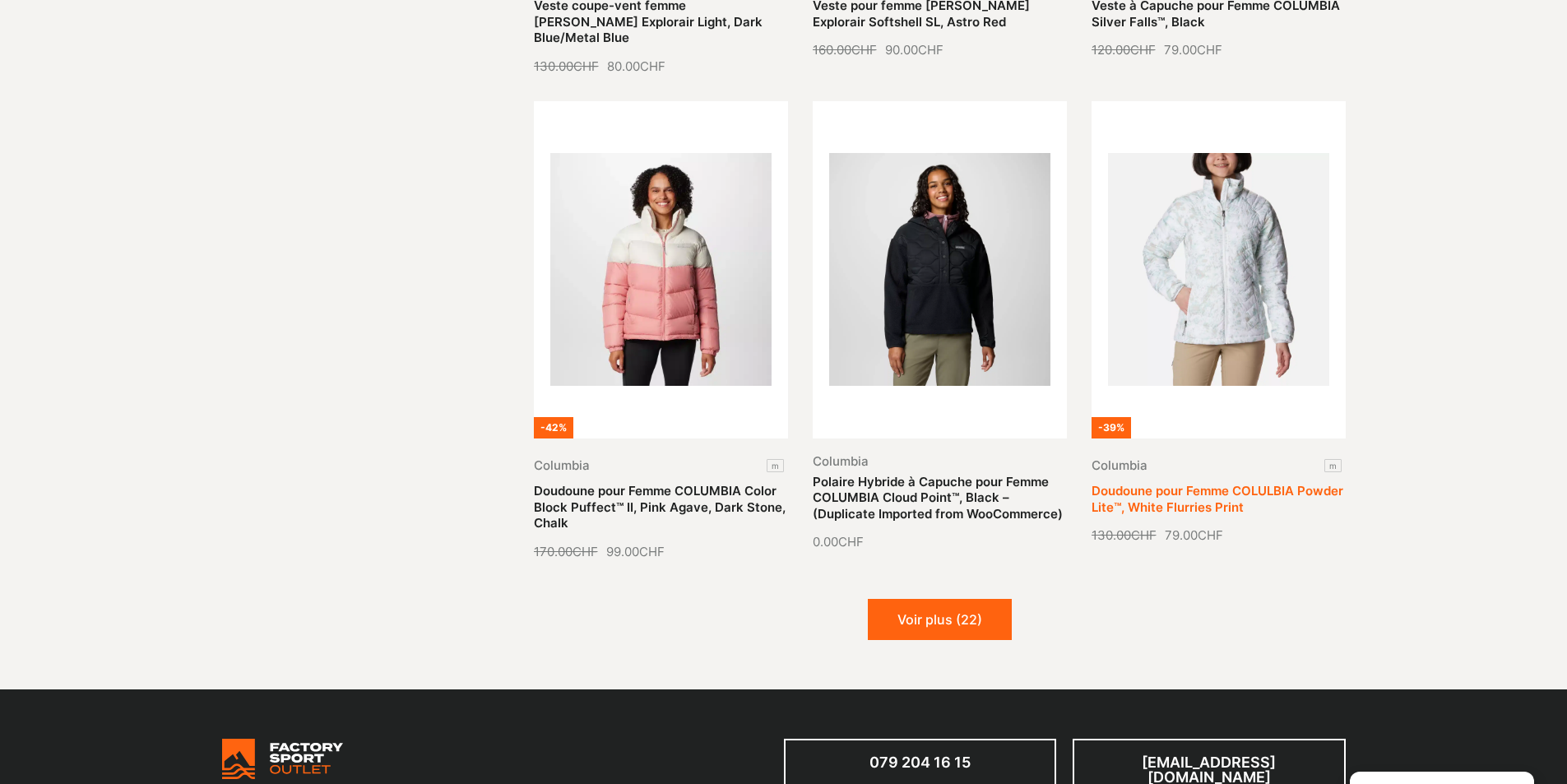
scroll to position [16280, 0]
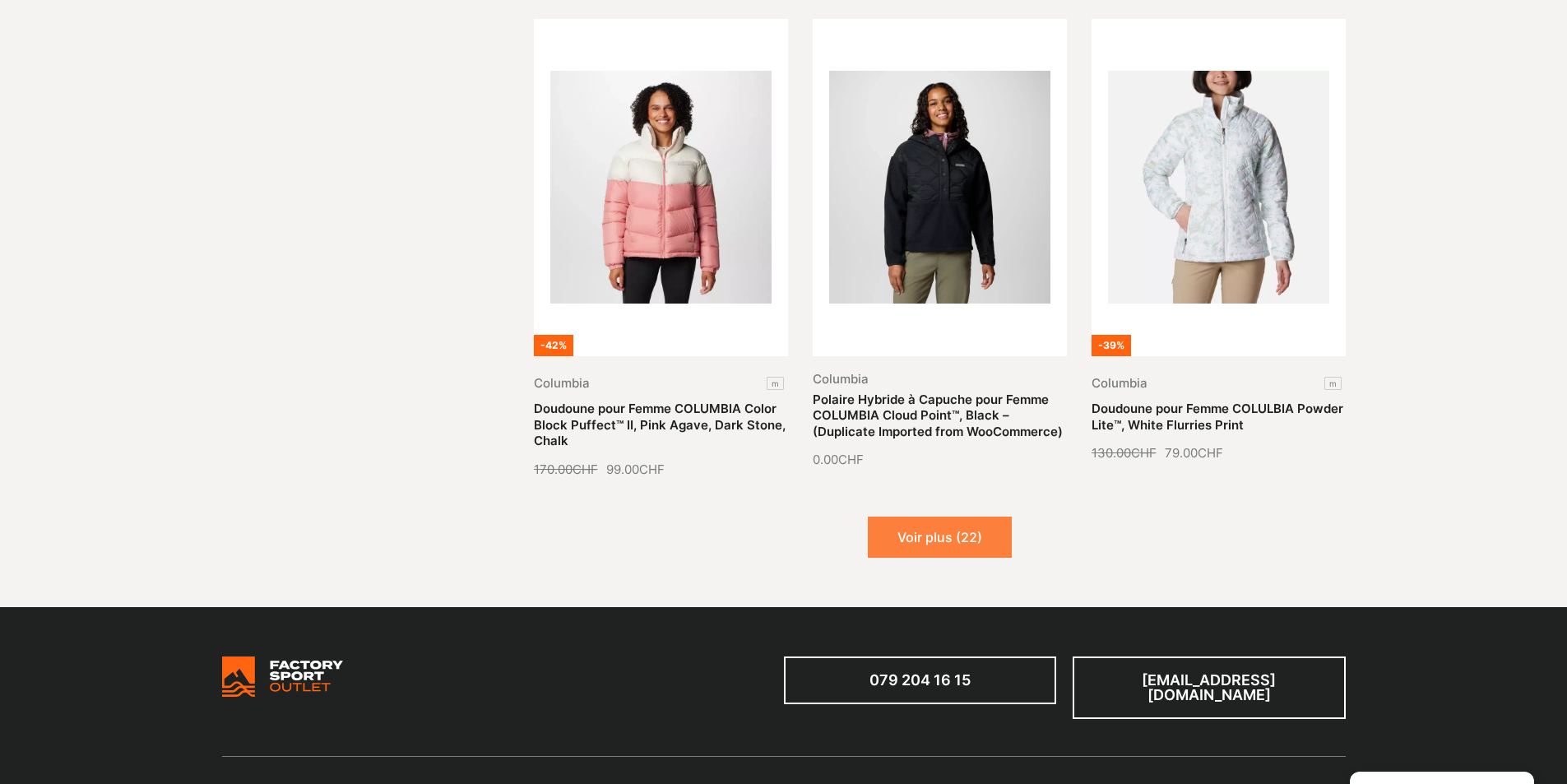
click at [928, 517] on button "Voir plus (22)" at bounding box center [939, 537] width 144 height 41
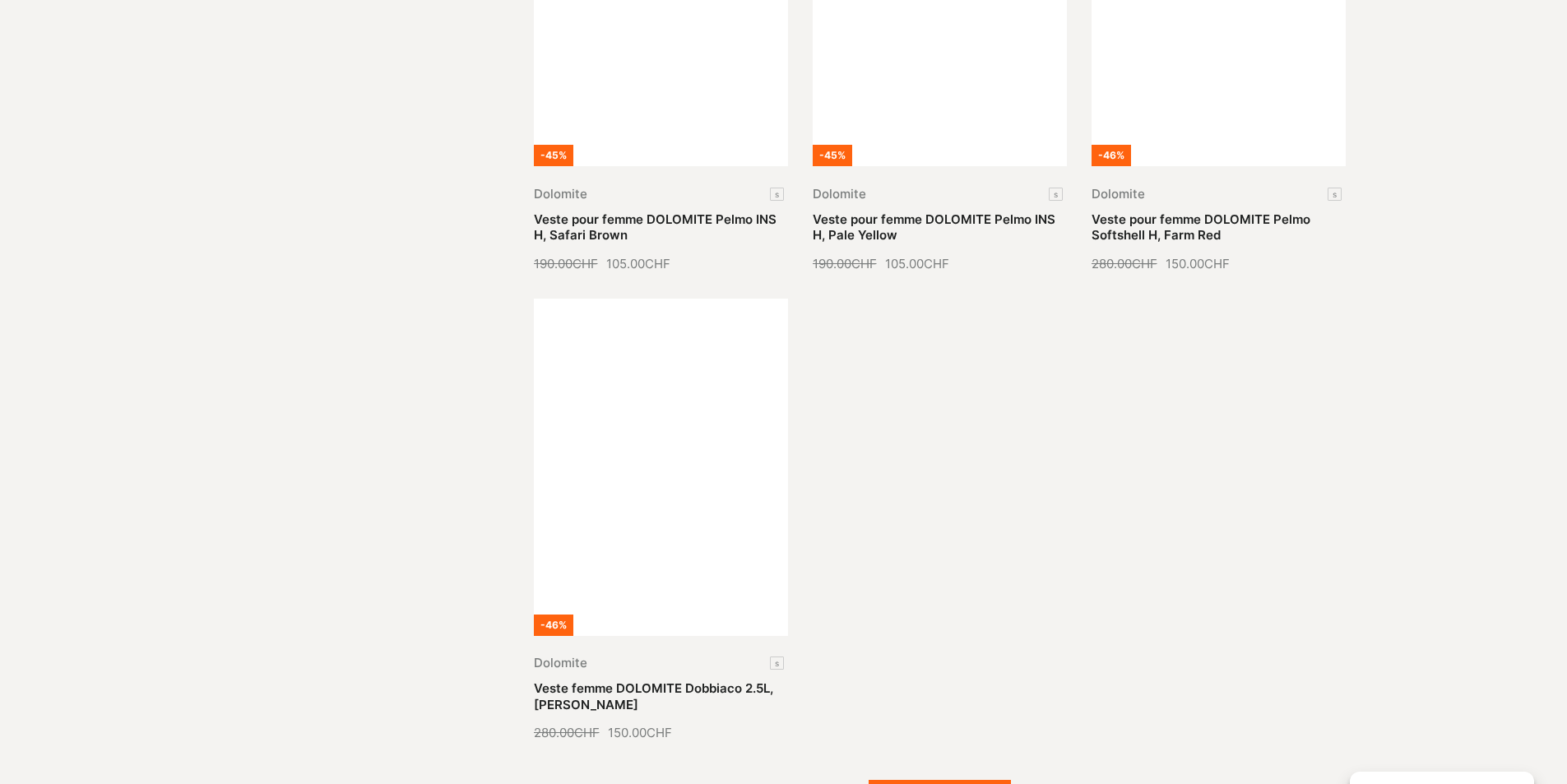
scroll to position [18007, 0]
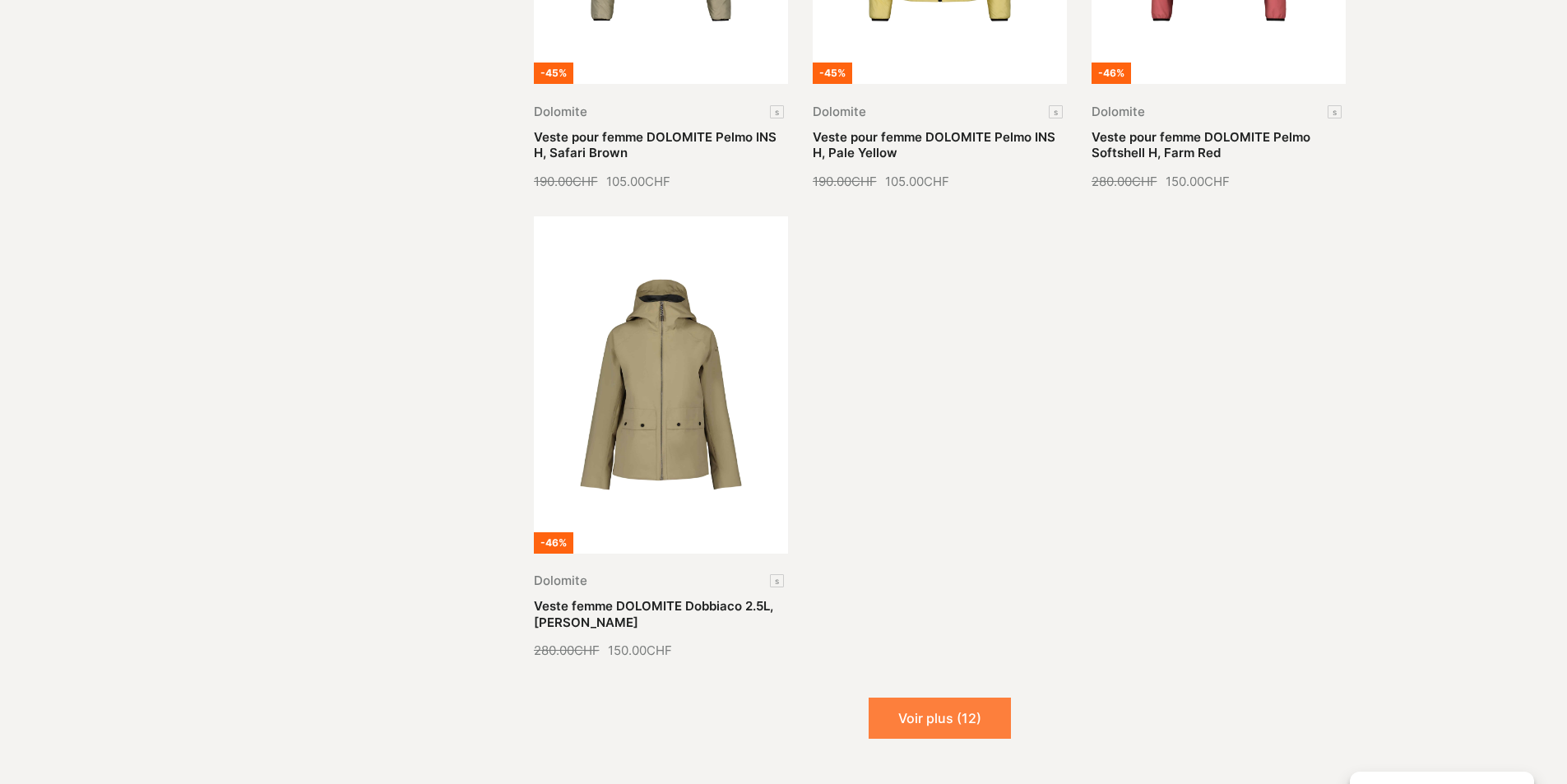
click at [941, 698] on button "Voir plus (12)" at bounding box center [939, 718] width 142 height 41
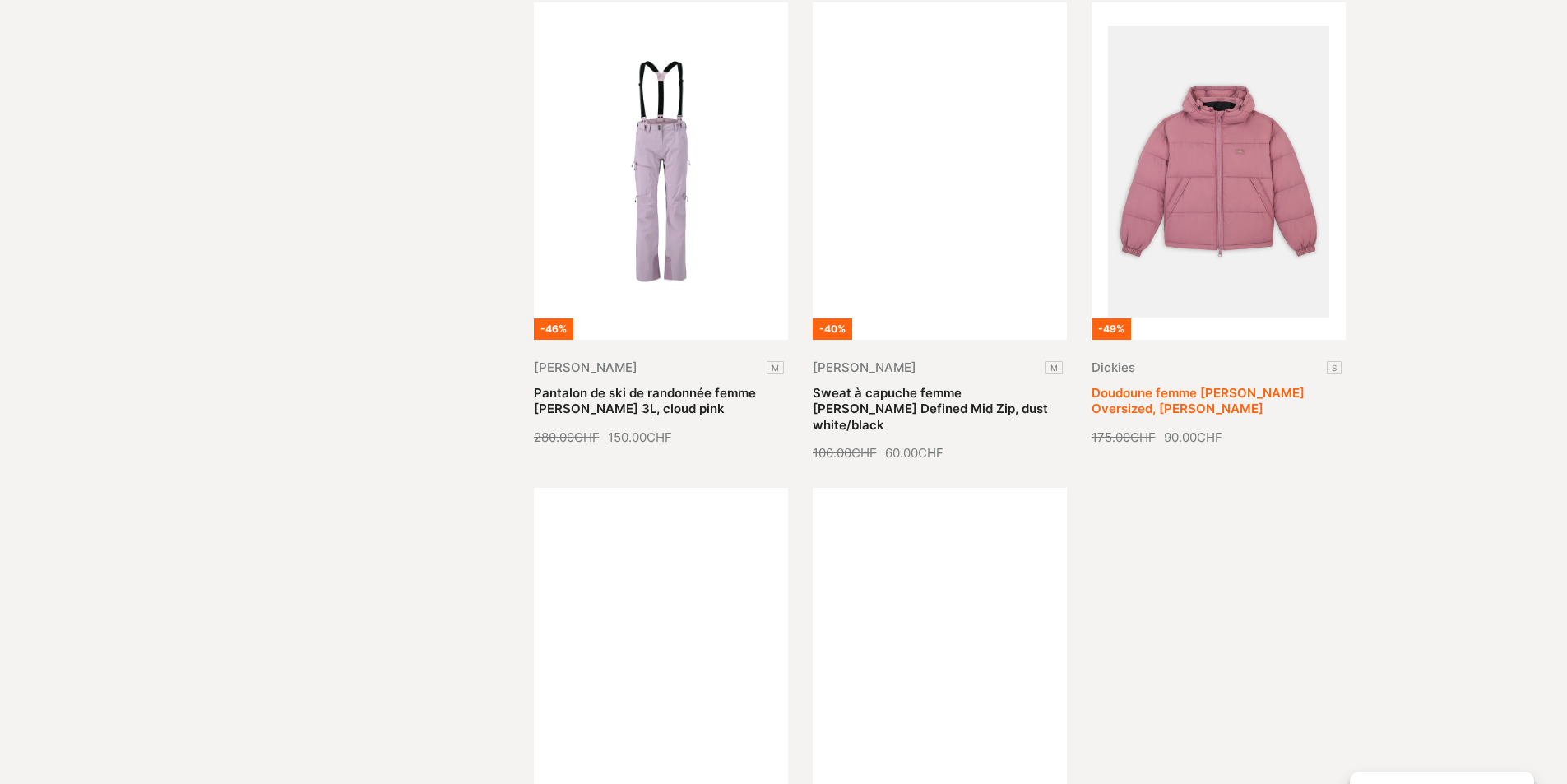
scroll to position [18829, 0]
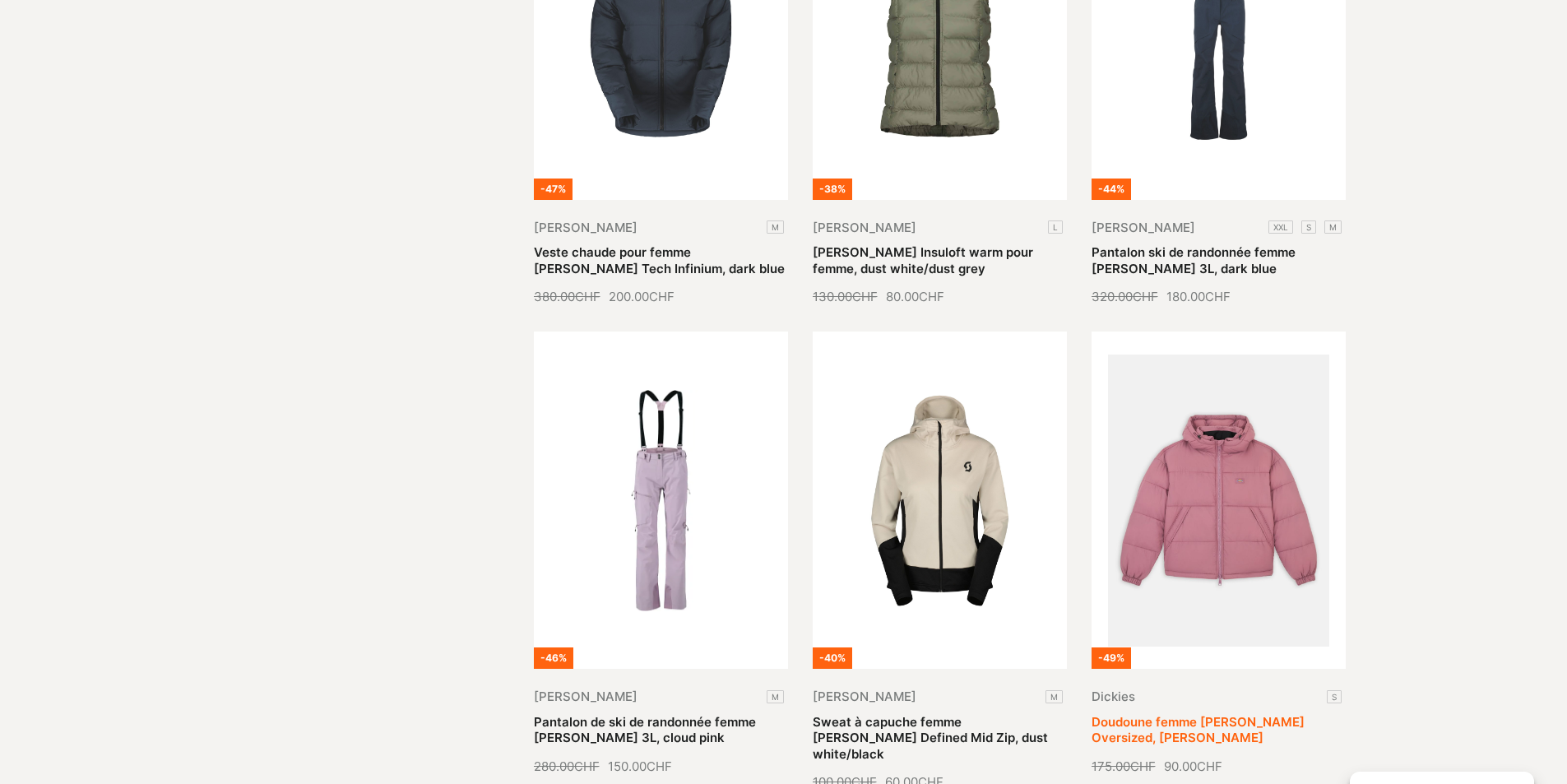
click at [1246, 713] on link "Doudoune femme [PERSON_NAME] Oversized, [PERSON_NAME]" at bounding box center [1198, 729] width 214 height 32
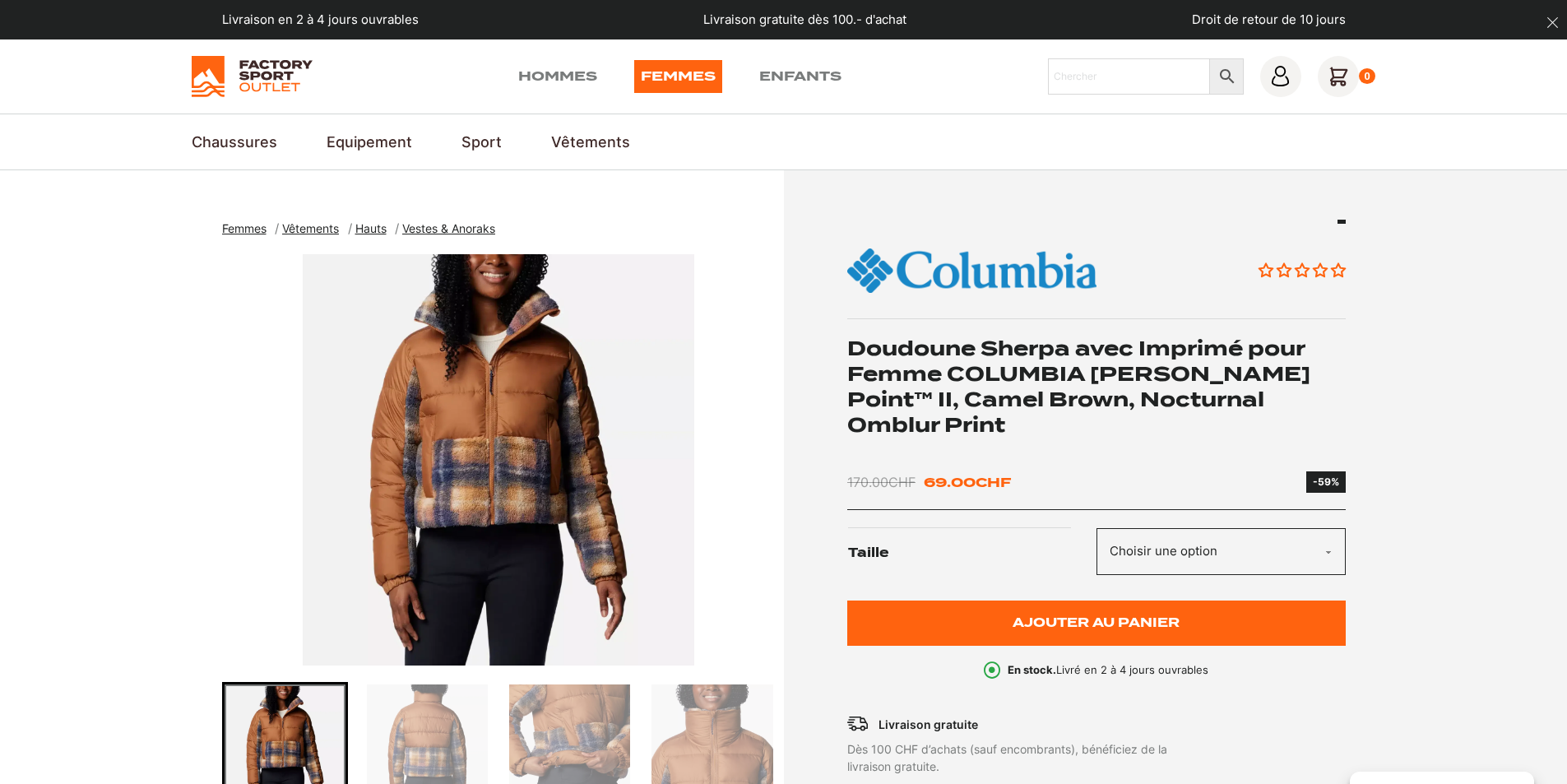
scroll to position [247, 0]
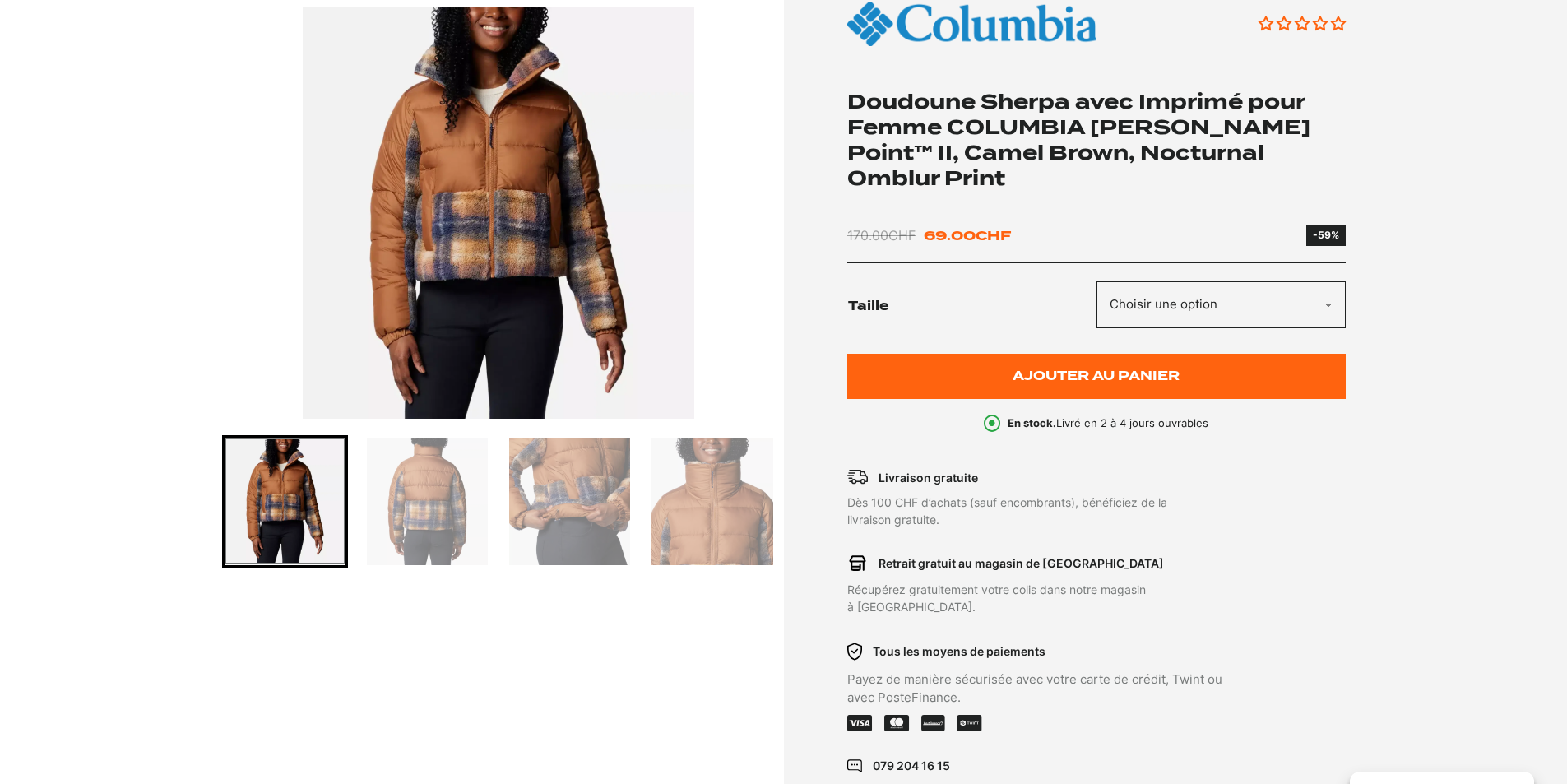
click at [1156, 281] on select "Choisir une option M" at bounding box center [1221, 304] width 250 height 47
click at [679, 289] on img "1 of 5" at bounding box center [499, 212] width 553 height 411
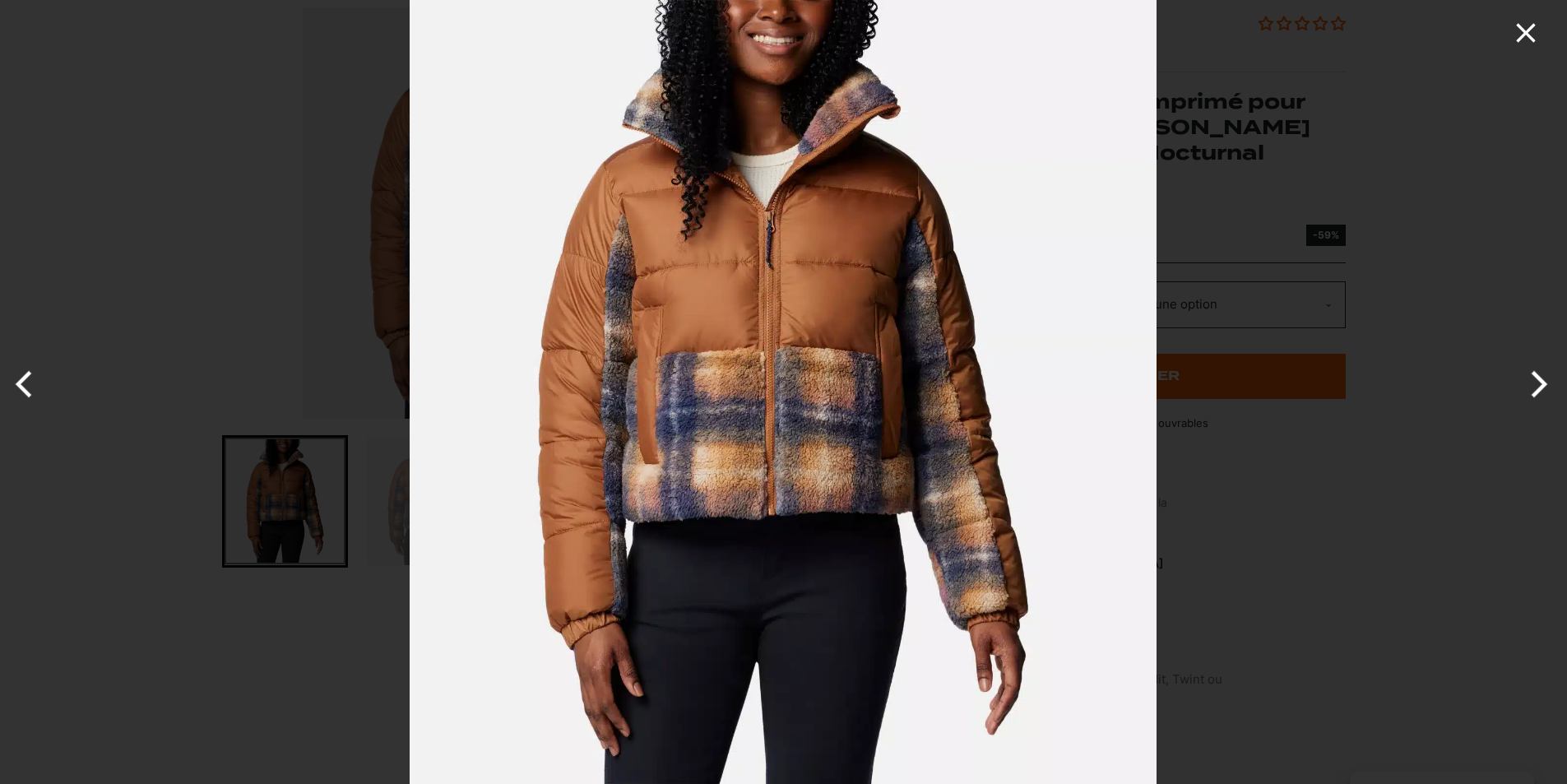
click at [1522, 26] on icon "Close" at bounding box center [1525, 32] width 19 height 19
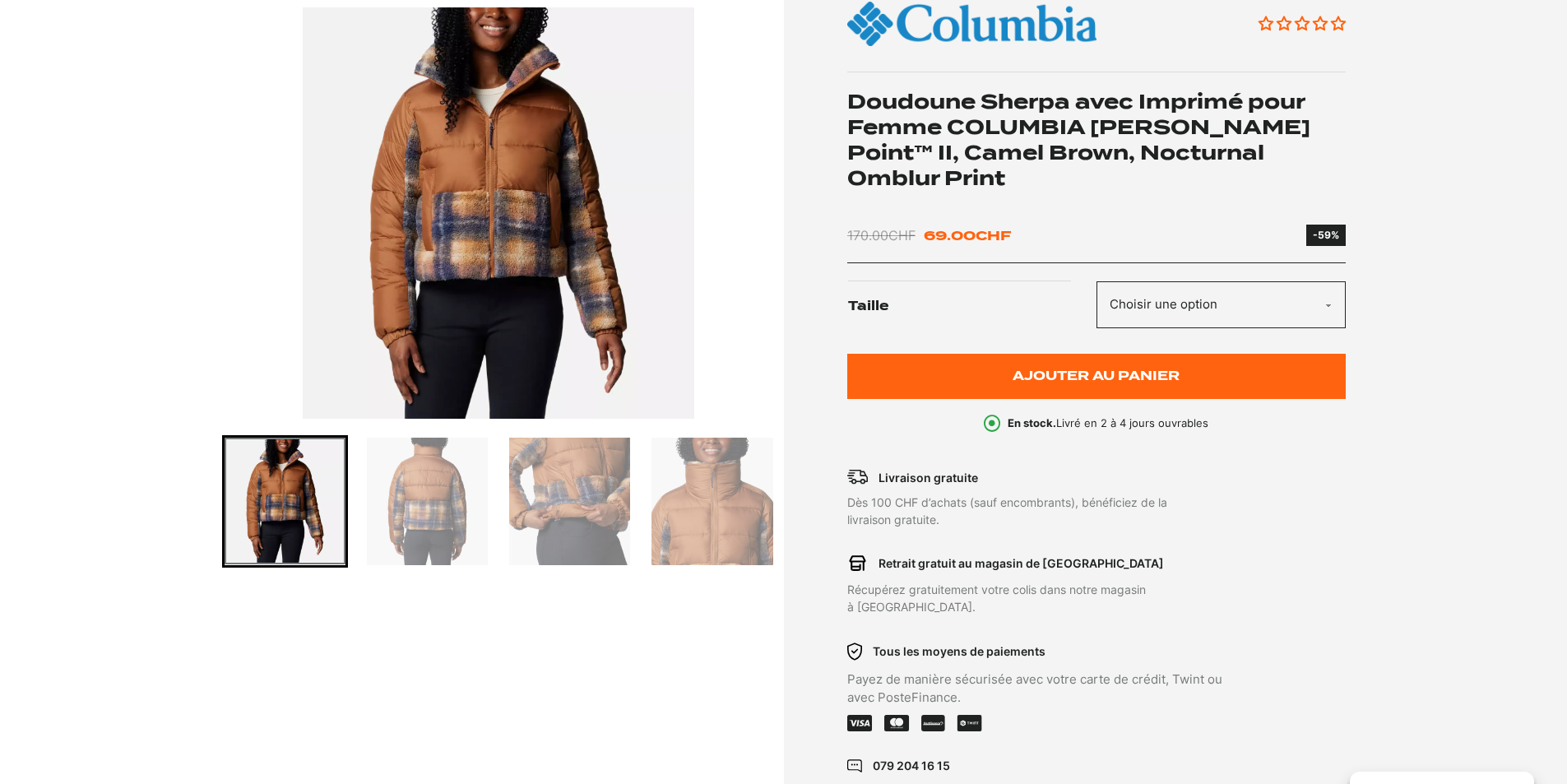
scroll to position [164, 0]
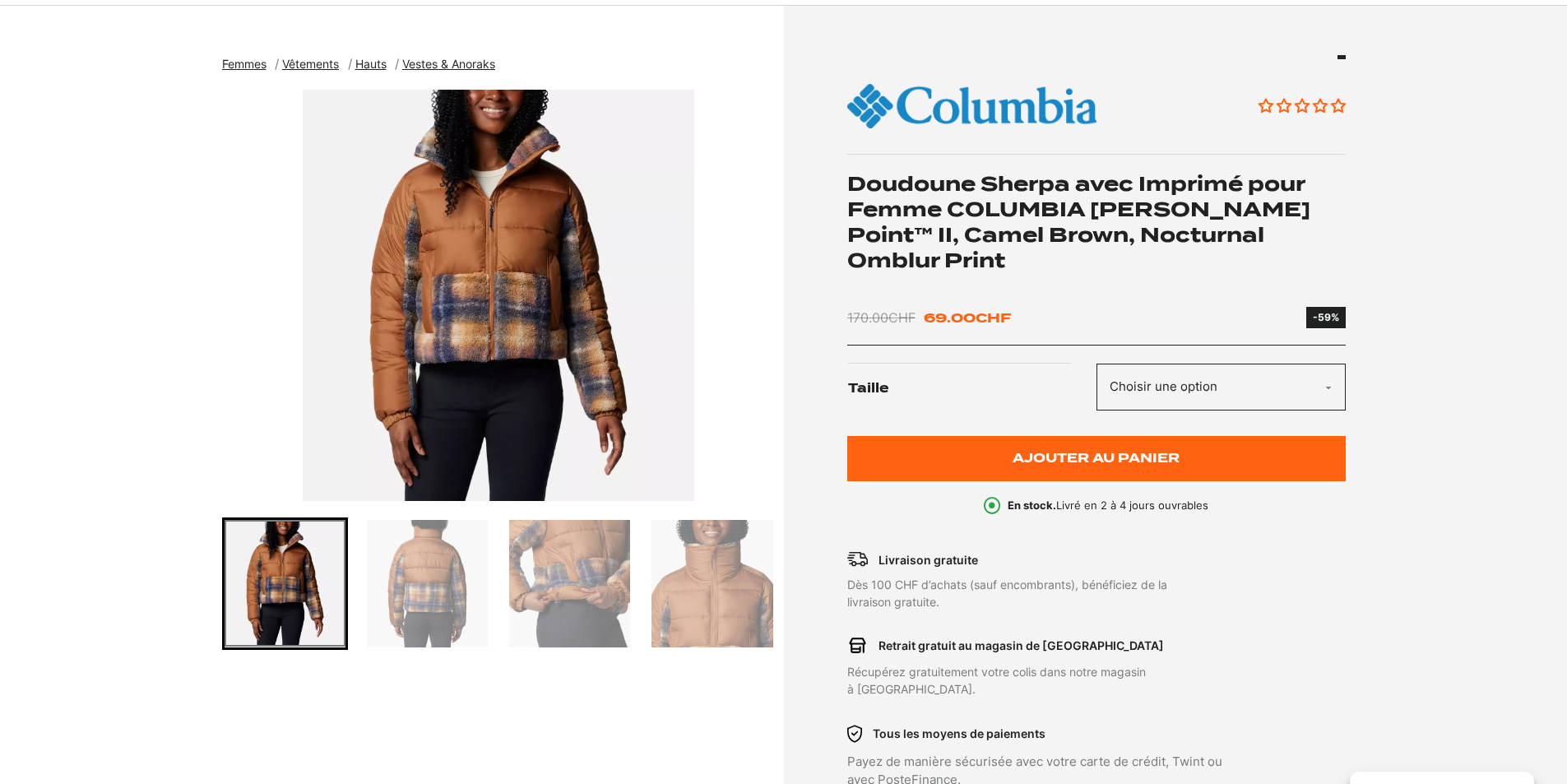
click at [427, 599] on img "Go to slide 2" at bounding box center [427, 583] width 121 height 127
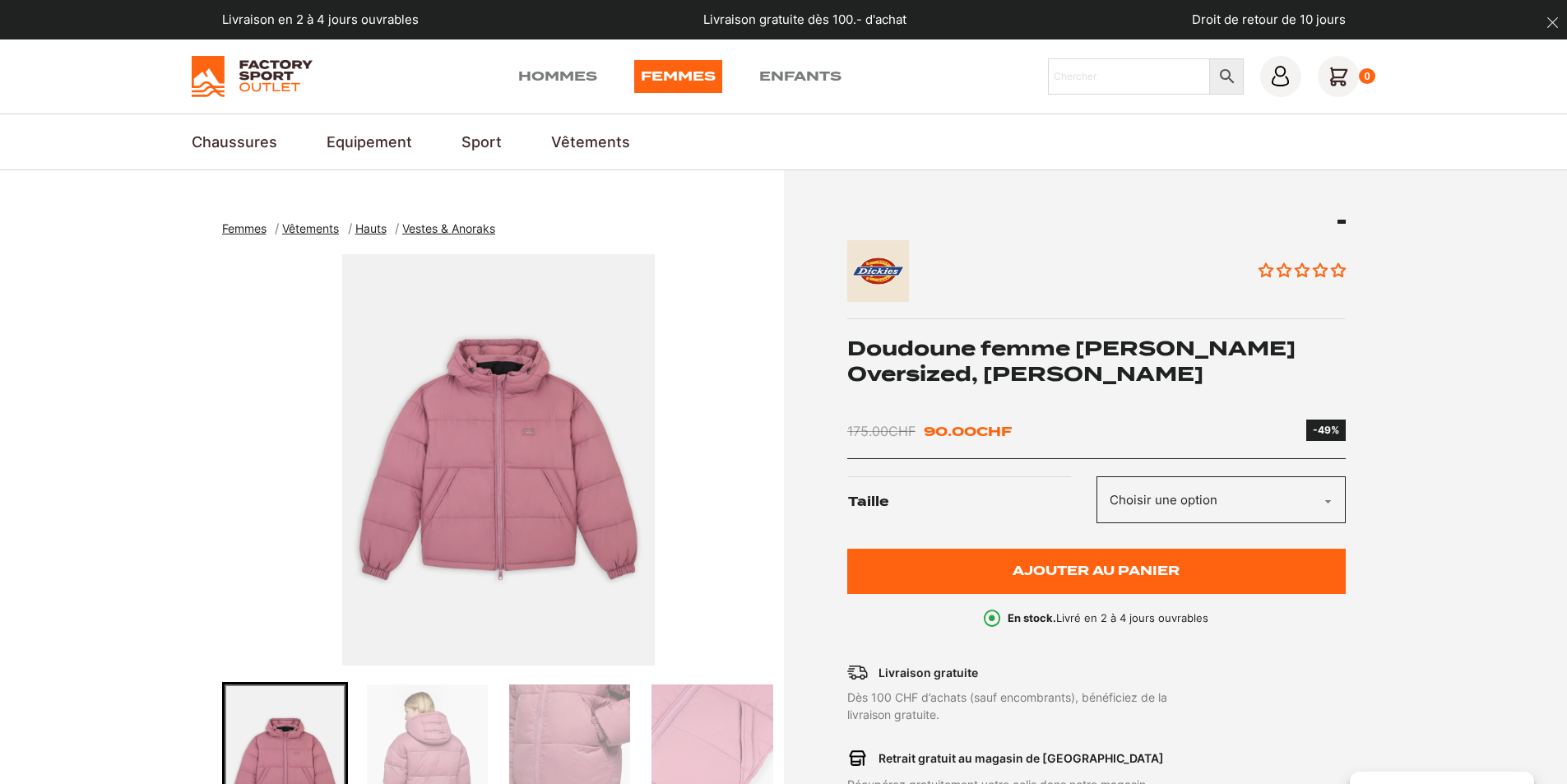
click at [1330, 498] on select "Choisir une option S" at bounding box center [1221, 499] width 250 height 47
click at [1457, 489] on section "Femmes Vêtements Hauts Vestes & Anoraks Doudoune femme Dickies Alatna Oversized…" at bounding box center [784, 617] width 1567 height 894
click at [1237, 502] on select "Choisir une option S" at bounding box center [1221, 499] width 250 height 47
select select "S"
click at [1096, 476] on select "Choisir une option S" at bounding box center [1221, 499] width 250 height 47
